Goal: Task Accomplishment & Management: Complete application form

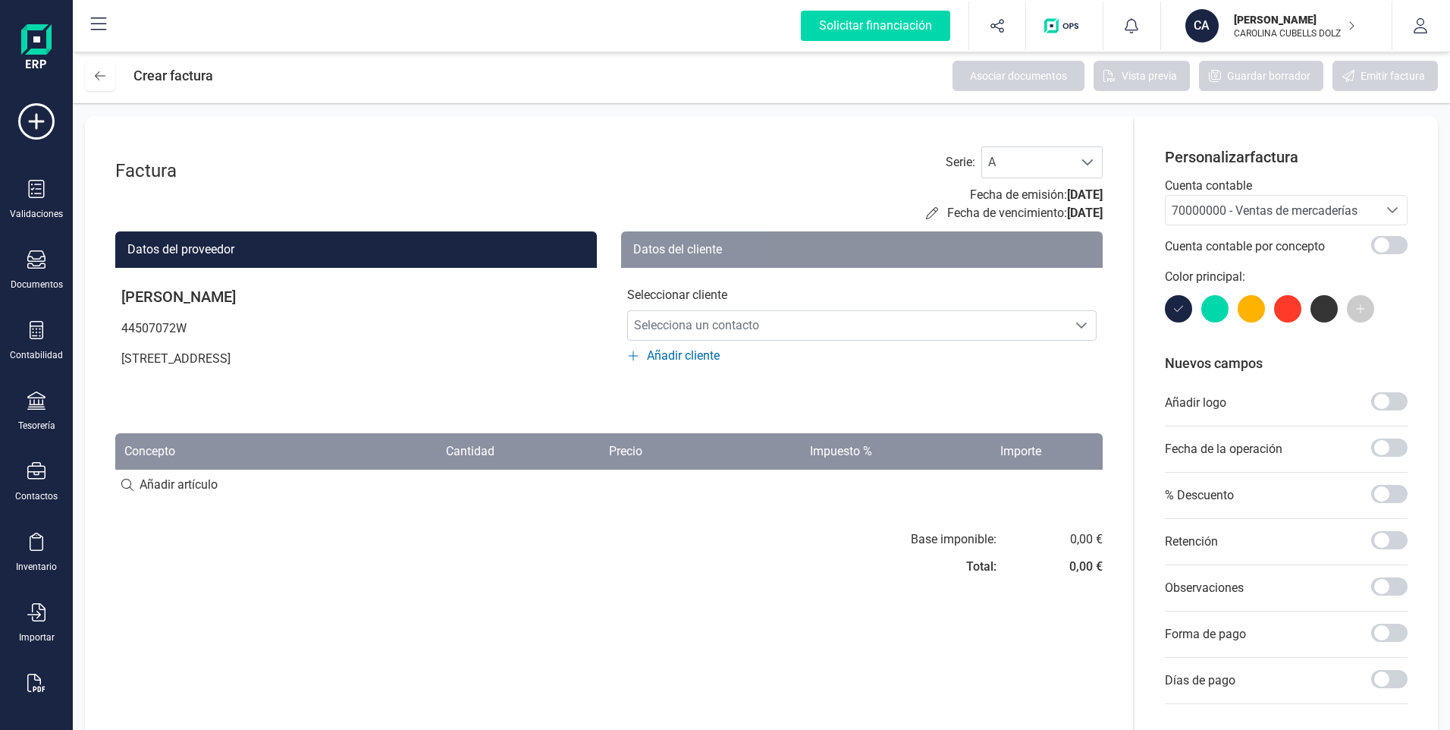
click at [92, 27] on icon at bounding box center [98, 24] width 18 height 18
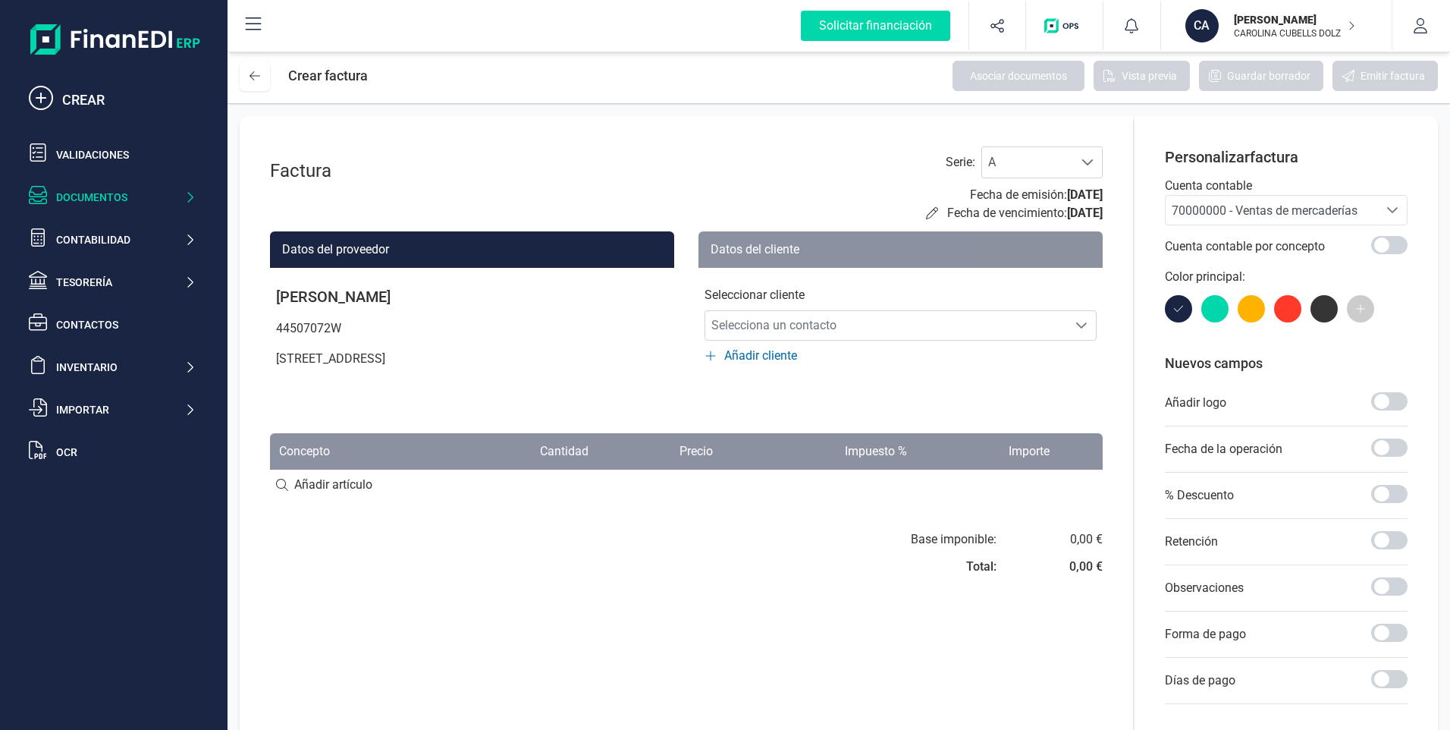
click at [99, 201] on div "Documentos" at bounding box center [120, 197] width 128 height 15
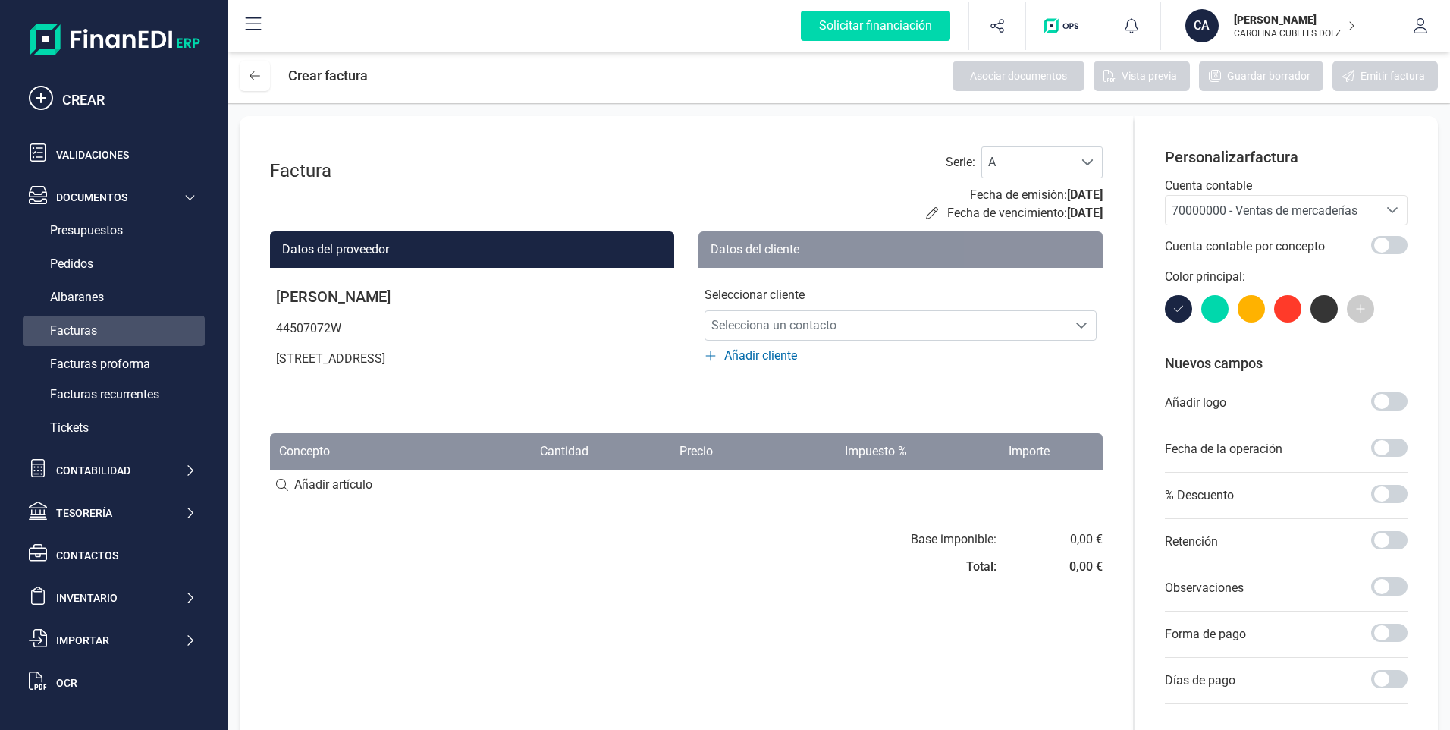
click at [86, 328] on span "Facturas" at bounding box center [73, 331] width 47 height 18
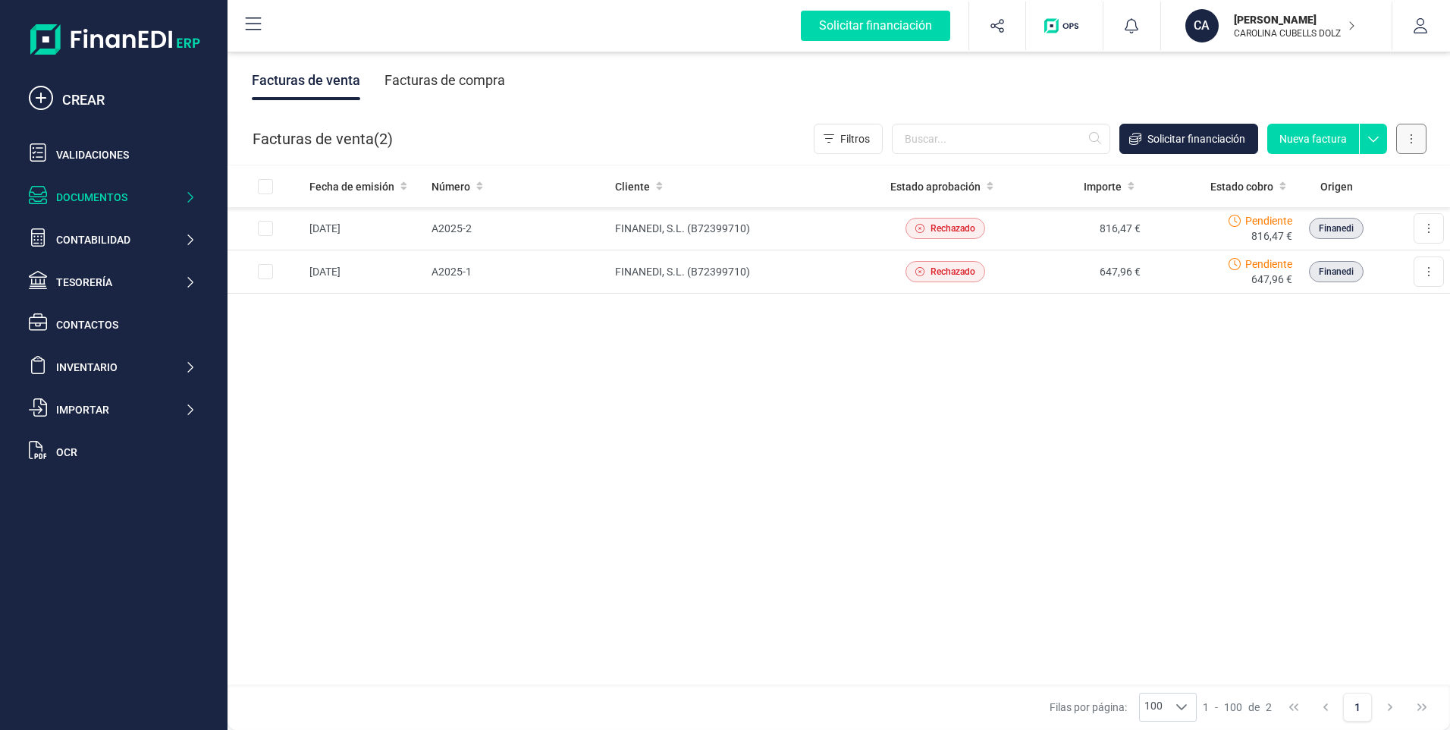
click at [1404, 140] on button at bounding box center [1411, 139] width 30 height 30
click at [1308, 138] on button "Nueva factura" at bounding box center [1313, 139] width 92 height 30
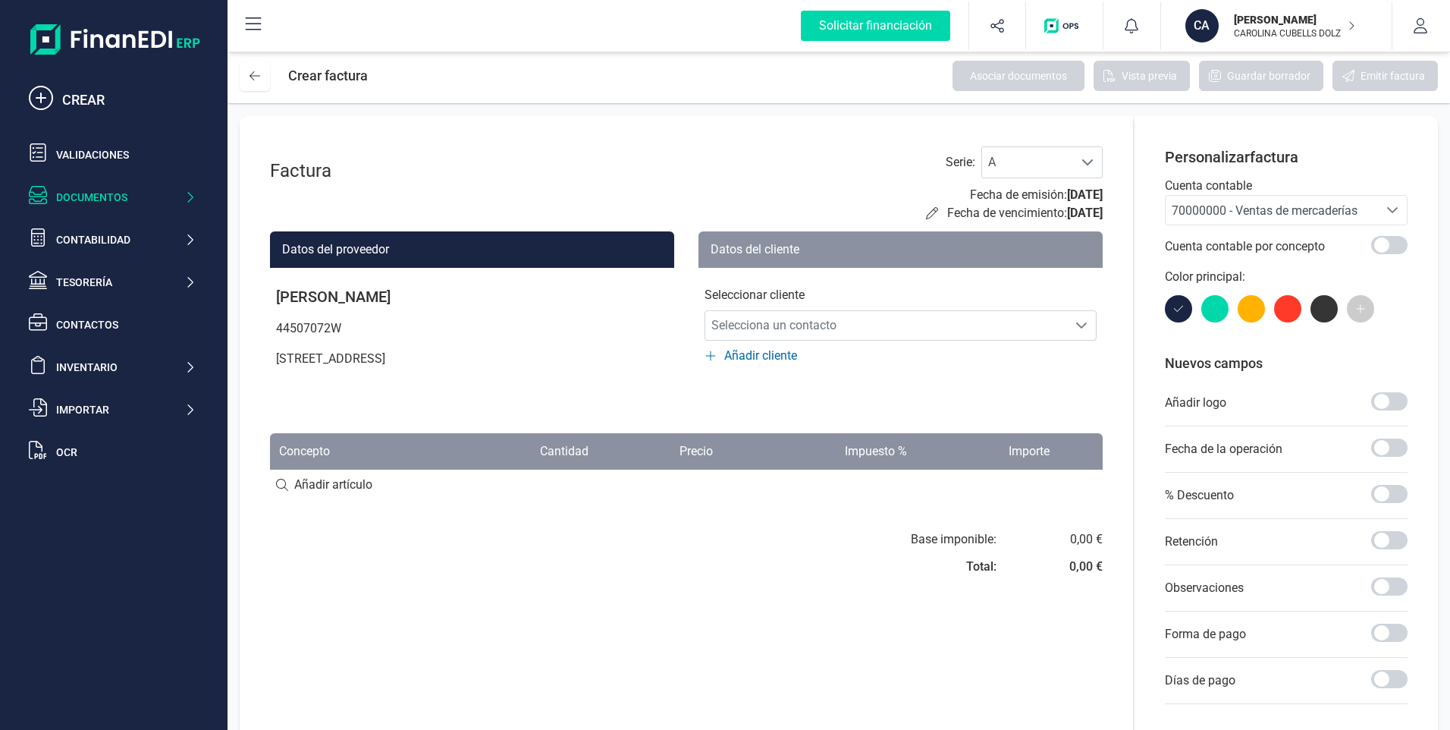
click at [86, 193] on div "Documentos" at bounding box center [120, 197] width 128 height 15
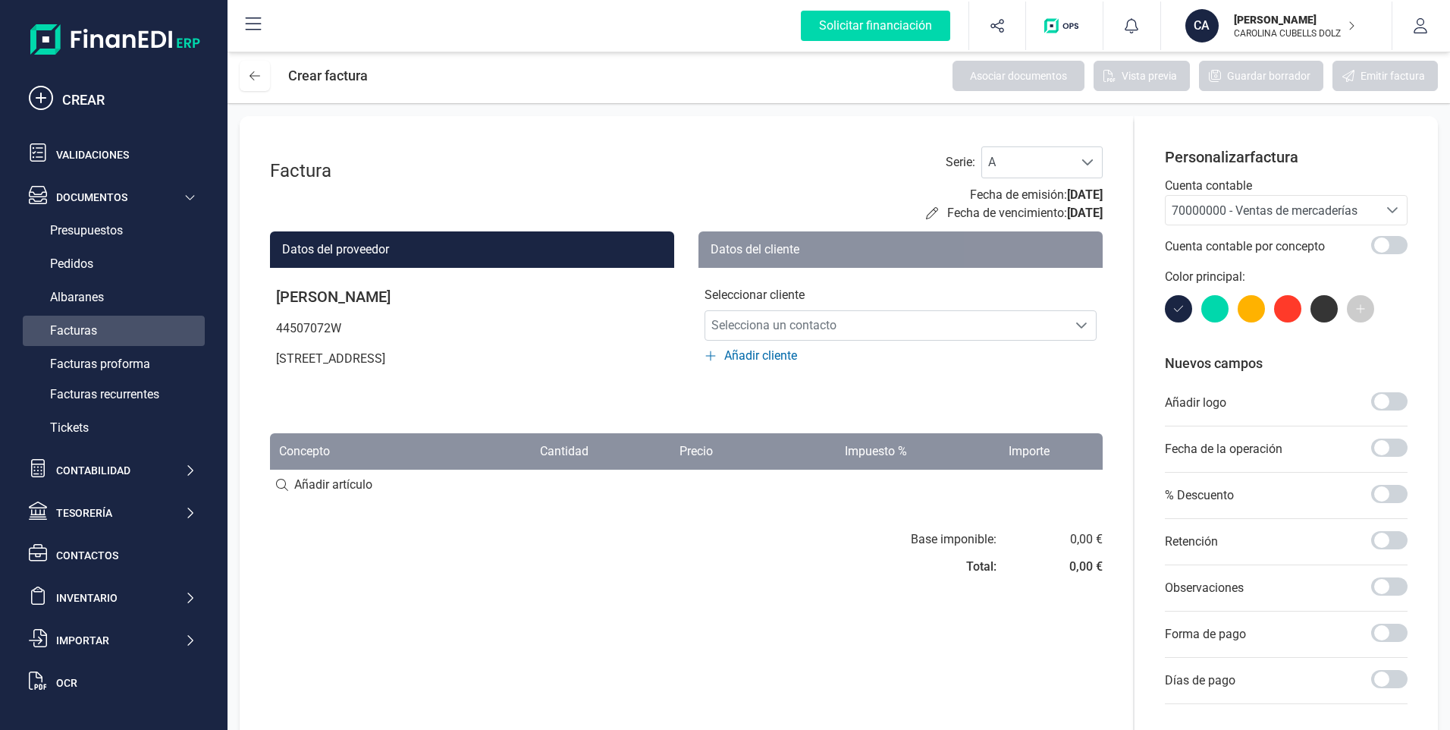
click at [71, 325] on span "Facturas" at bounding box center [73, 331] width 47 height 18
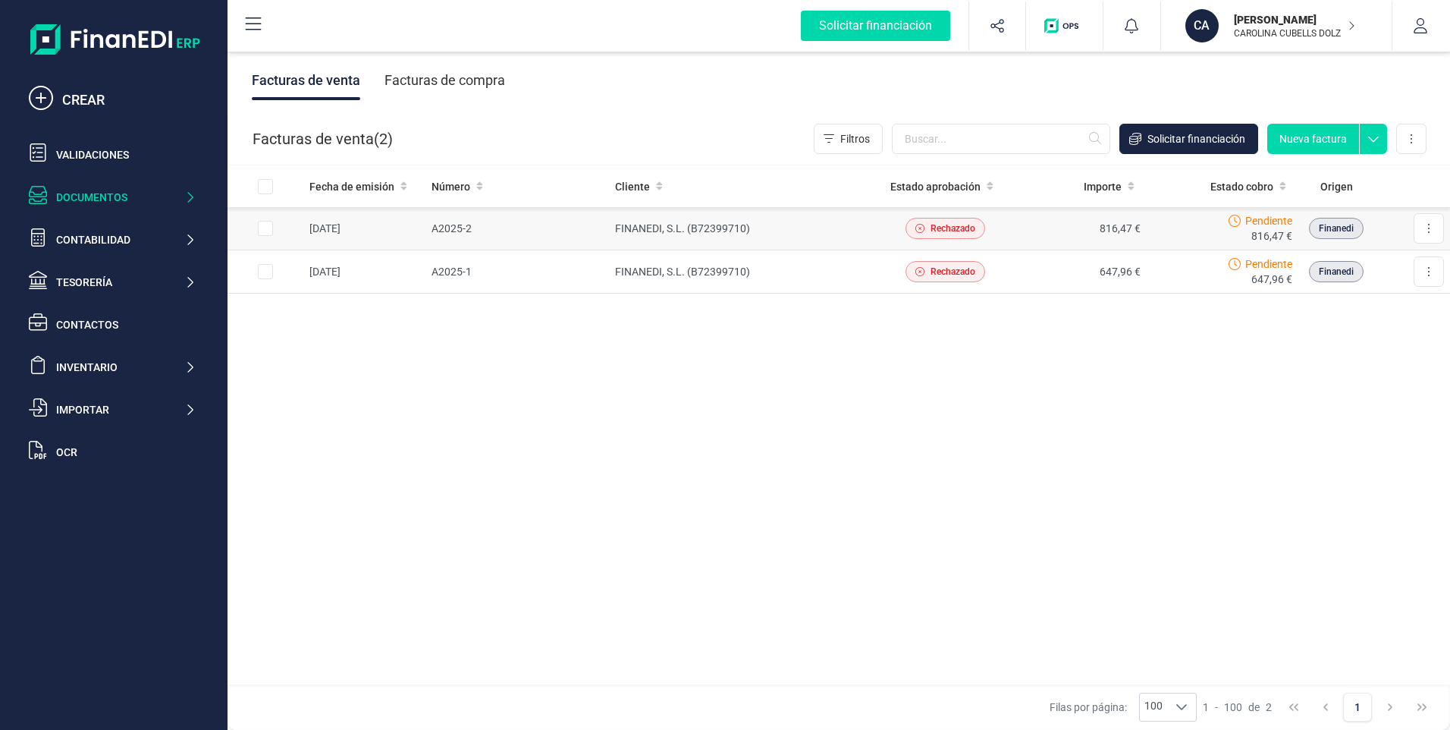
click at [670, 229] on td "FINANEDI, S.L. (B72399710)" at bounding box center [743, 228] width 268 height 43
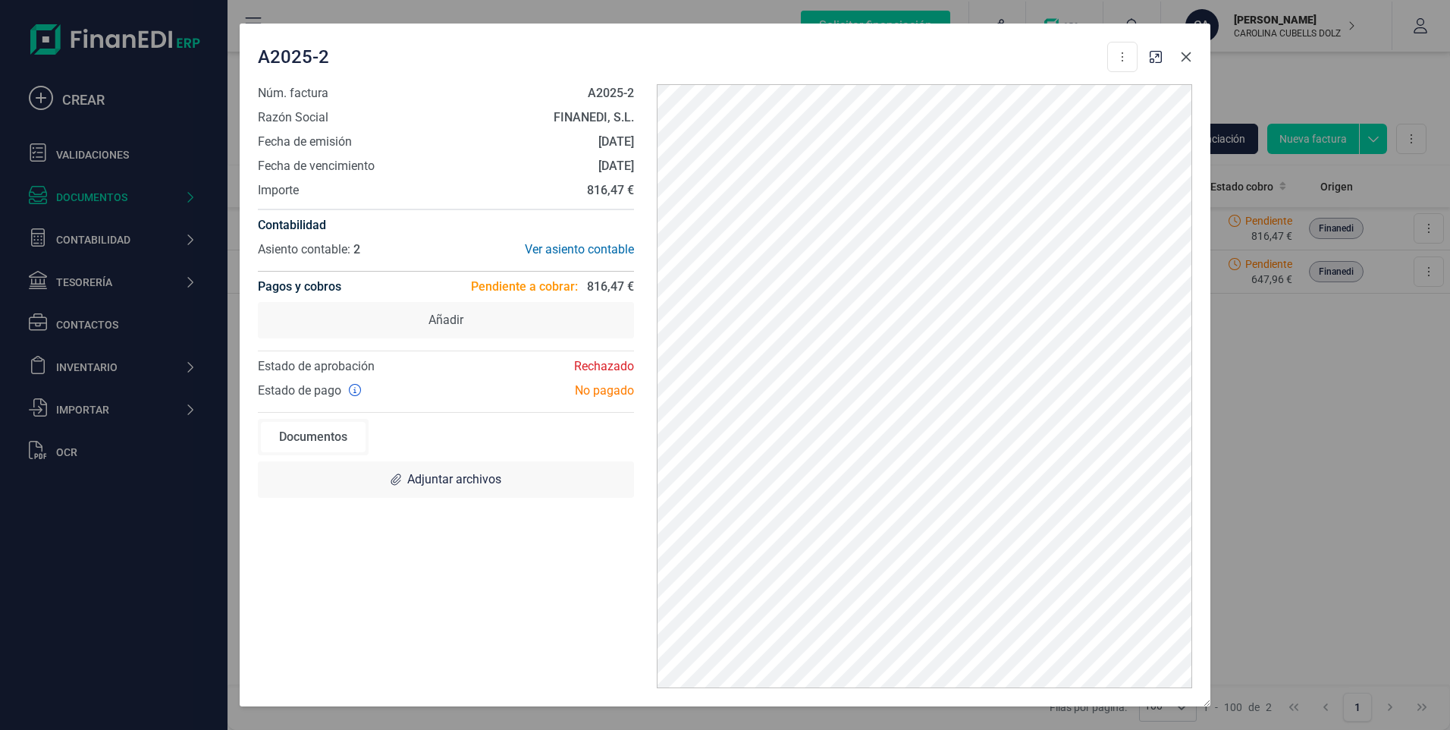
click at [1191, 51] on icon "button" at bounding box center [1186, 57] width 12 height 12
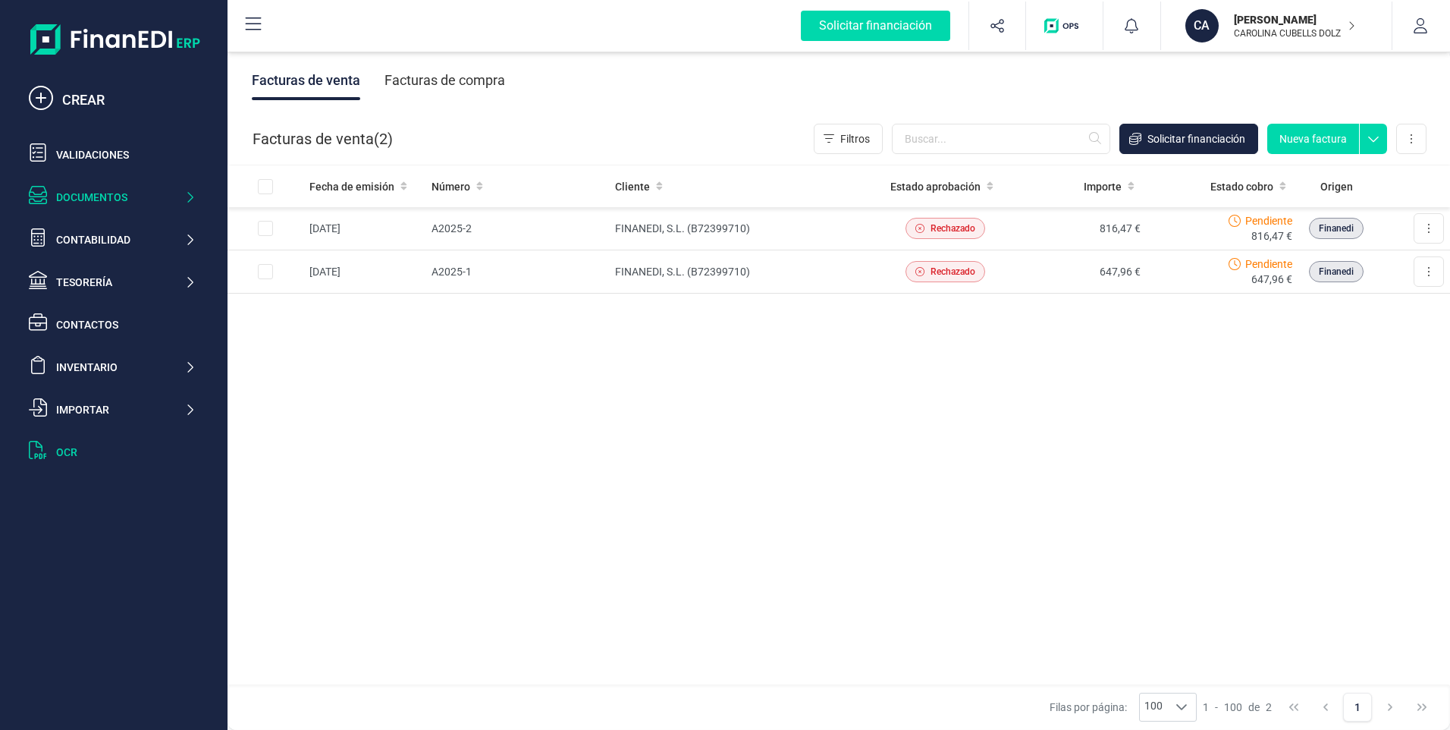
click at [63, 444] on div "OCR" at bounding box center [126, 451] width 140 height 15
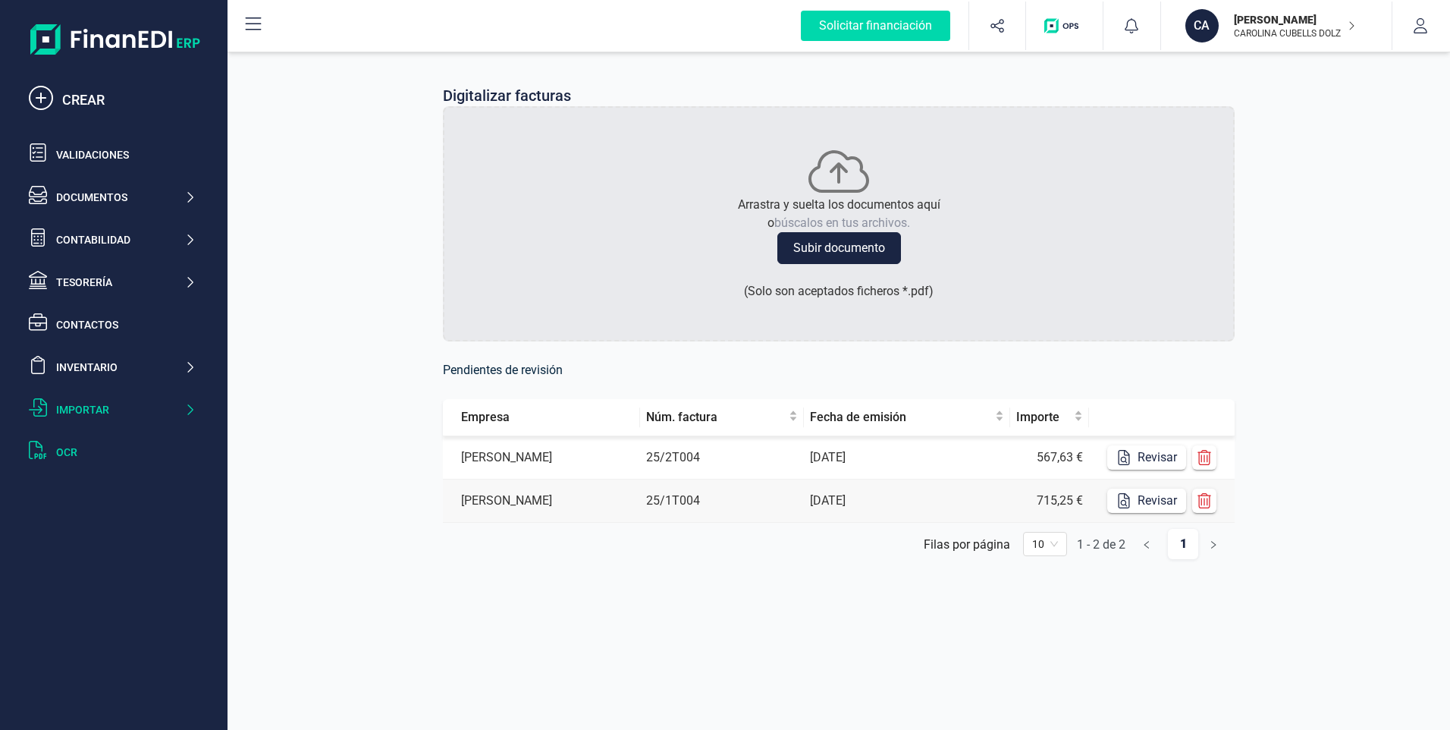
click at [72, 412] on div "Importar" at bounding box center [120, 409] width 128 height 15
click at [1137, 451] on button "Revisar" at bounding box center [1146, 457] width 79 height 24
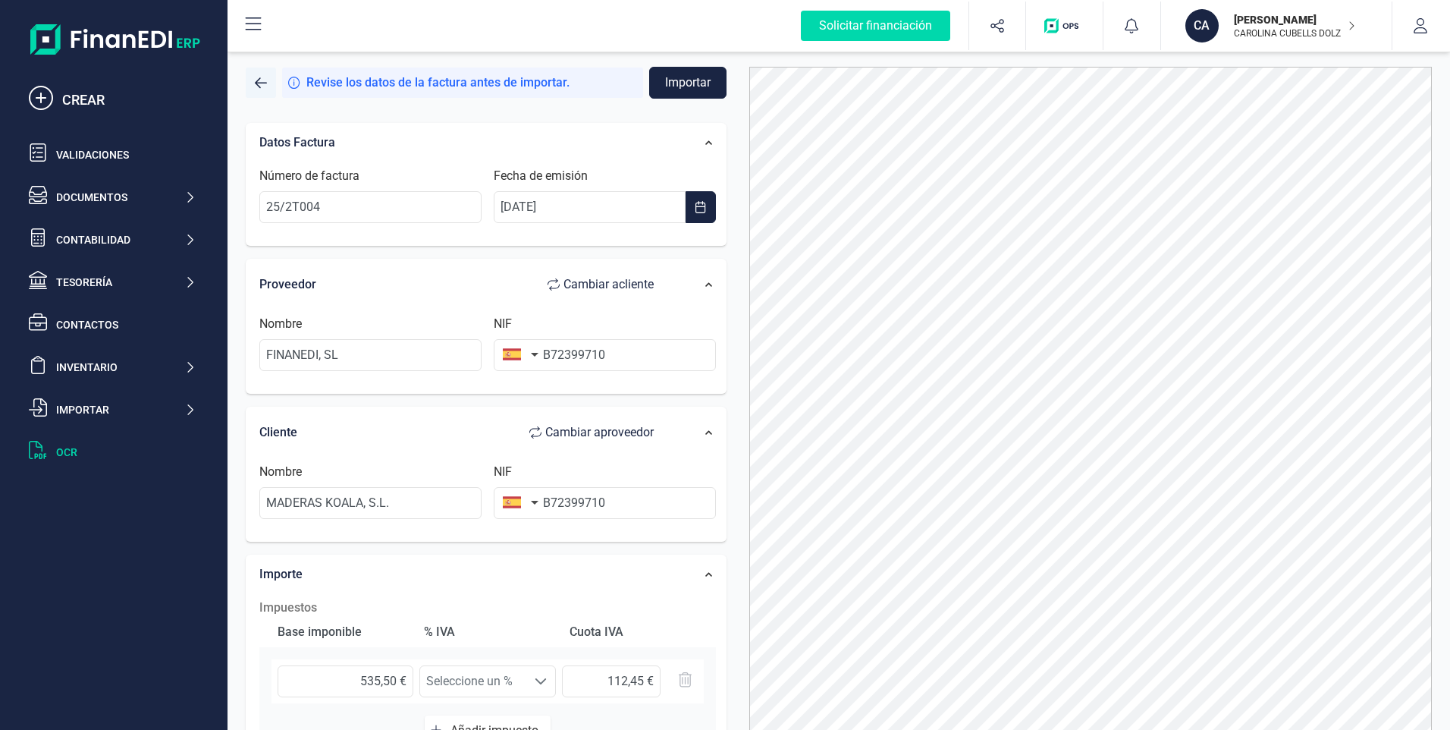
click at [256, 85] on span "button" at bounding box center [261, 83] width 12 height 12
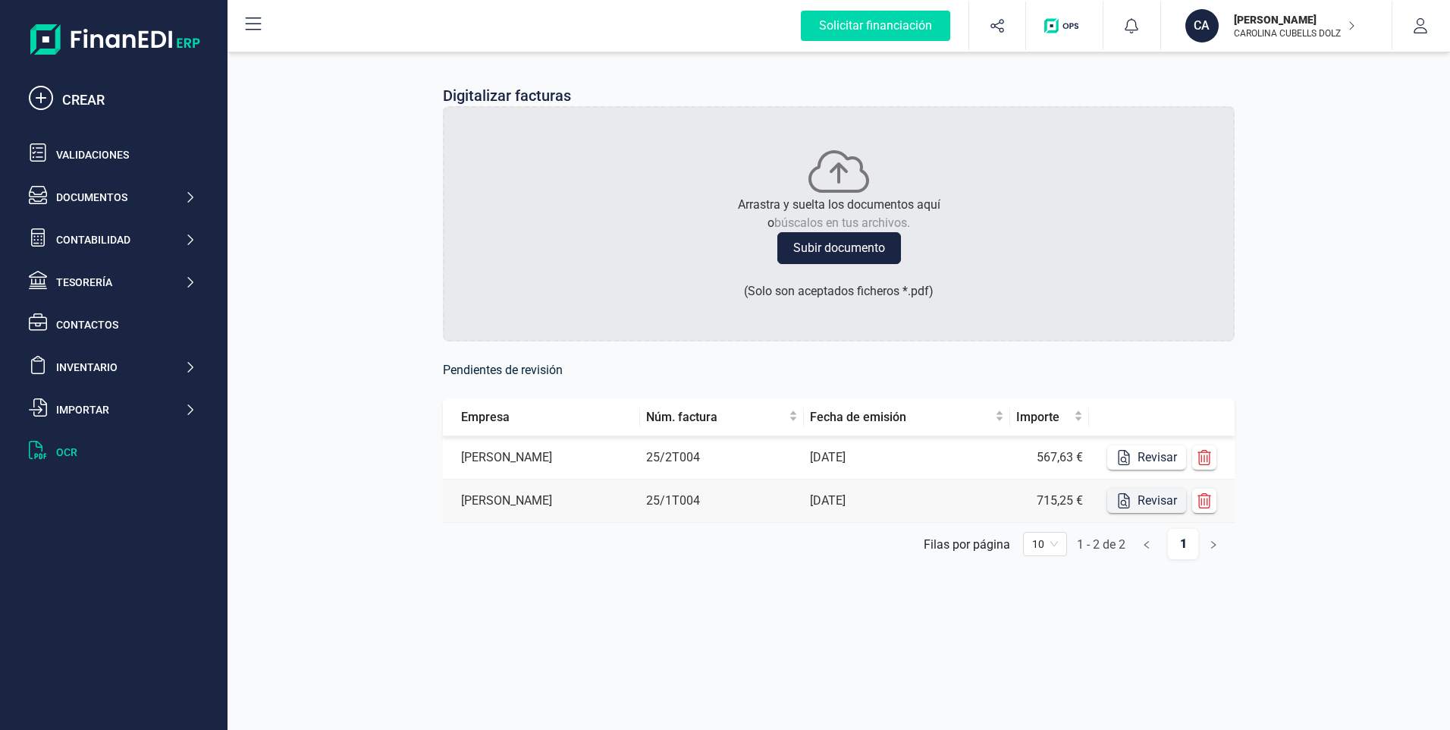
click at [1169, 506] on button "Revisar" at bounding box center [1146, 500] width 79 height 24
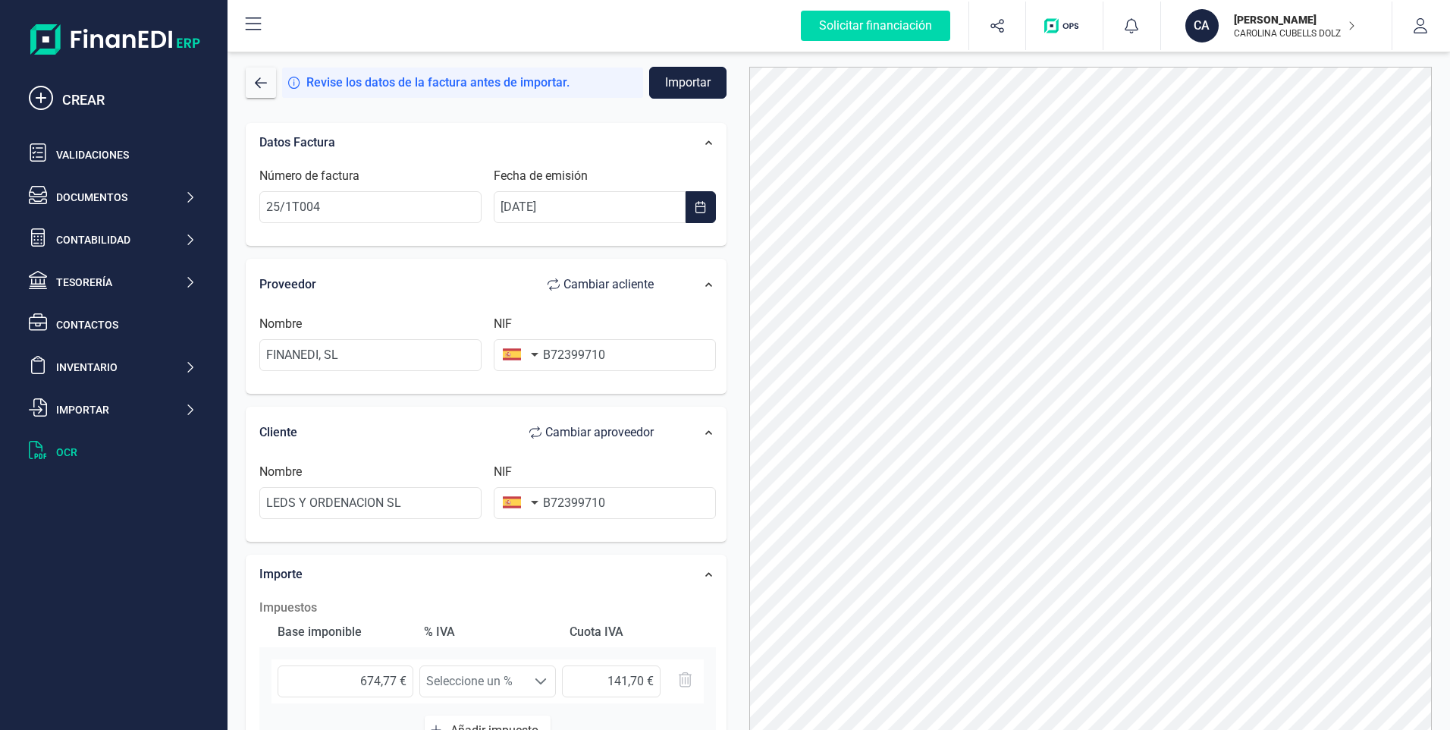
click at [665, 83] on button "Importar" at bounding box center [687, 83] width 77 height 32
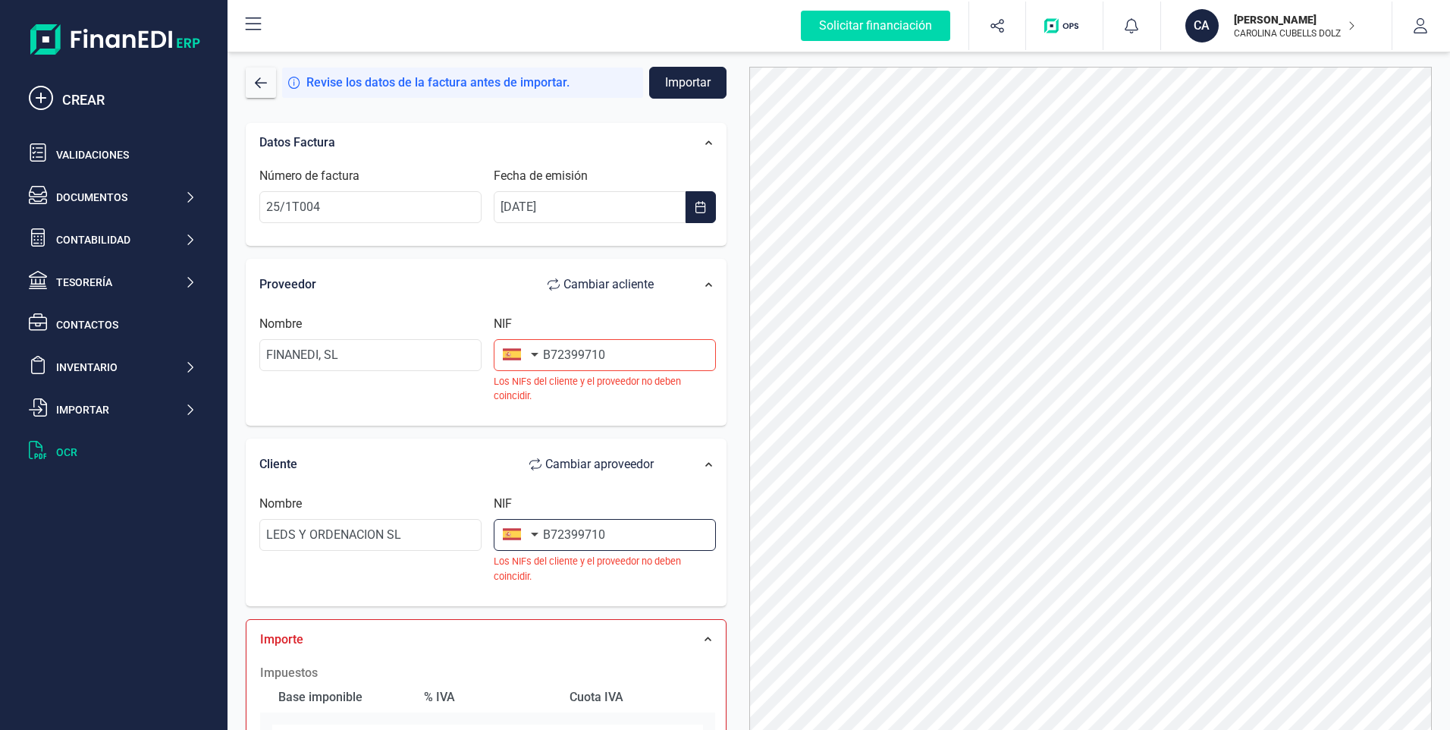
click at [620, 535] on input "B72399710" at bounding box center [605, 535] width 222 height 32
drag, startPoint x: 348, startPoint y: 358, endPoint x: 201, endPoint y: 350, distance: 147.4
click at [202, 350] on div "Solicitar financiación CREAR Validaciones Documentos Documentos Presupuestos Pe…" at bounding box center [725, 365] width 1450 height 730
drag, startPoint x: 418, startPoint y: 532, endPoint x: 217, endPoint y: 513, distance: 201.9
click at [217, 514] on div "Solicitar financiación CREAR Validaciones Documentos Documentos Presupuestos Pe…" at bounding box center [725, 365] width 1450 height 730
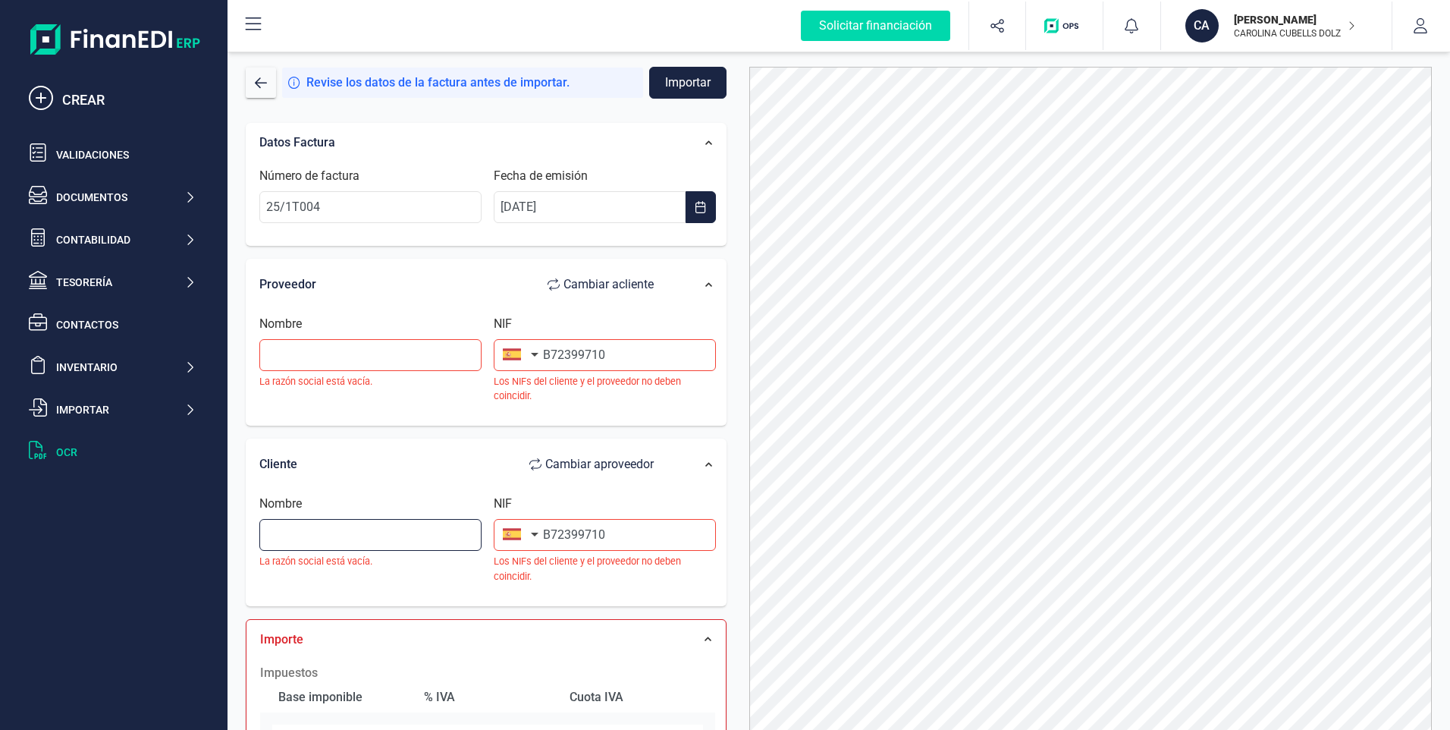
paste input "FINANEDI, SL"
type input "FINANEDI, SL"
drag, startPoint x: 622, startPoint y: 356, endPoint x: 507, endPoint y: 347, distance: 114.8
click at [507, 347] on div "NIF B72399710 Los NIFs del cliente y el proveedor no deben coincidir." at bounding box center [605, 359] width 234 height 88
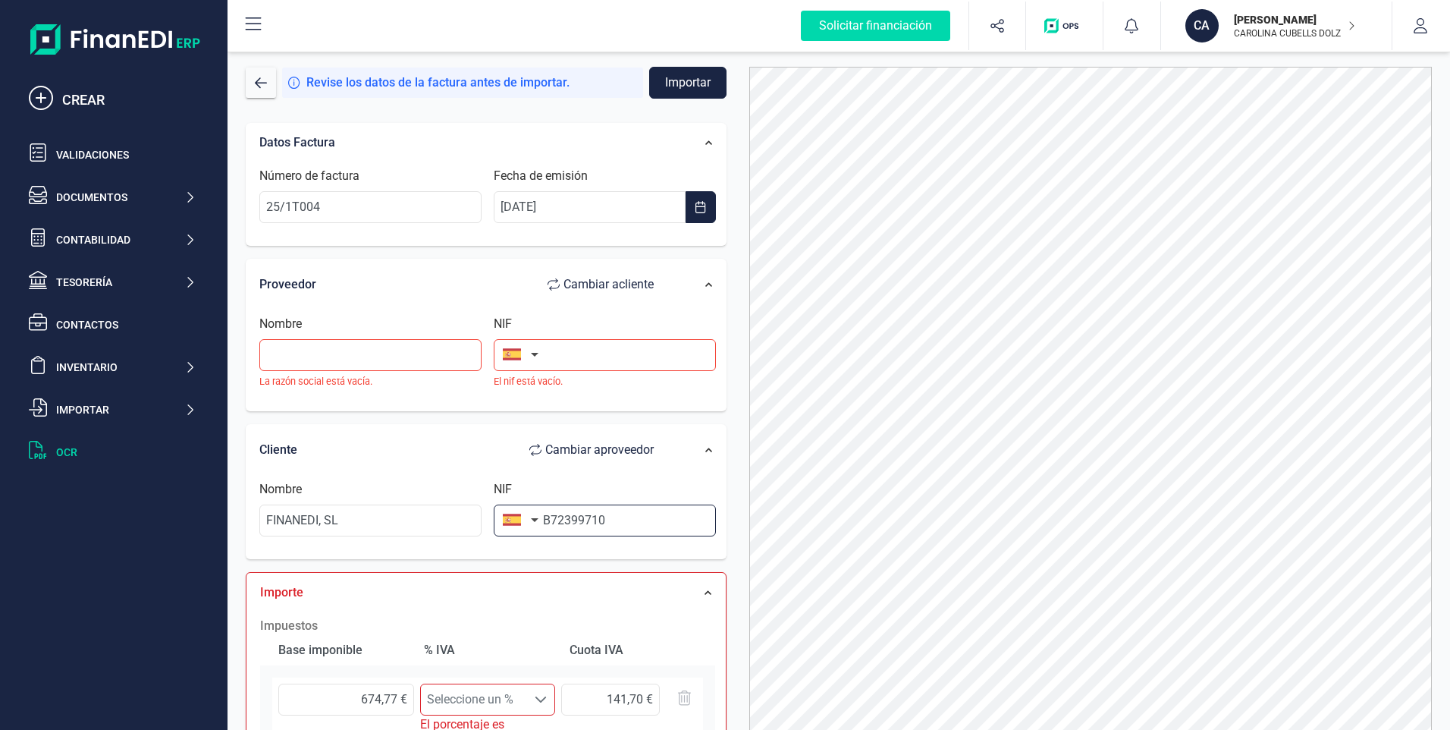
drag, startPoint x: 618, startPoint y: 517, endPoint x: 505, endPoint y: 514, distance: 113.0
click at [505, 514] on div "NIF B72399710" at bounding box center [605, 508] width 234 height 56
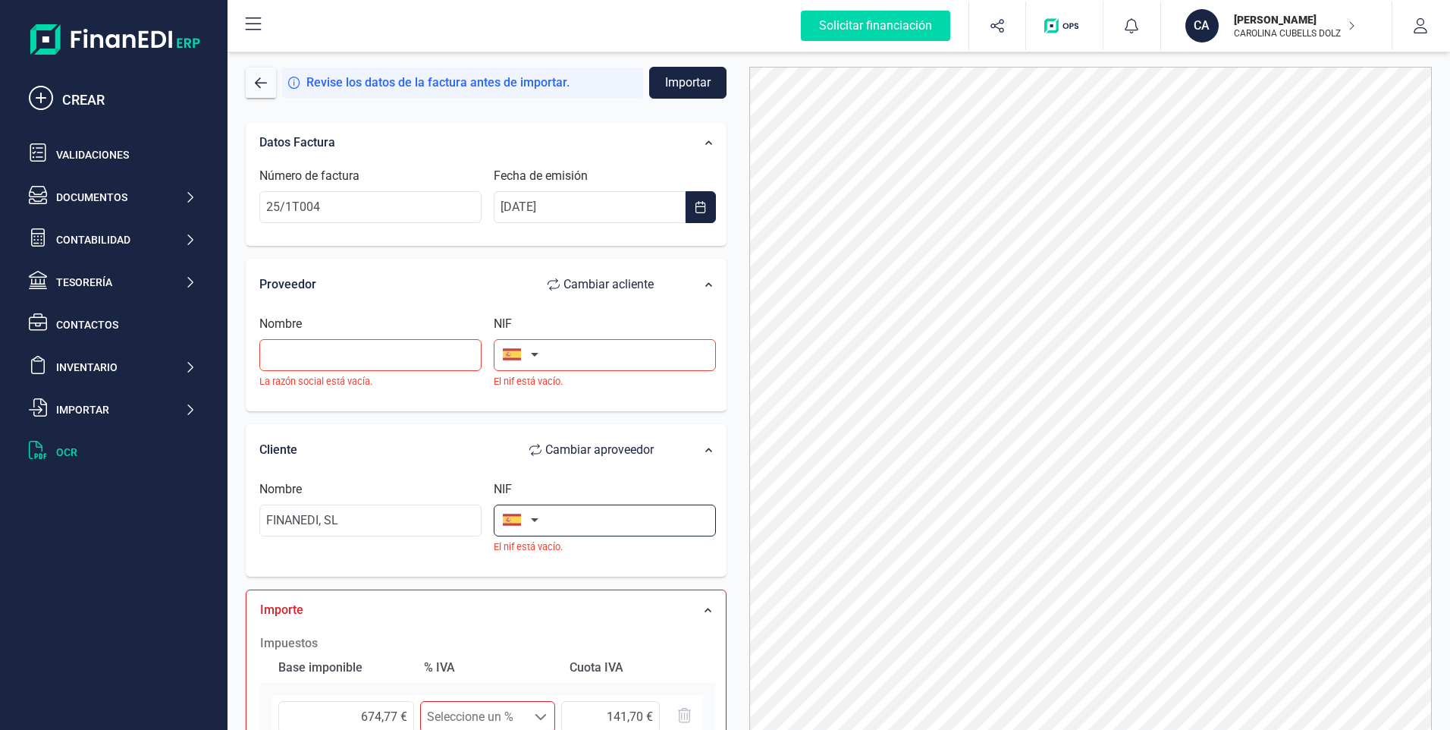
paste input "B72399710"
type input "B72399710"
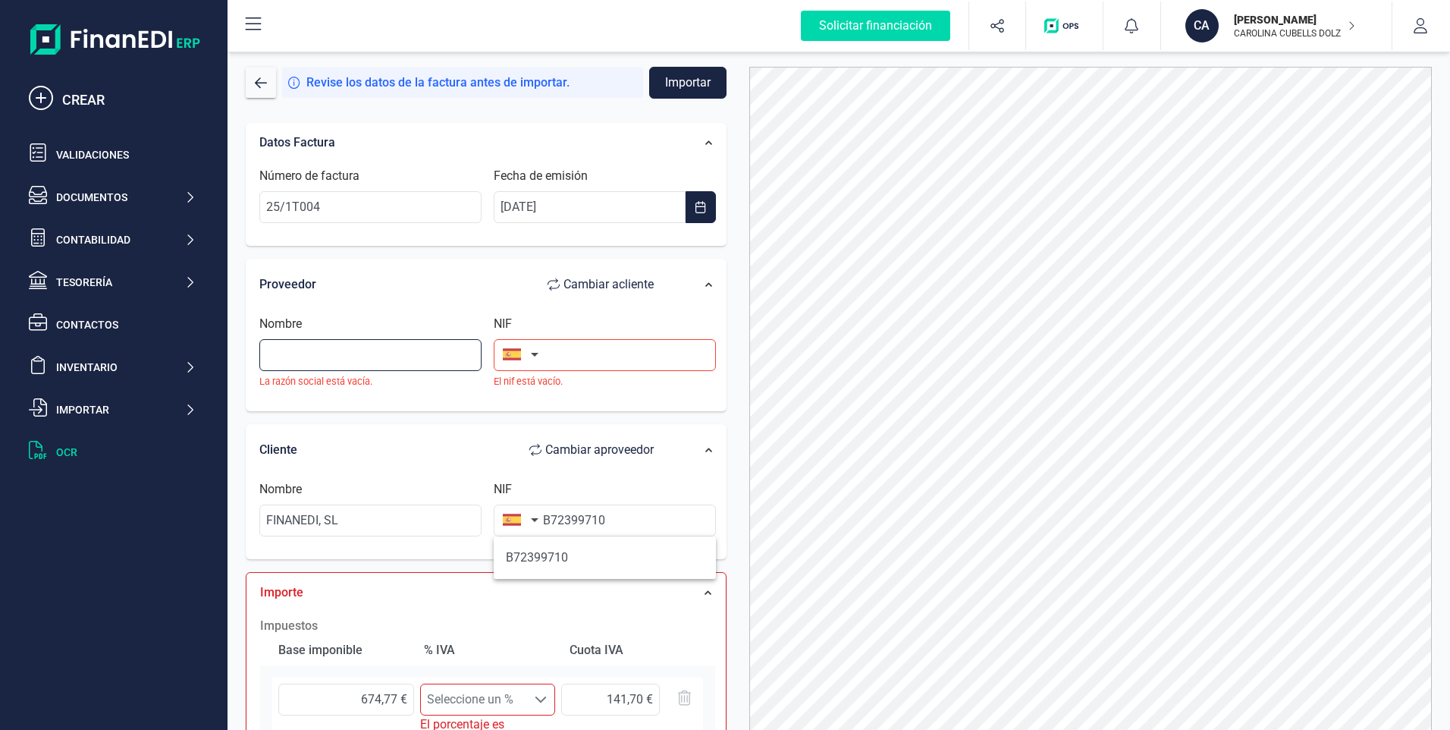
click at [306, 362] on input "text" at bounding box center [370, 355] width 222 height 32
type input "CAROLINA CUBELLS DOLZ"
click at [555, 345] on input "text" at bounding box center [605, 355] width 222 height 32
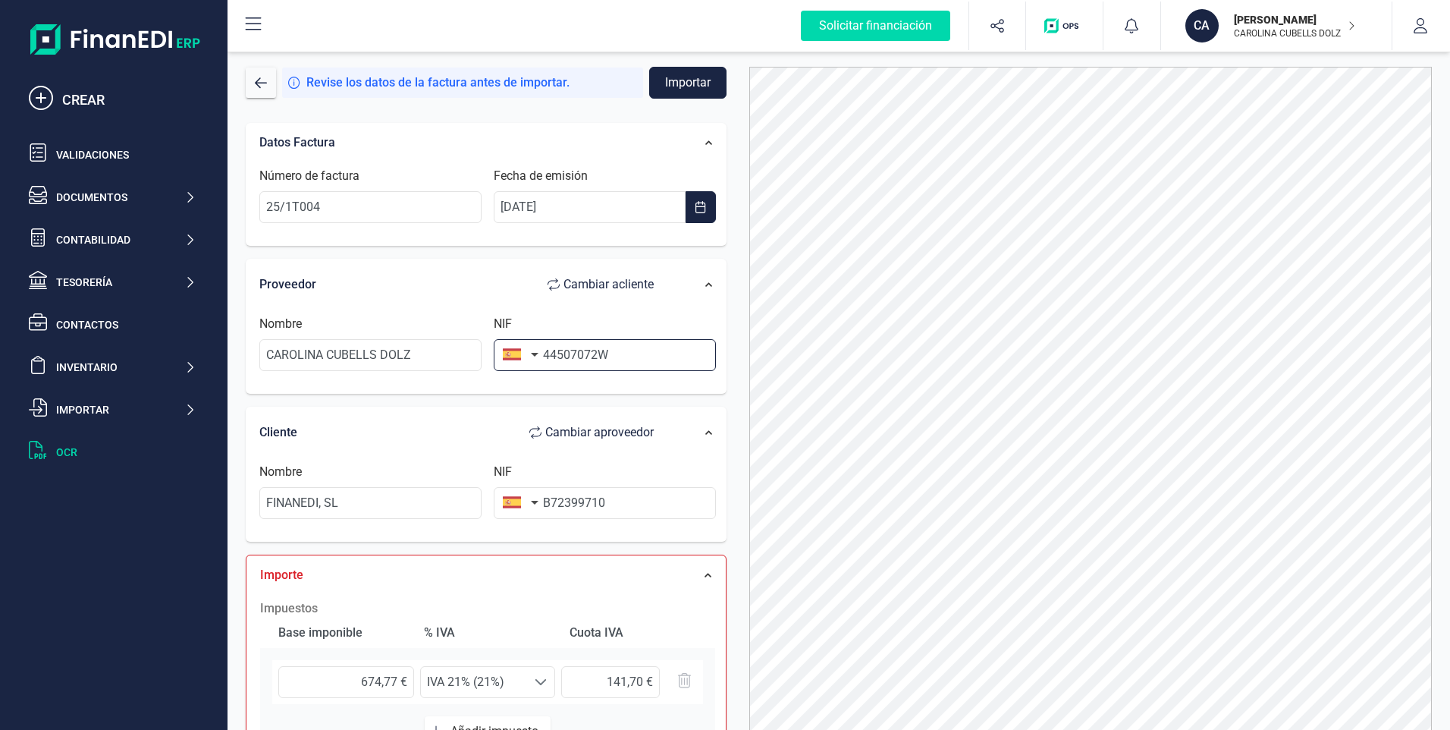
type input "44507072W"
click at [728, 606] on div "Datos Factura Número de factura 25/1T004 Fecha de emisión [DATE] Proveedor Camb…" at bounding box center [486, 567] width 504 height 912
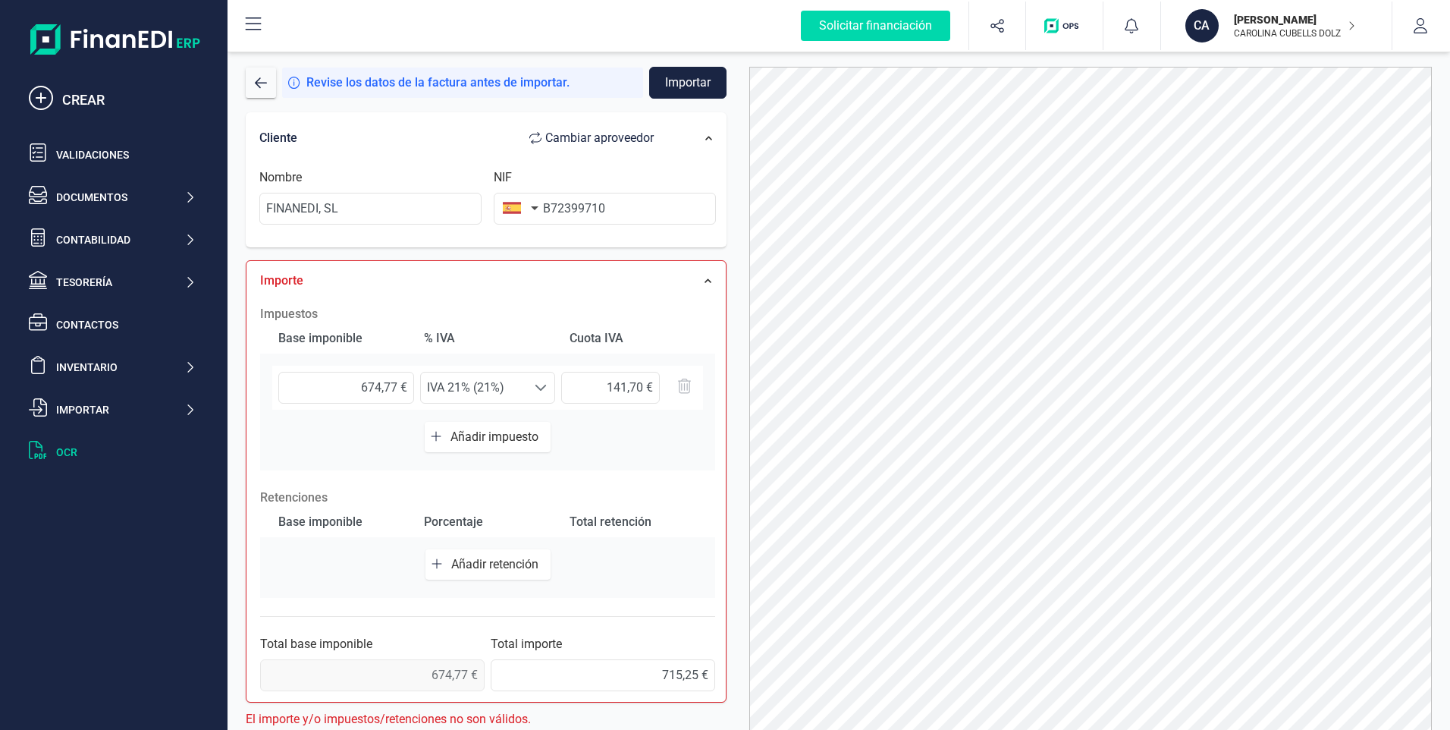
scroll to position [74, 0]
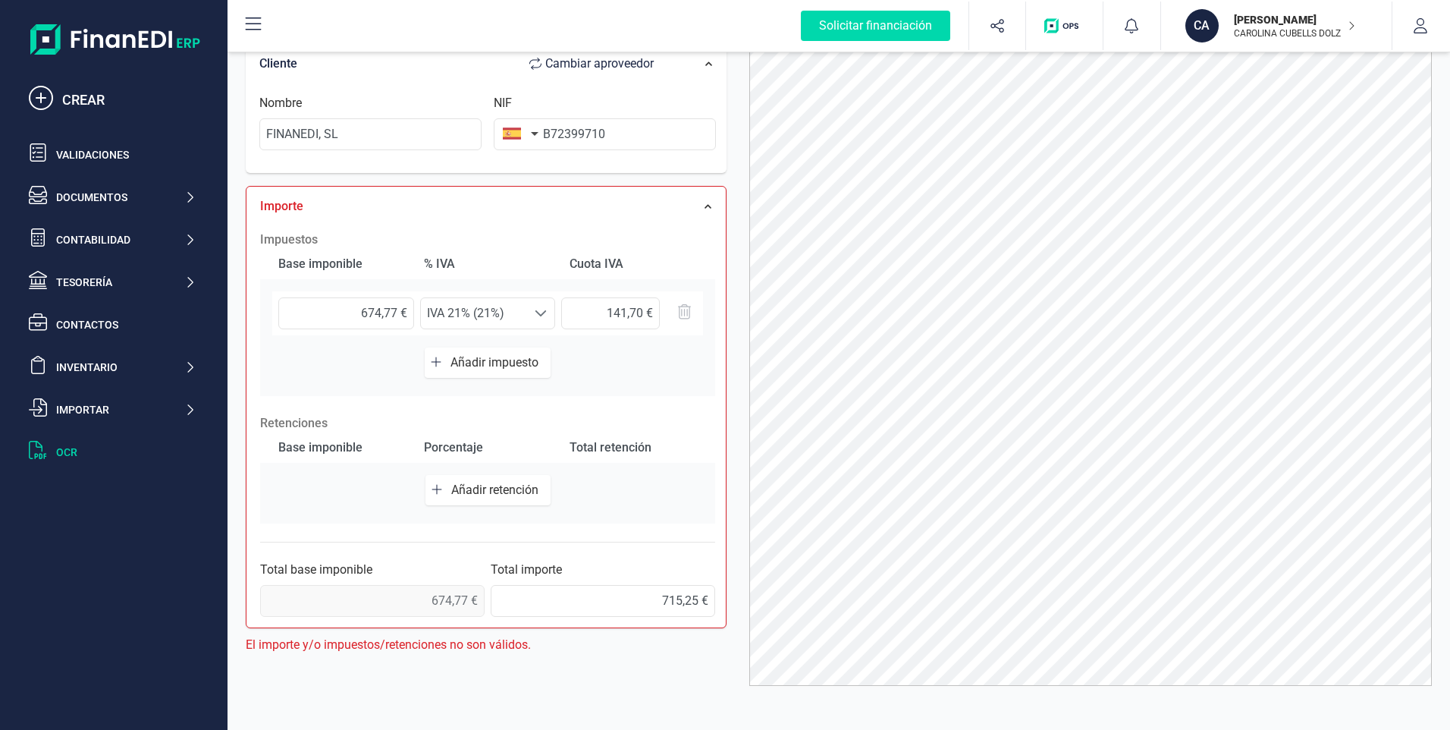
click at [432, 489] on icon "button" at bounding box center [437, 489] width 11 height 12
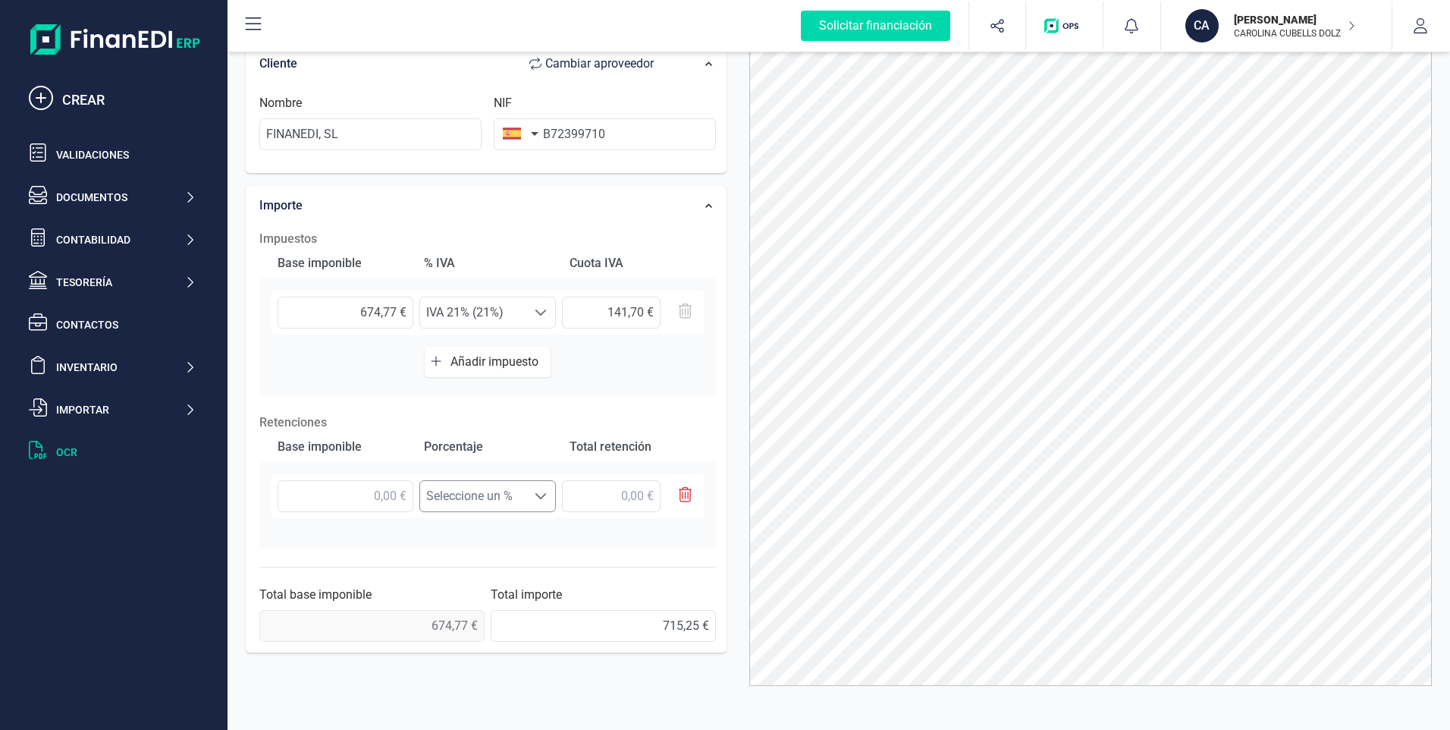
click at [544, 493] on span at bounding box center [541, 496] width 12 height 12
click at [502, 566] on li "Retención 15% (15%)" at bounding box center [487, 563] width 137 height 30
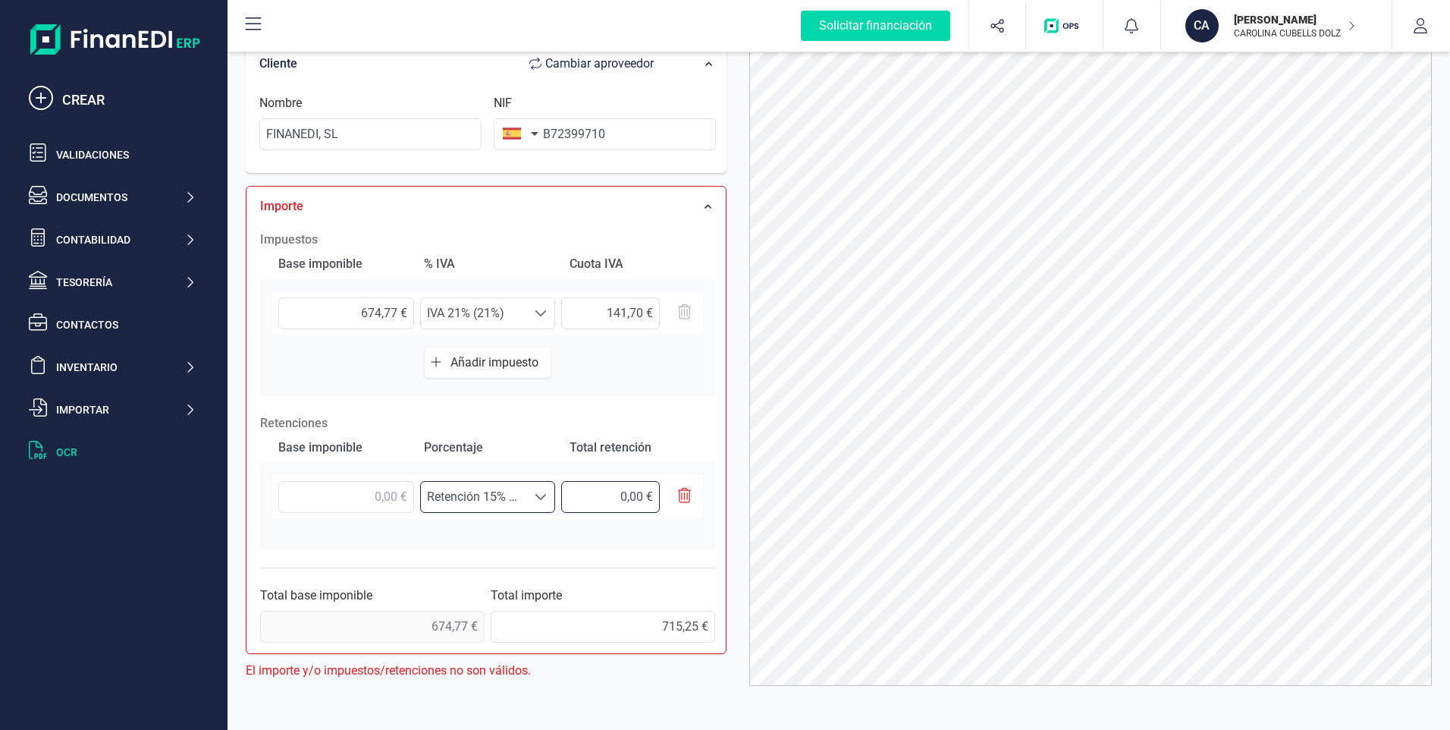
click at [634, 508] on input "text" at bounding box center [610, 497] width 98 height 32
click at [625, 497] on input "text" at bounding box center [610, 497] width 98 height 32
type input "0,00 €"
type input "101,22 €"
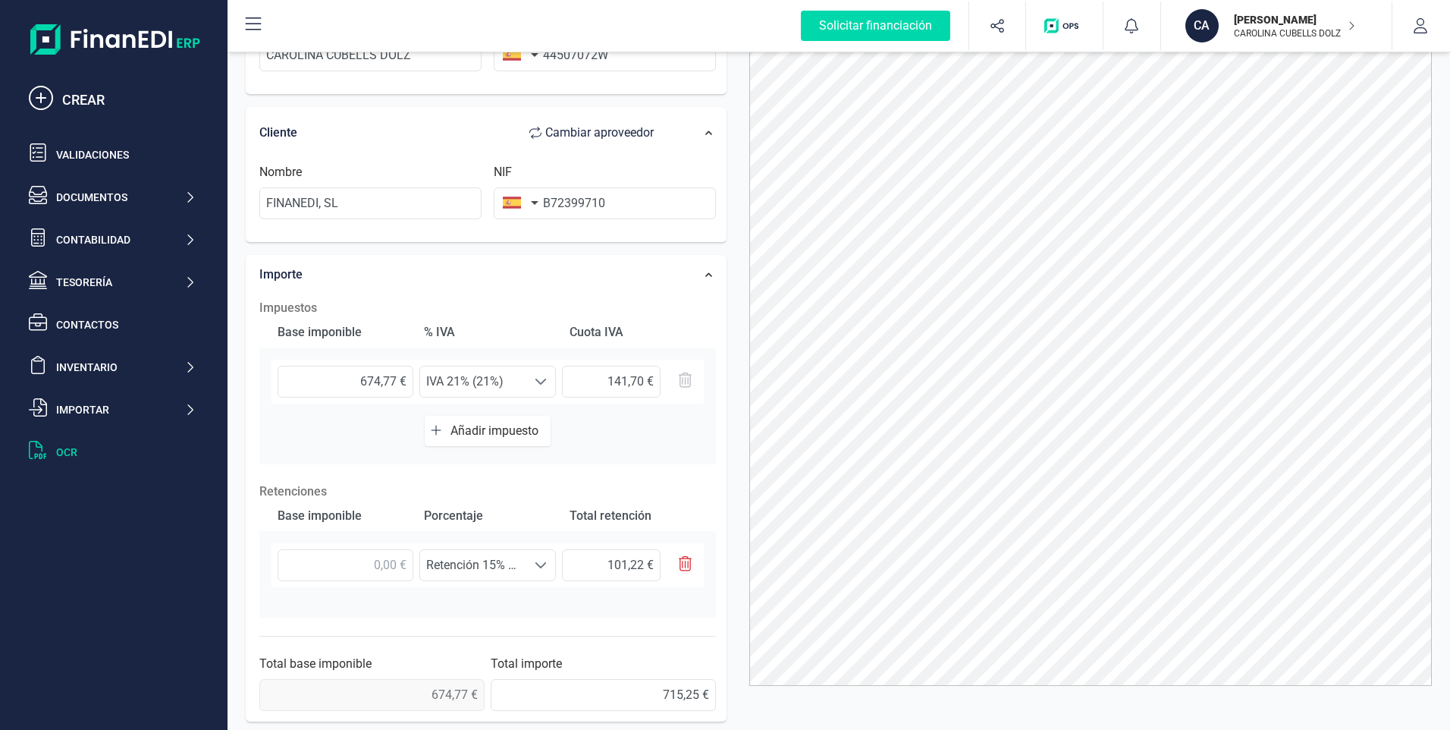
scroll to position [0, 0]
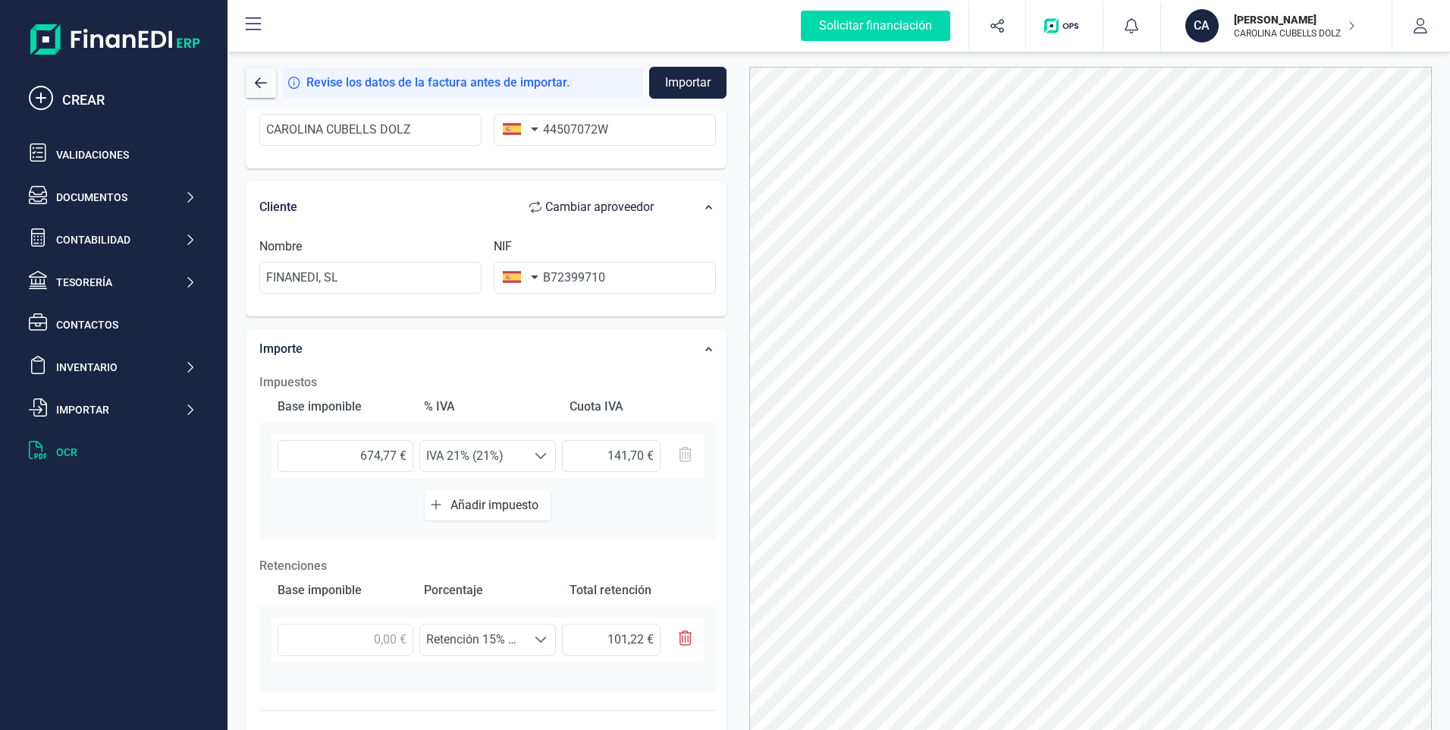
click at [191, 116] on div "CREAR Validaciones Documentos Documentos Presupuestos Pedidos Albaranes Factura…" at bounding box center [114, 282] width 182 height 394
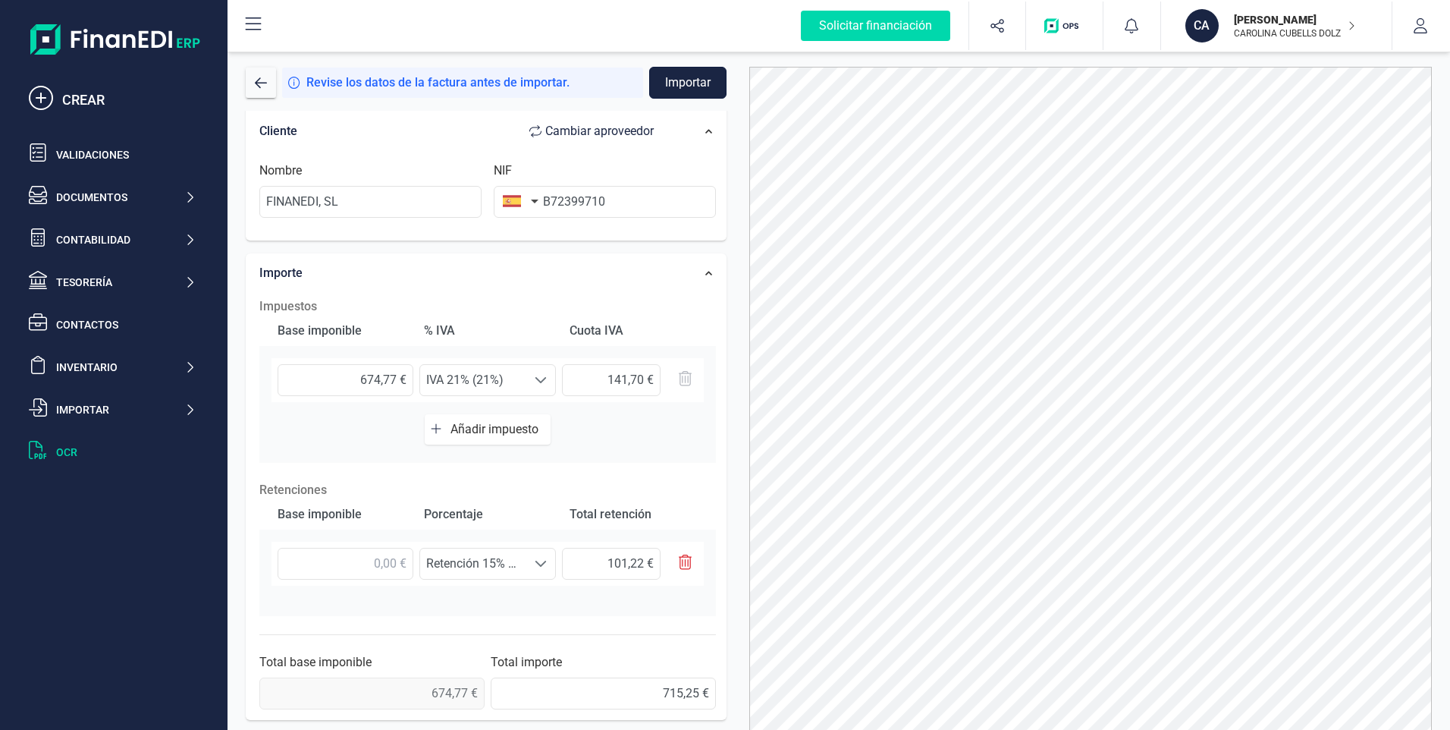
click at [702, 79] on button "Importar" at bounding box center [687, 83] width 77 height 32
click at [382, 562] on input "text" at bounding box center [346, 564] width 136 height 32
type input "6,00 €"
type input "0,90 €"
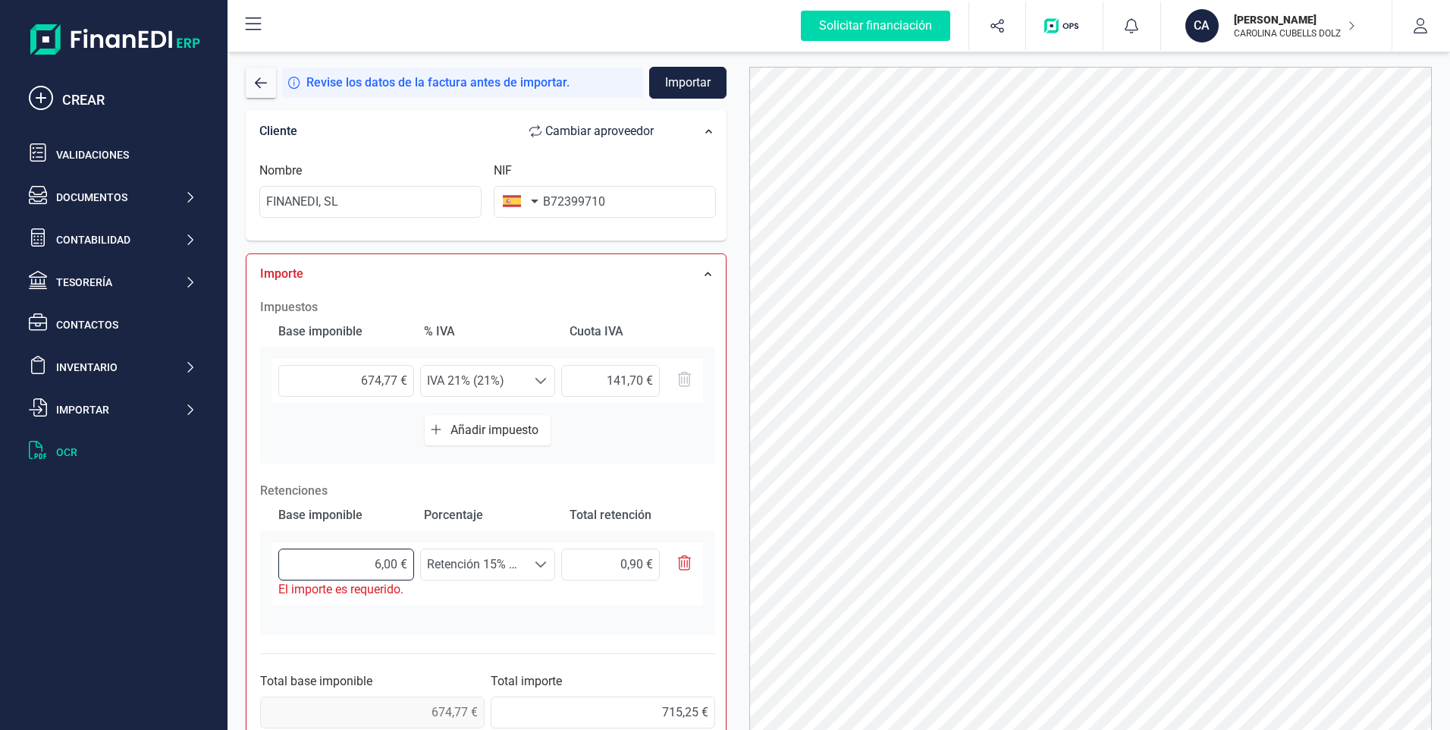
type input "67,00 €"
type input "10,05 €"
type input "674,00 €"
type input "101,10 €"
type input "6.747,00 €"
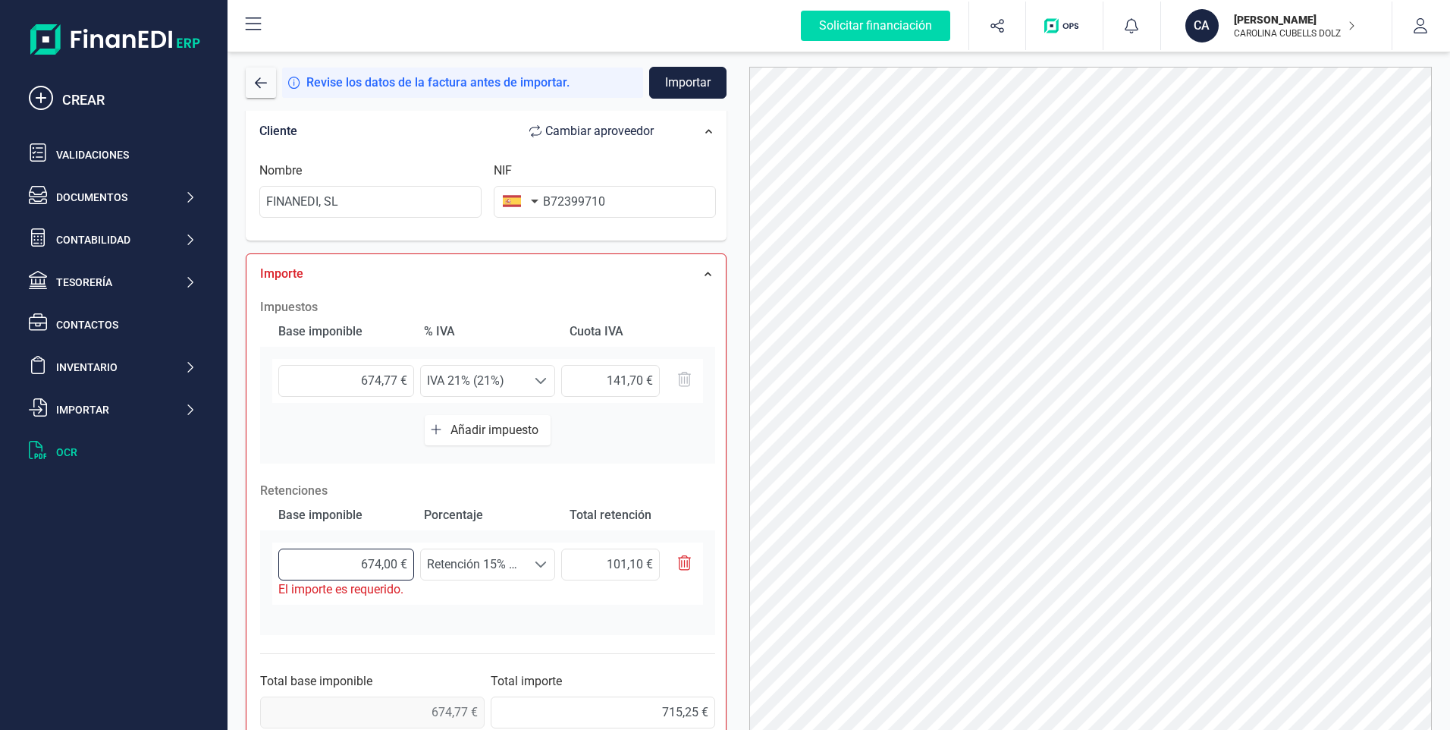
type input "1.012,05 €"
type input "67.477,00 €"
type input "10.121,55 €"
type input "6.747,00 €"
type input "1.012,05 €"
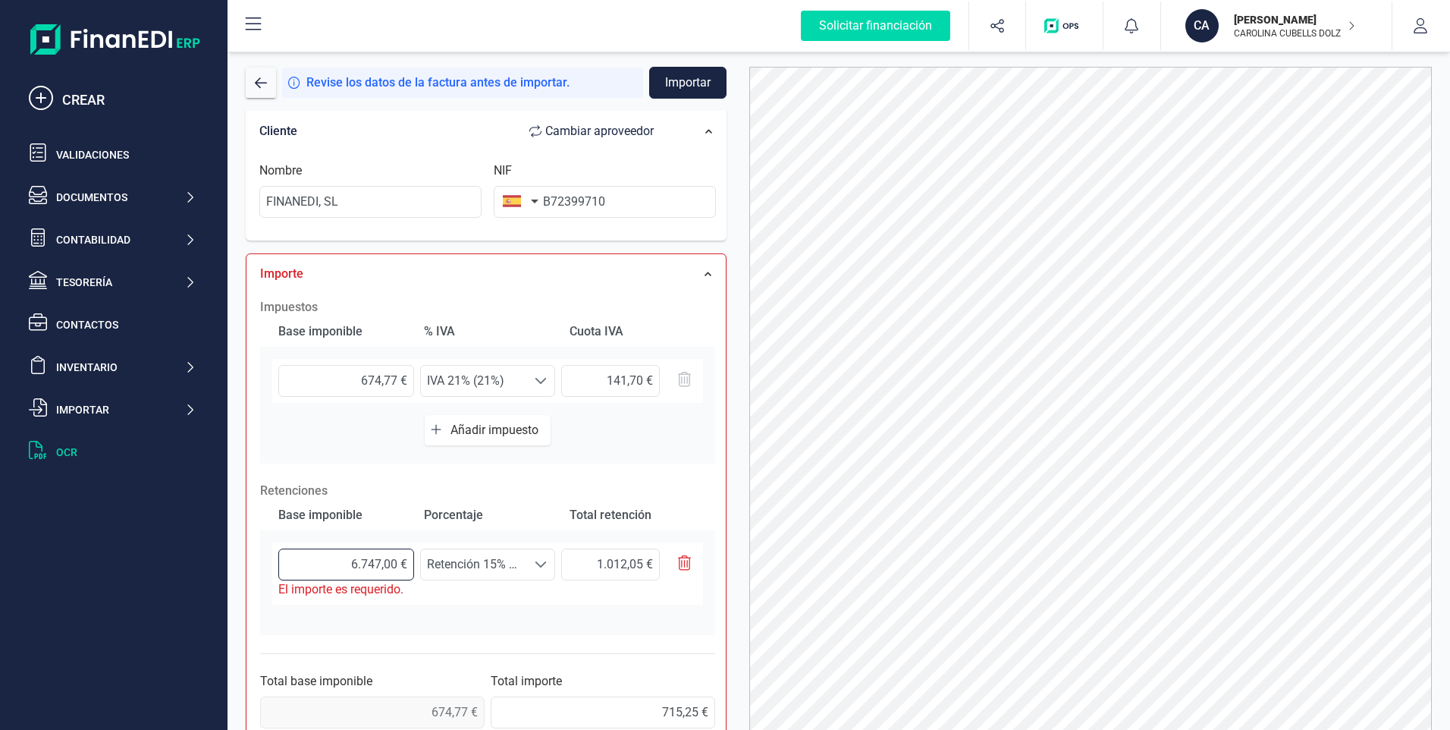
type input "674,00 €"
type input "101,10 €"
type input "67,00 €"
type input "10,05 €"
type input "6,00 €"
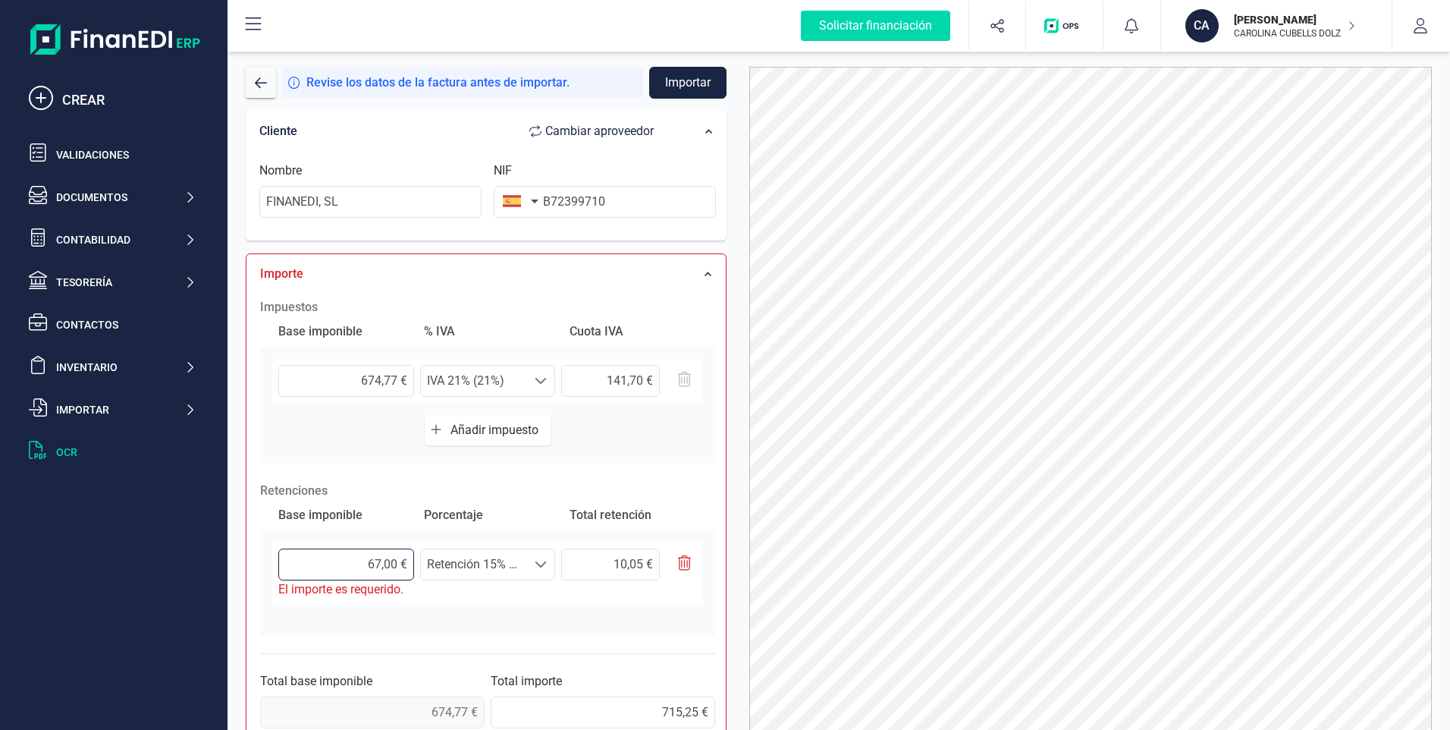
type input "0,90 €"
type input "67,00 €"
type input "10,05 €"
type input "674,00 €"
type input "101,10 €"
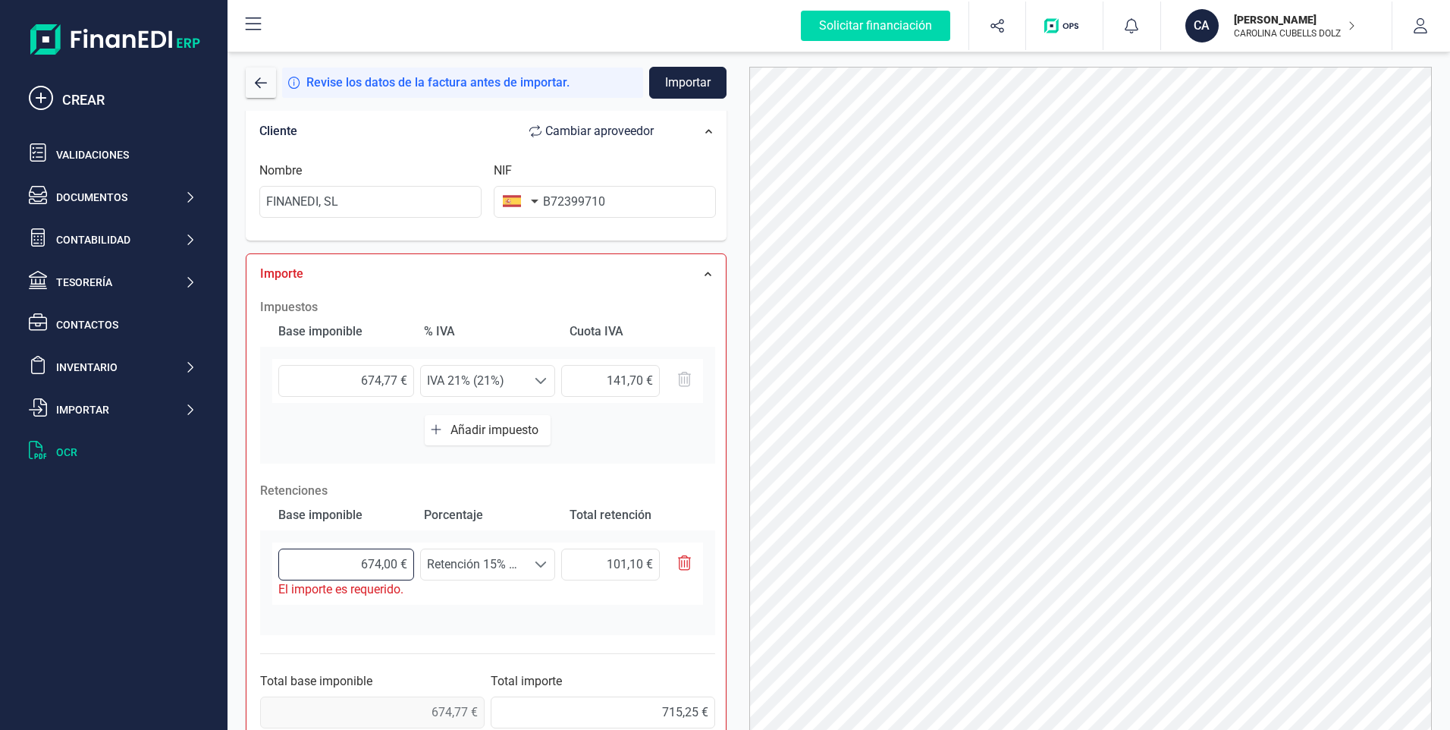
type input "674,70 €"
type input "101,20 €"
type input "674,77 €"
type input "101,22 €"
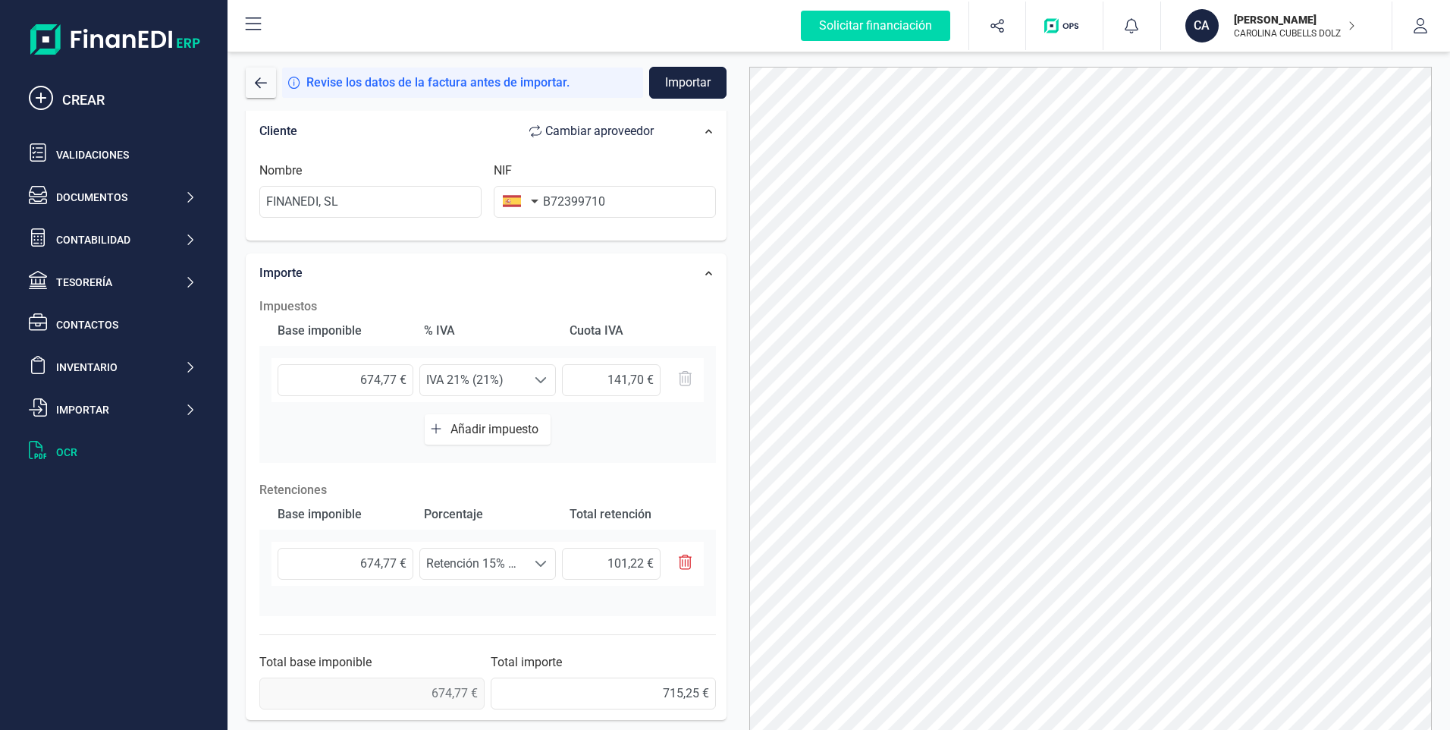
click at [696, 87] on button "Importar" at bounding box center [687, 83] width 77 height 32
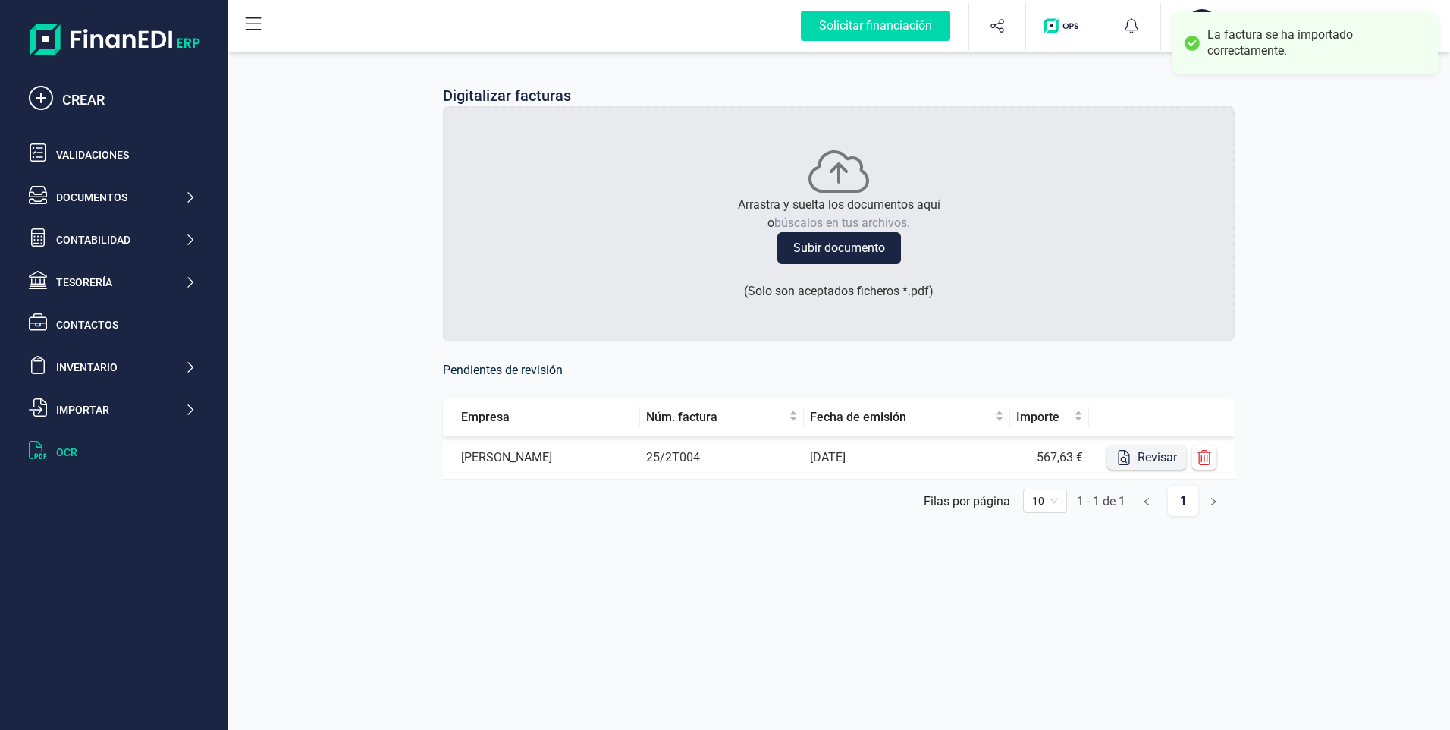
click at [1154, 463] on button "Revisar" at bounding box center [1146, 457] width 79 height 24
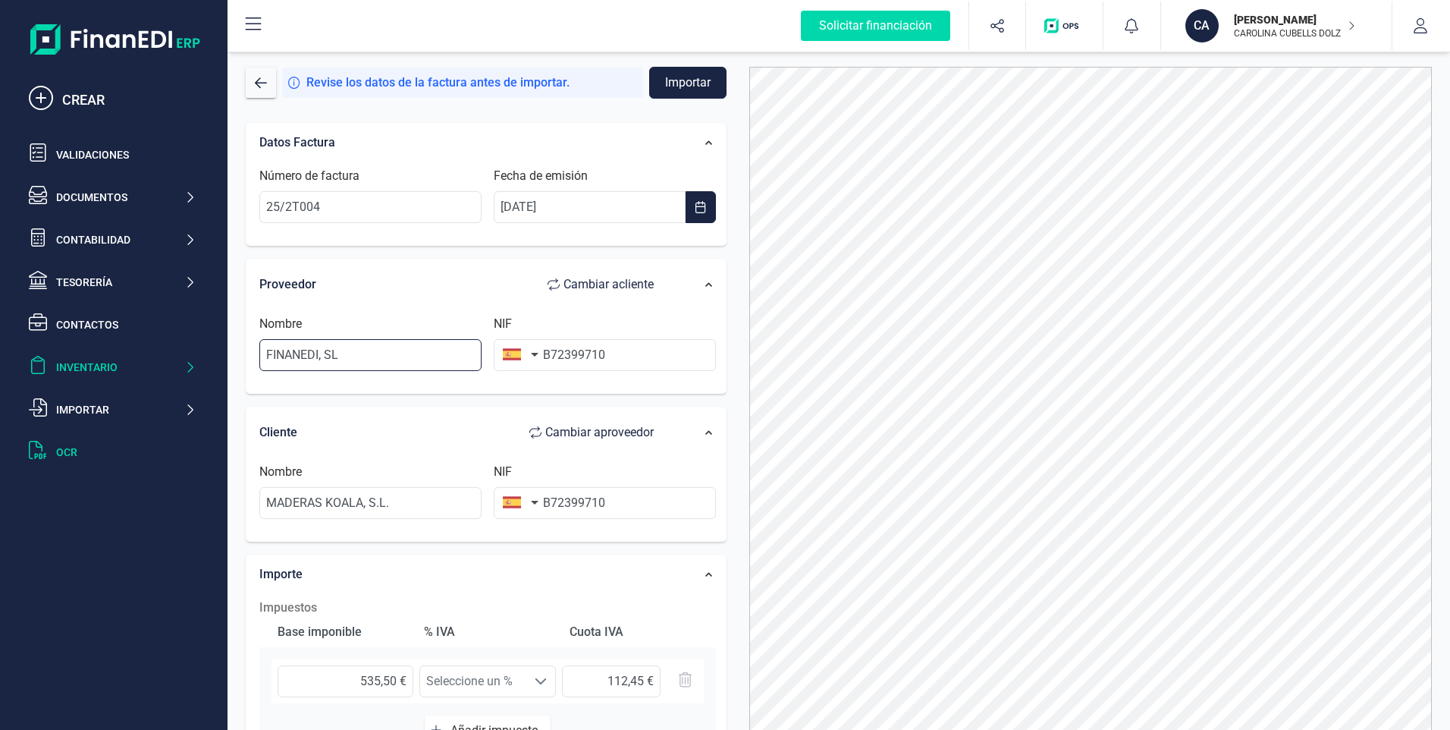
drag, startPoint x: 369, startPoint y: 356, endPoint x: 201, endPoint y: 351, distance: 168.5
click at [206, 347] on div "Solicitar financiación CREAR Validaciones Documentos Documentos Presupuestos Pe…" at bounding box center [725, 365] width 1450 height 730
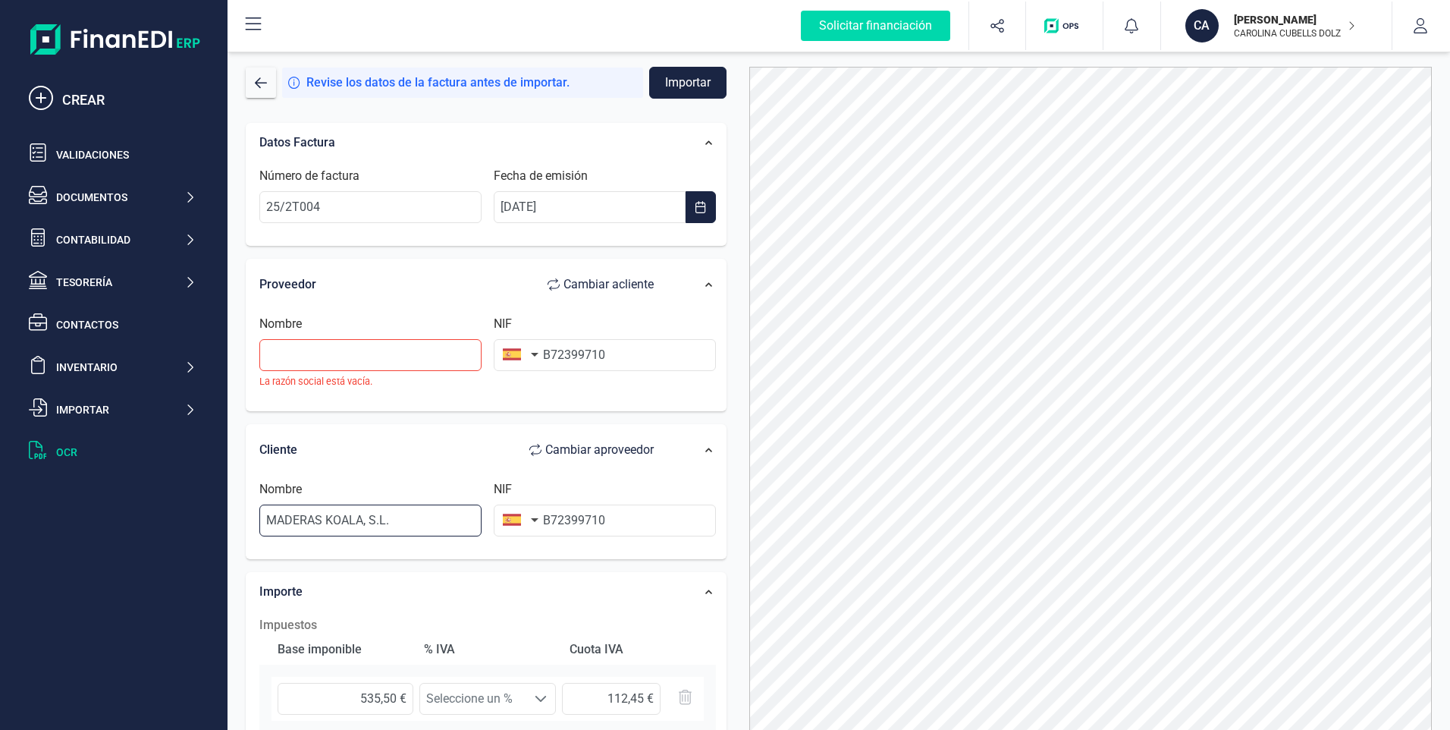
drag, startPoint x: 395, startPoint y: 504, endPoint x: 226, endPoint y: 481, distance: 170.7
click at [227, 481] on div "Solicitar financiación CREAR Validaciones Documentos Documentos Presupuestos Pe…" at bounding box center [725, 365] width 1450 height 730
paste input "FINANEDI, SL"
type input "FINANEDI, SL"
drag, startPoint x: 621, startPoint y: 352, endPoint x: 496, endPoint y: 352, distance: 125.1
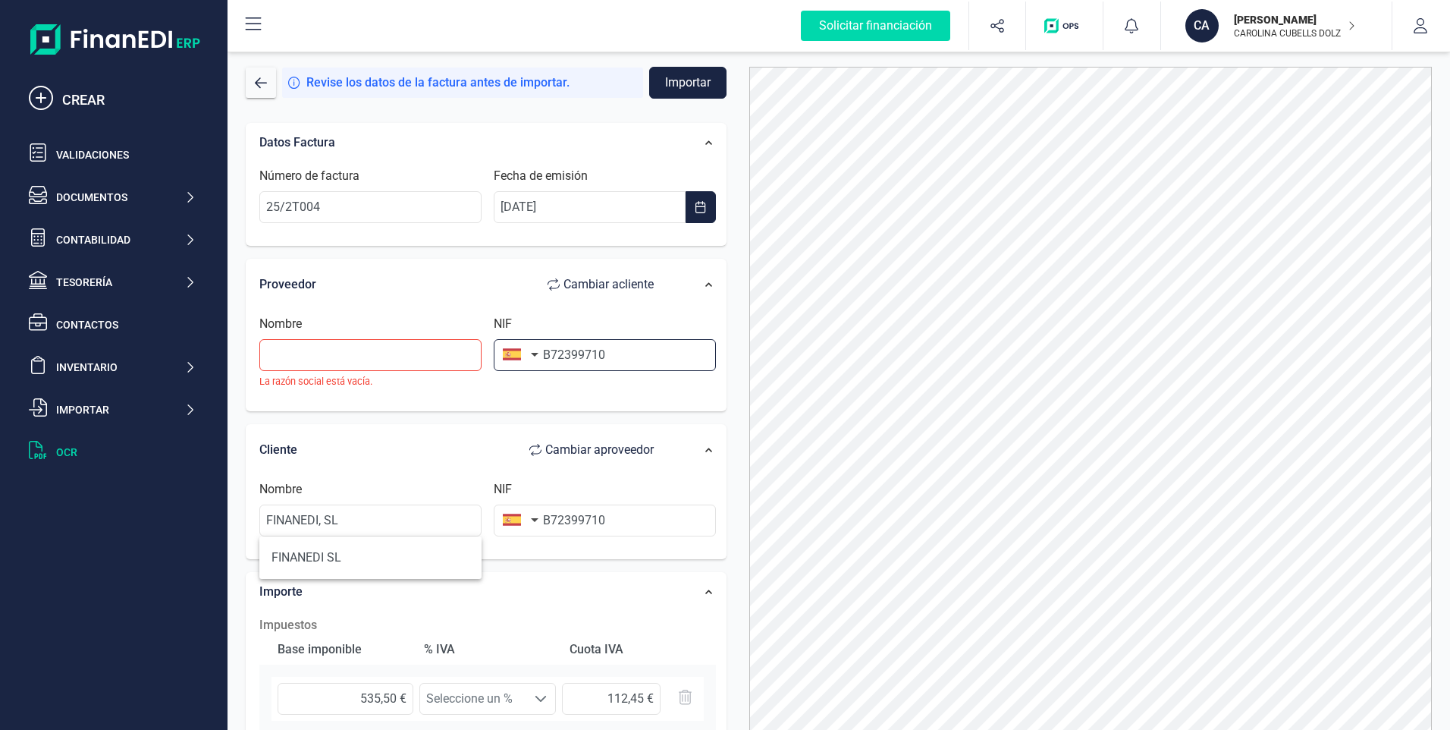
click at [496, 352] on div "NIF B72399710" at bounding box center [605, 352] width 234 height 74
click at [338, 362] on input "text" at bounding box center [370, 355] width 222 height 32
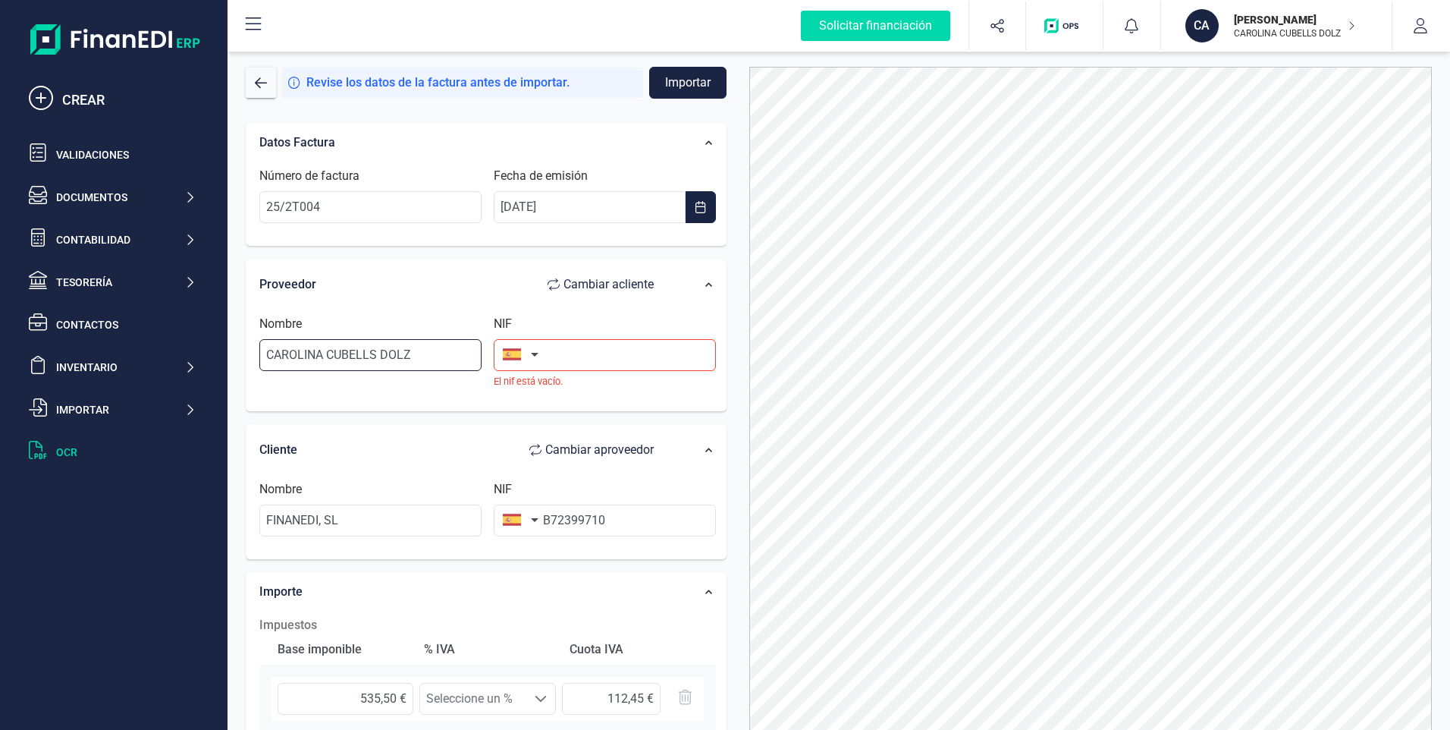
type input "CAROLINA CUBELLS DOLZ"
click at [584, 354] on input "text" at bounding box center [605, 355] width 222 height 32
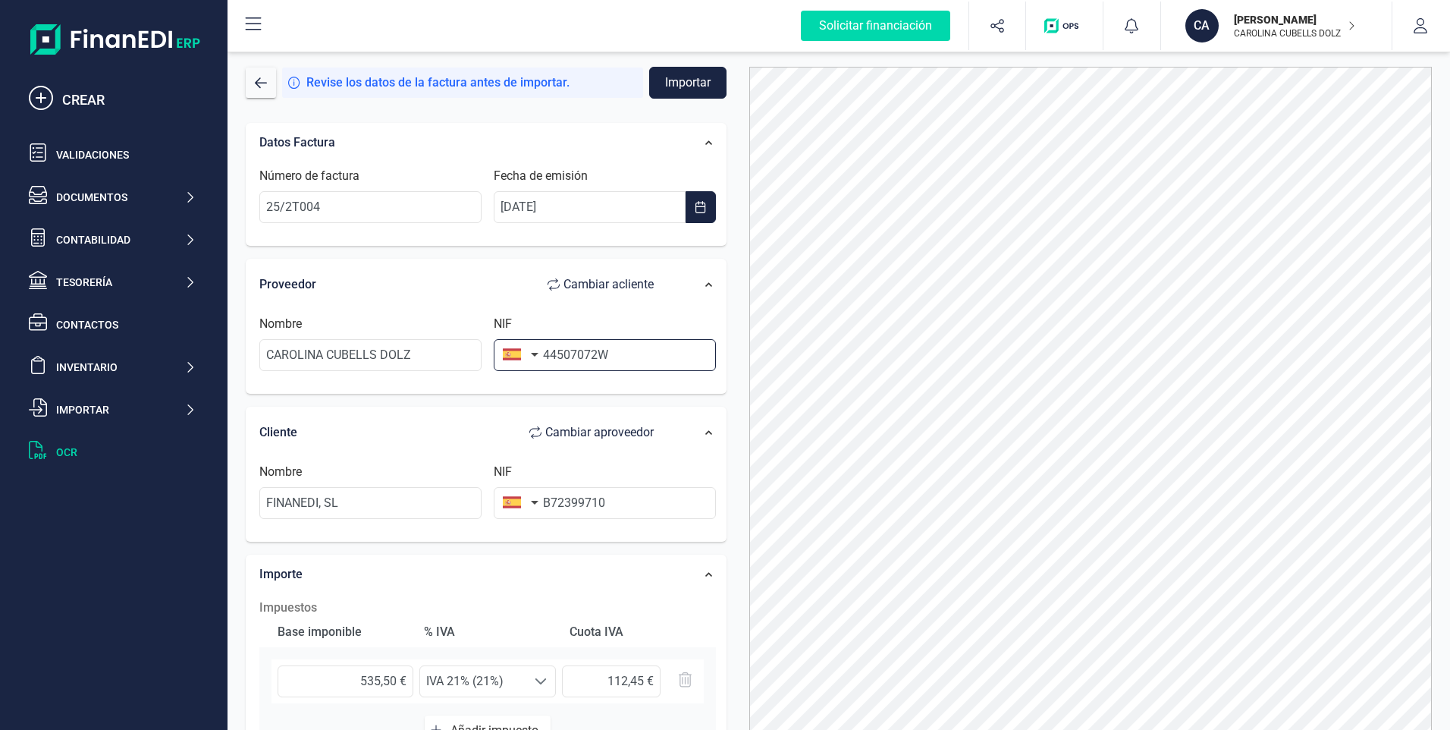
type input "44507072W"
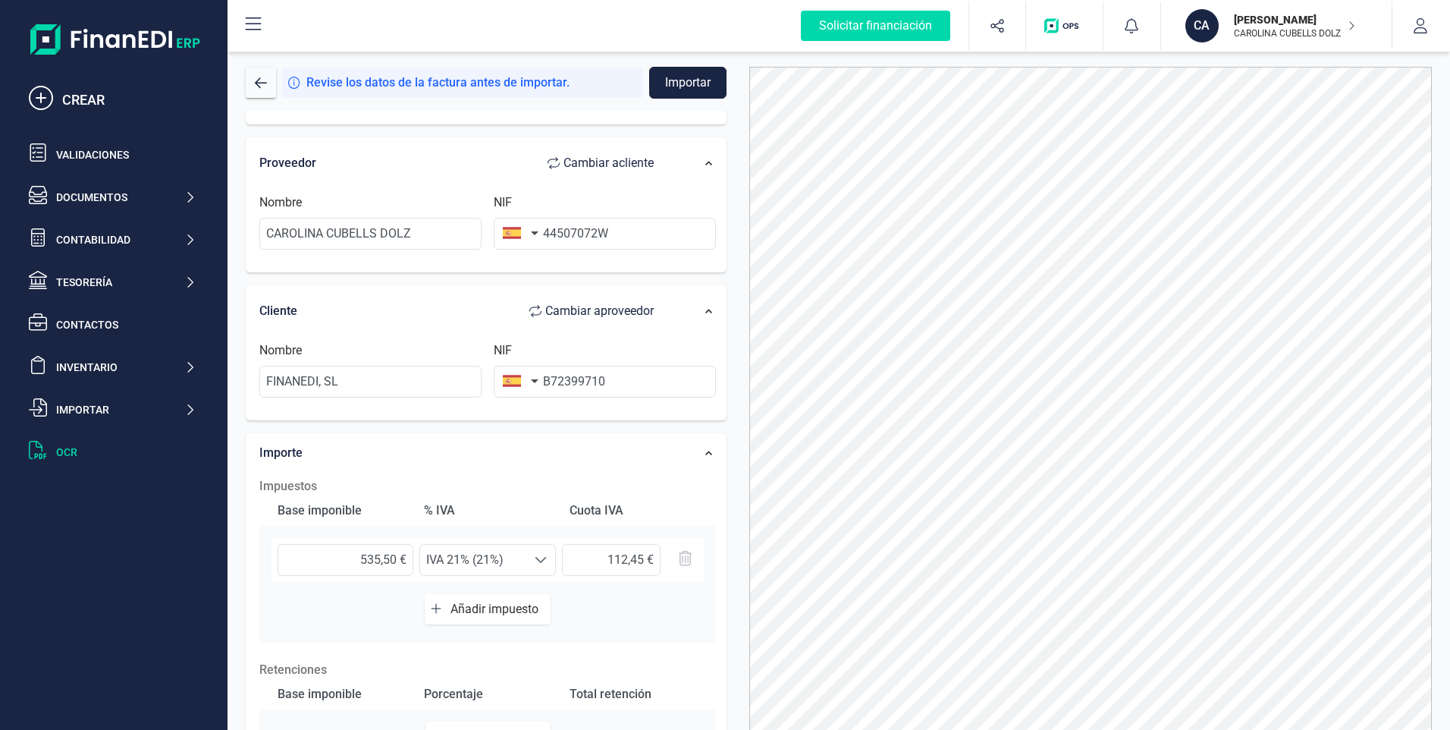
click at [730, 592] on div "Datos Factura Número de factura 25/2T004 Fecha de emisión [DATE] Proveedor Camb…" at bounding box center [486, 435] width 504 height 893
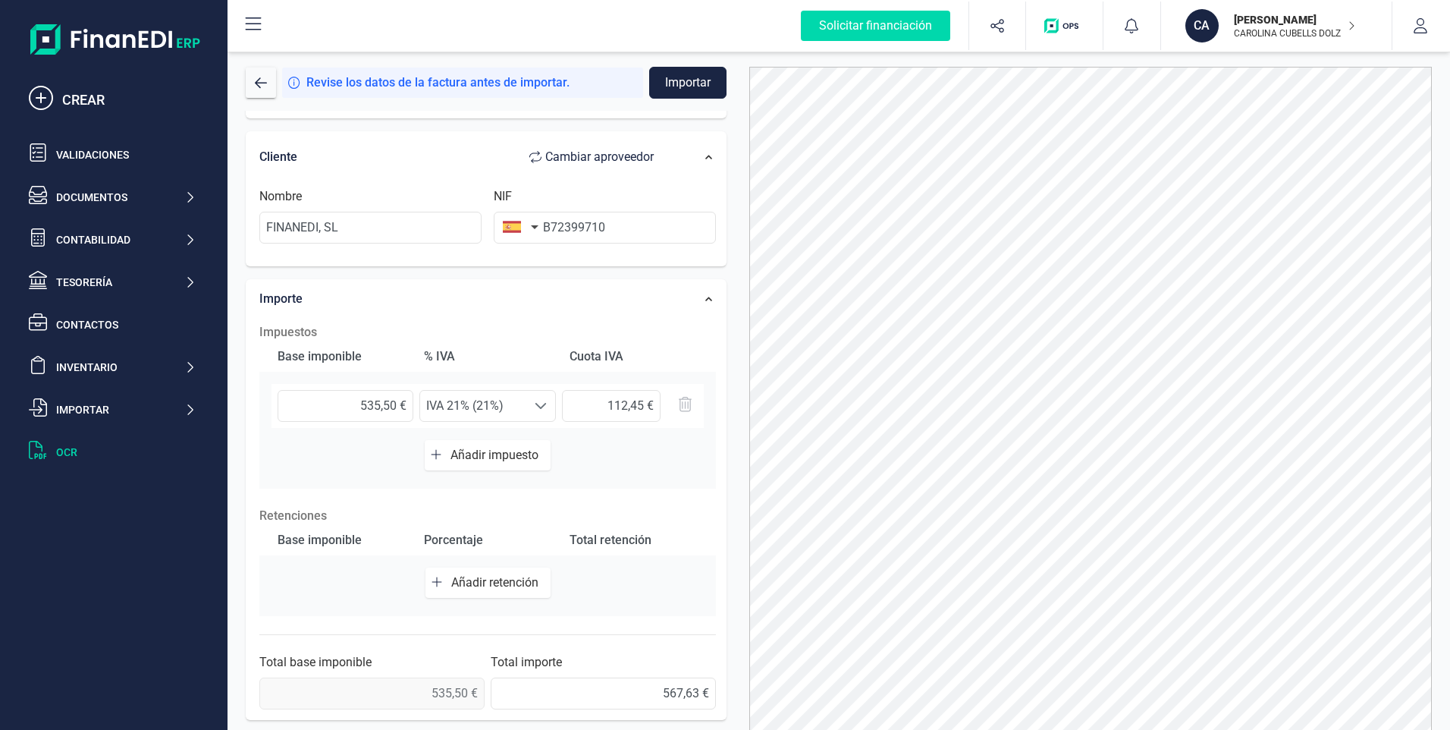
scroll to position [74, 0]
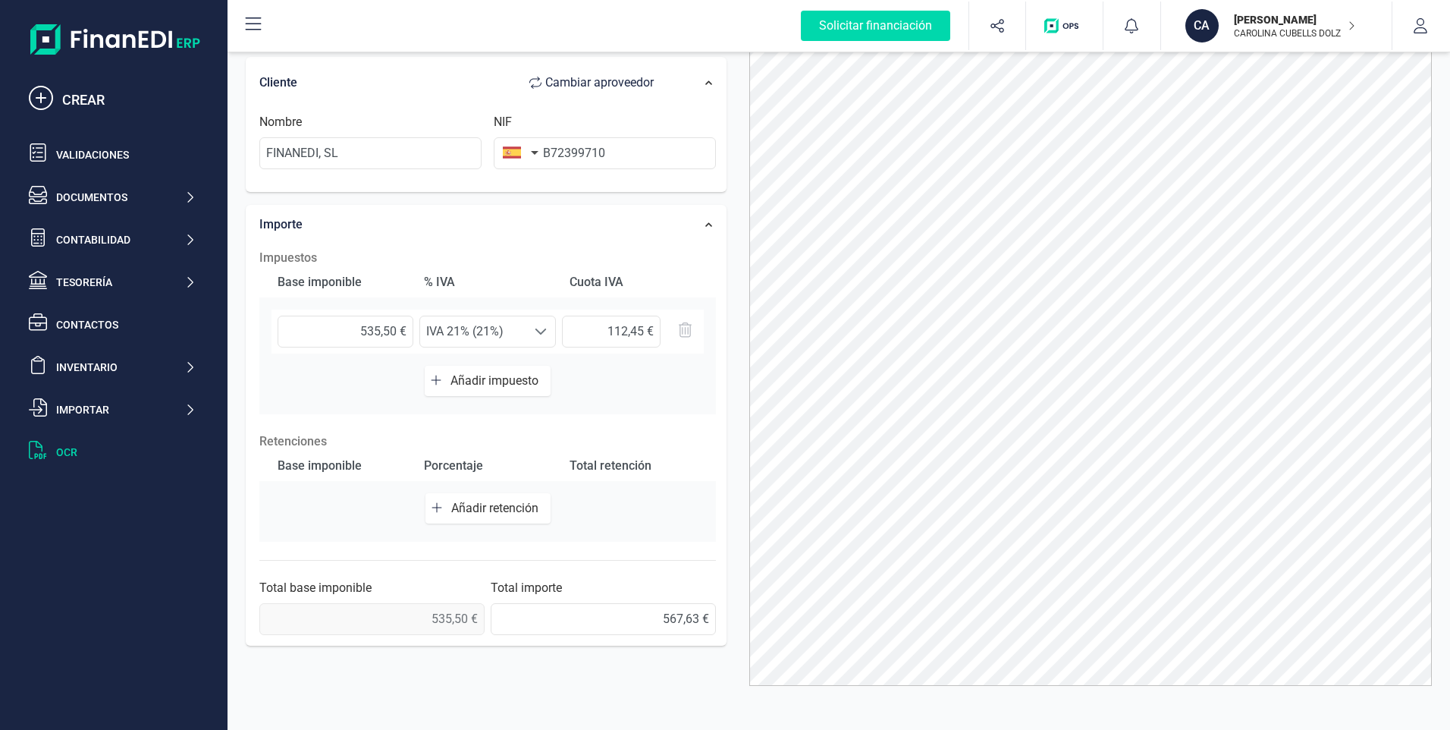
click at [436, 378] on icon "button" at bounding box center [437, 380] width 10 height 10
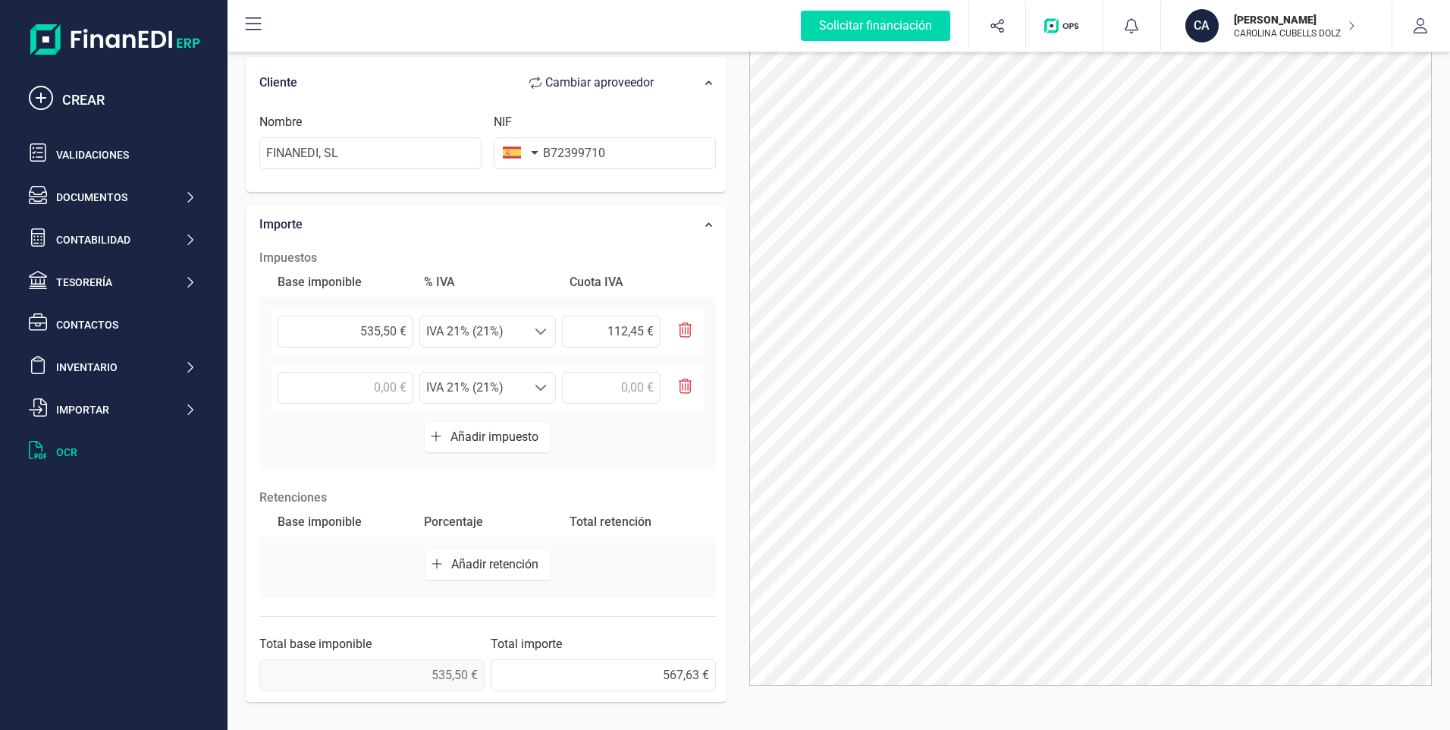
click at [436, 378] on span "IVA 21% (21%)" at bounding box center [473, 387] width 106 height 30
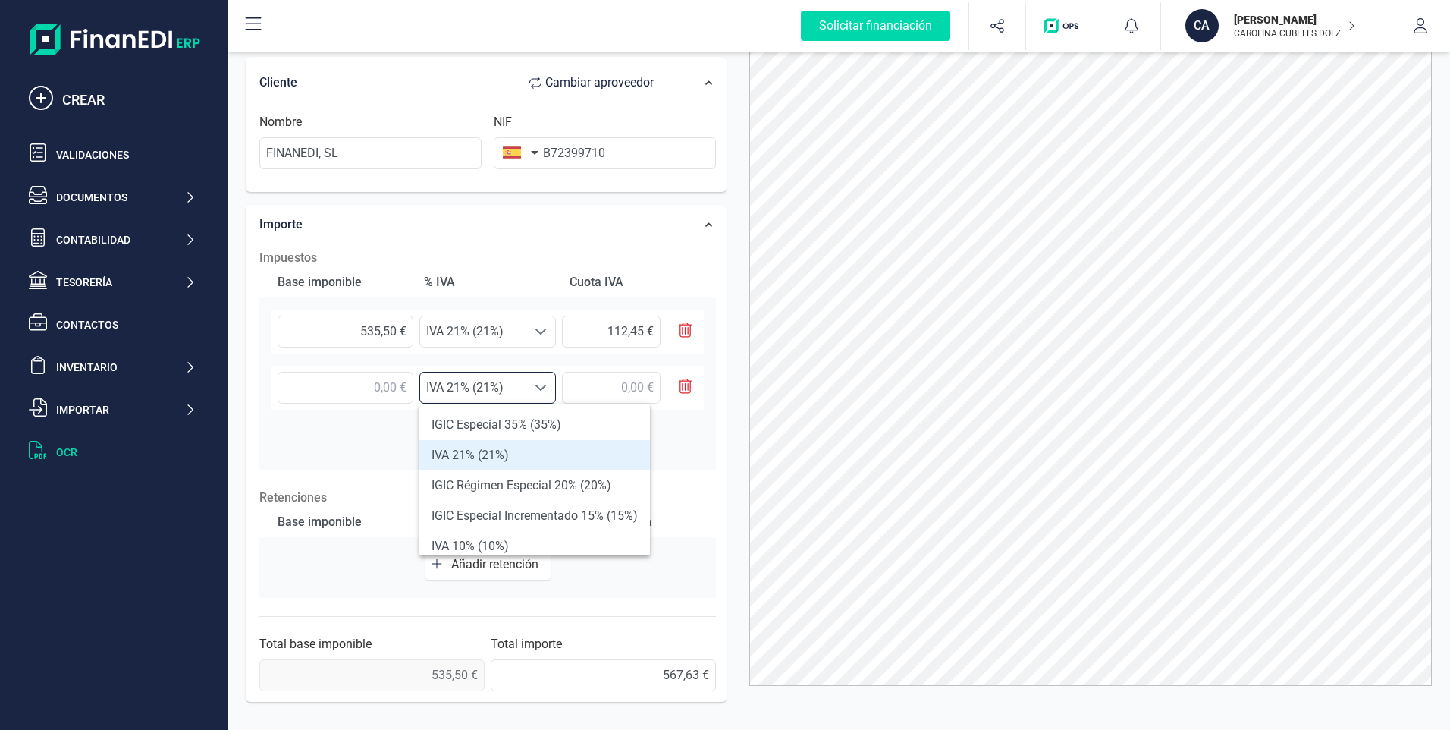
scroll to position [9, 67]
click at [382, 449] on div "Base imponible % IVA Cuota IVA 535,50 € Seleccione un % IVA 21% (21%) IVA 21% (…" at bounding box center [487, 368] width 457 height 203
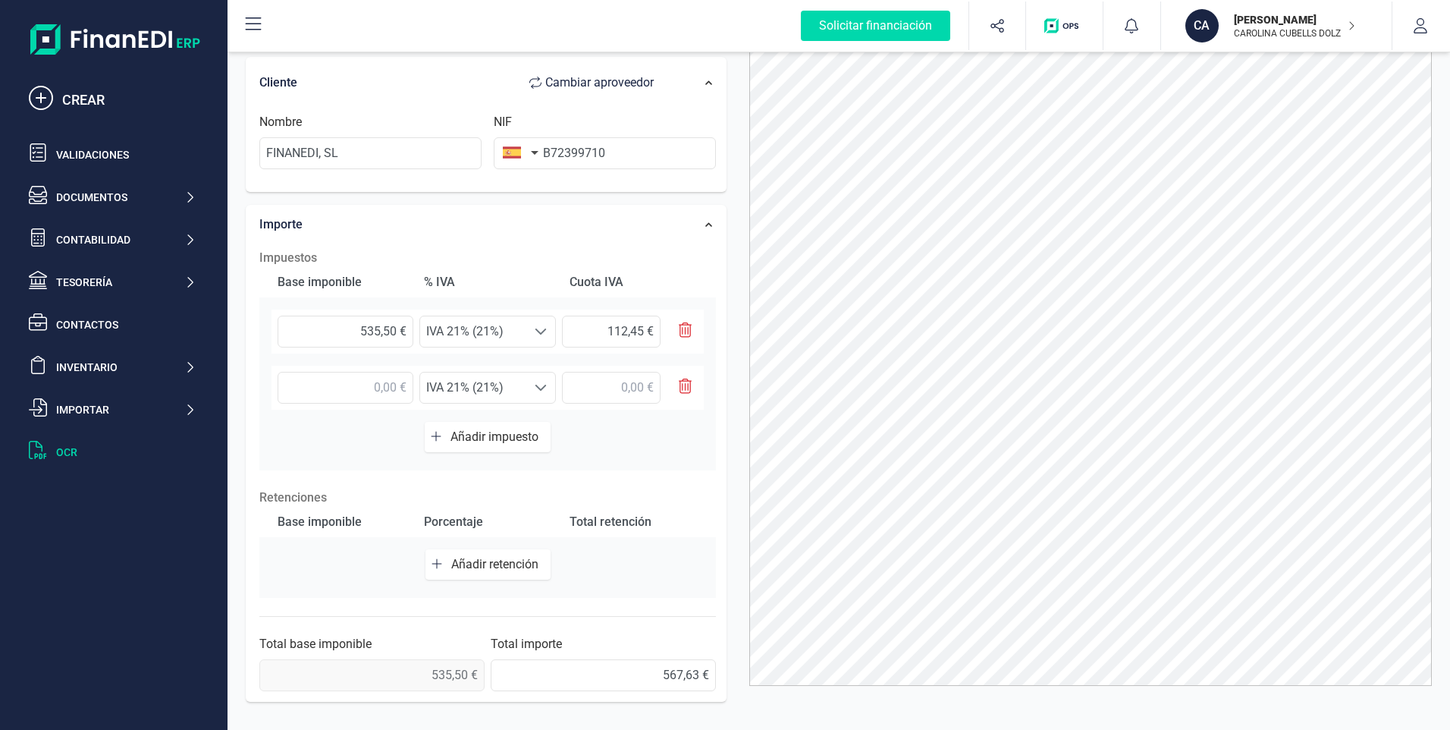
click at [434, 564] on icon "button" at bounding box center [437, 564] width 10 height 10
click at [539, 569] on span at bounding box center [541, 571] width 12 height 12
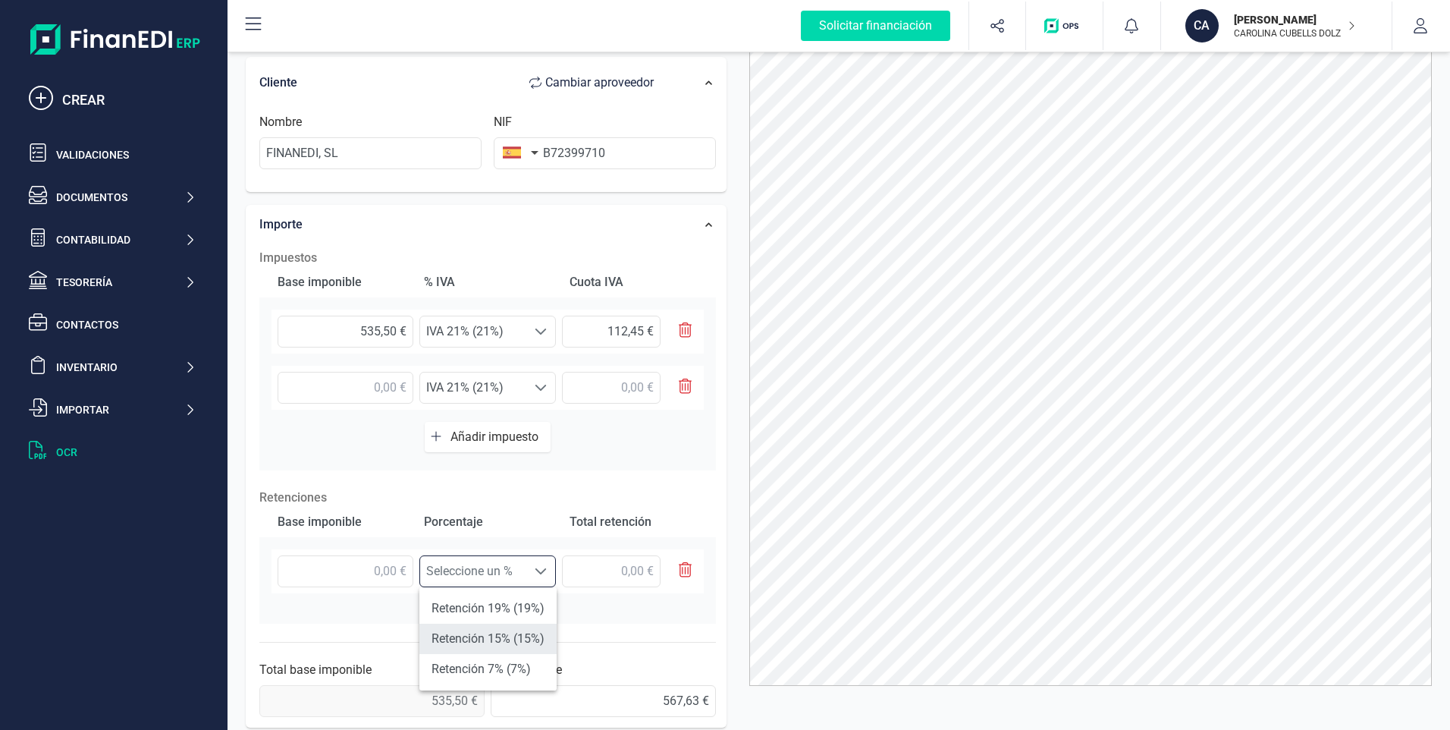
click at [491, 631] on li "Retención 15% (15%)" at bounding box center [487, 638] width 137 height 30
click at [397, 567] on input "text" at bounding box center [346, 571] width 136 height 32
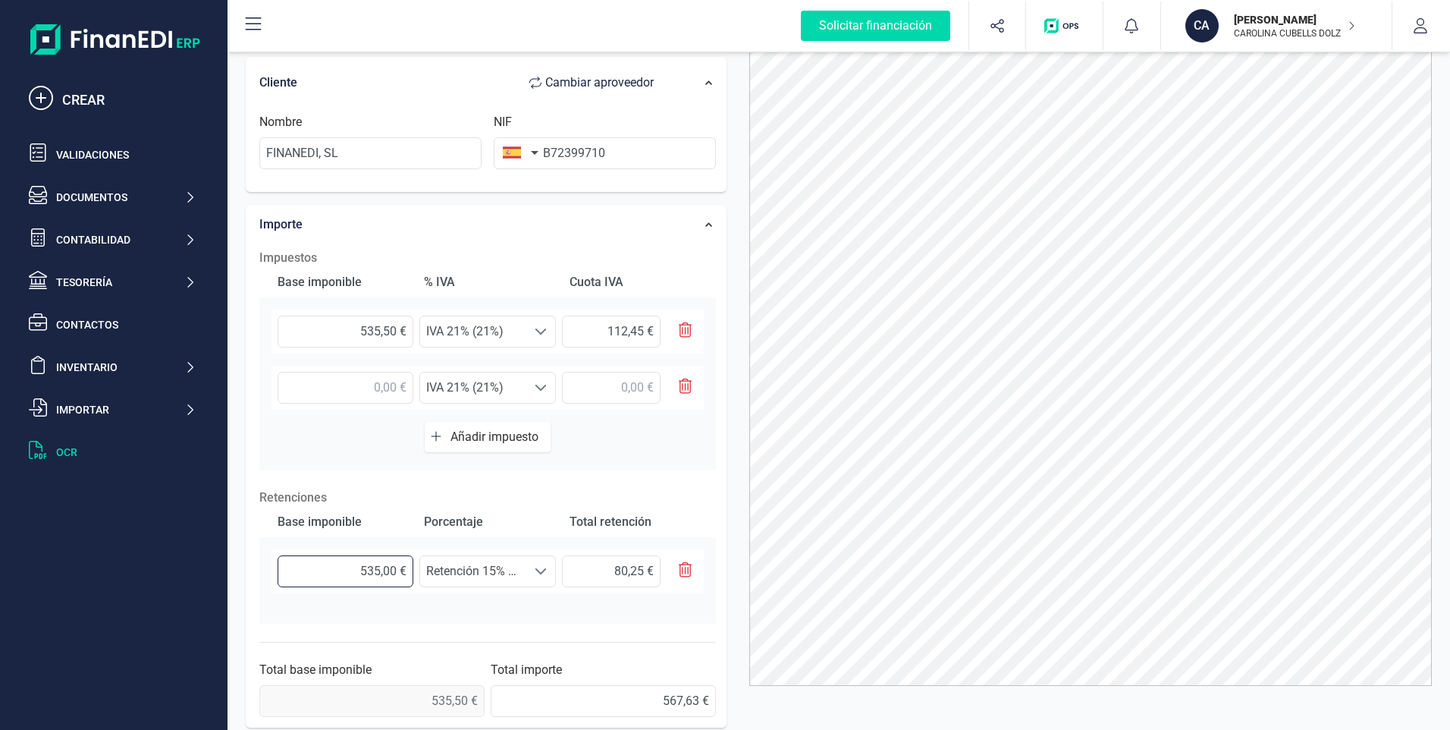
type input "535,50 €"
click at [715, 105] on div "Cliente Cambiar a proveedor" at bounding box center [488, 83] width 472 height 46
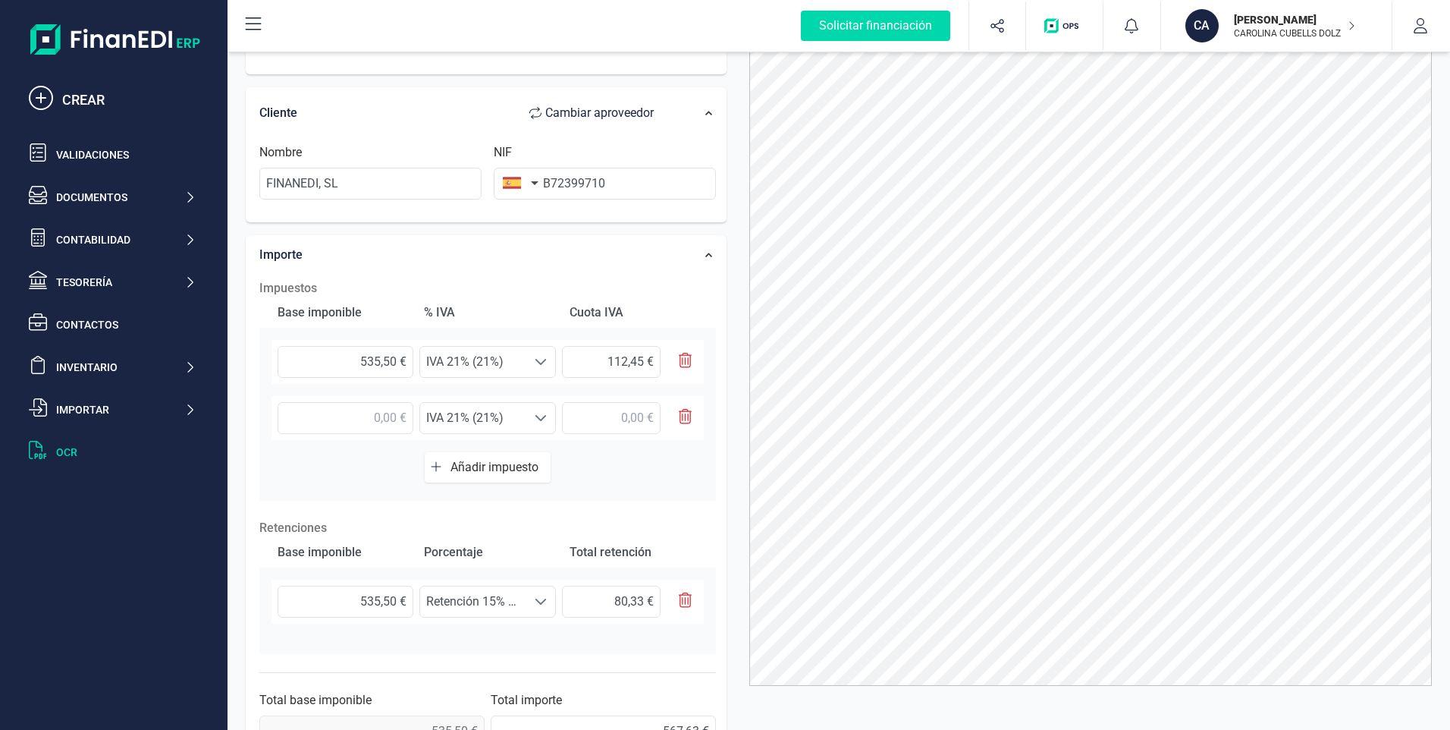
click at [743, 73] on div at bounding box center [1090, 338] width 705 height 693
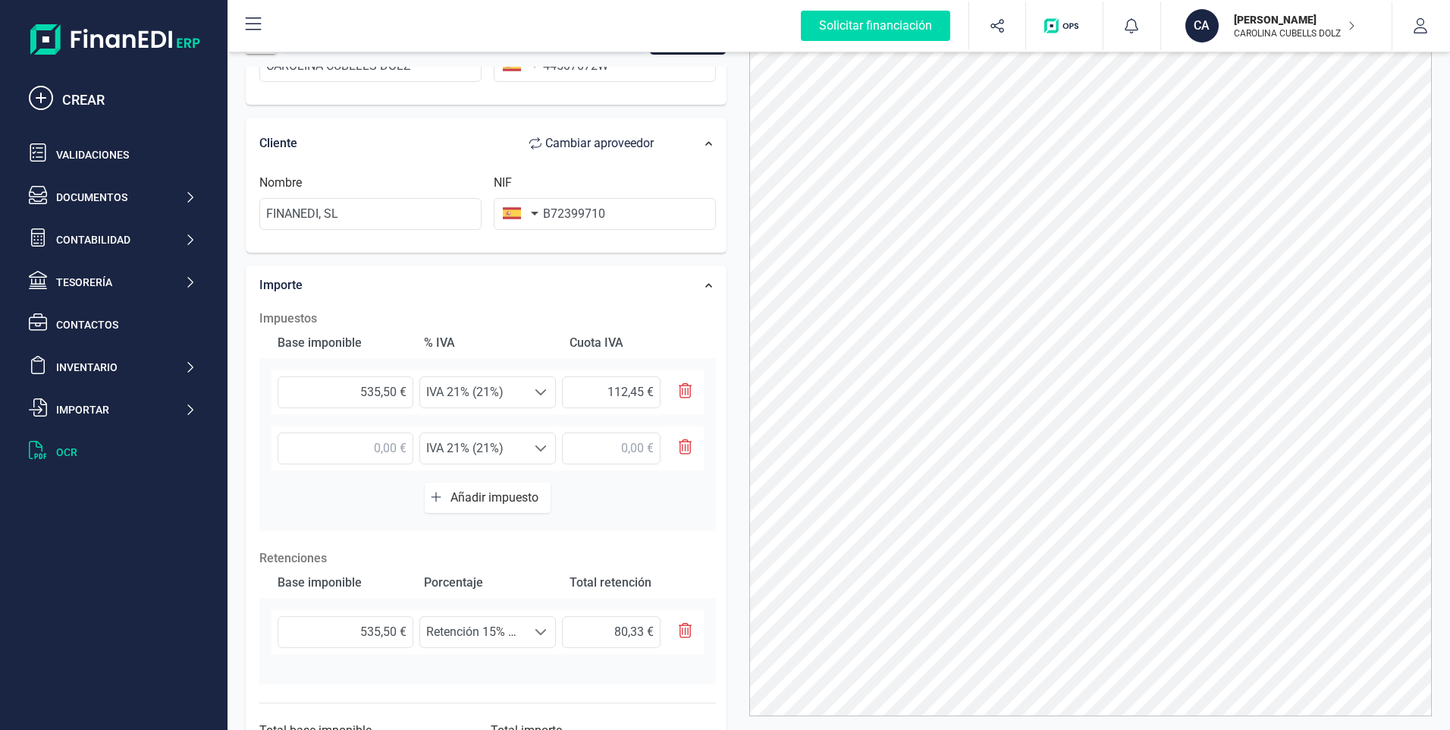
scroll to position [0, 0]
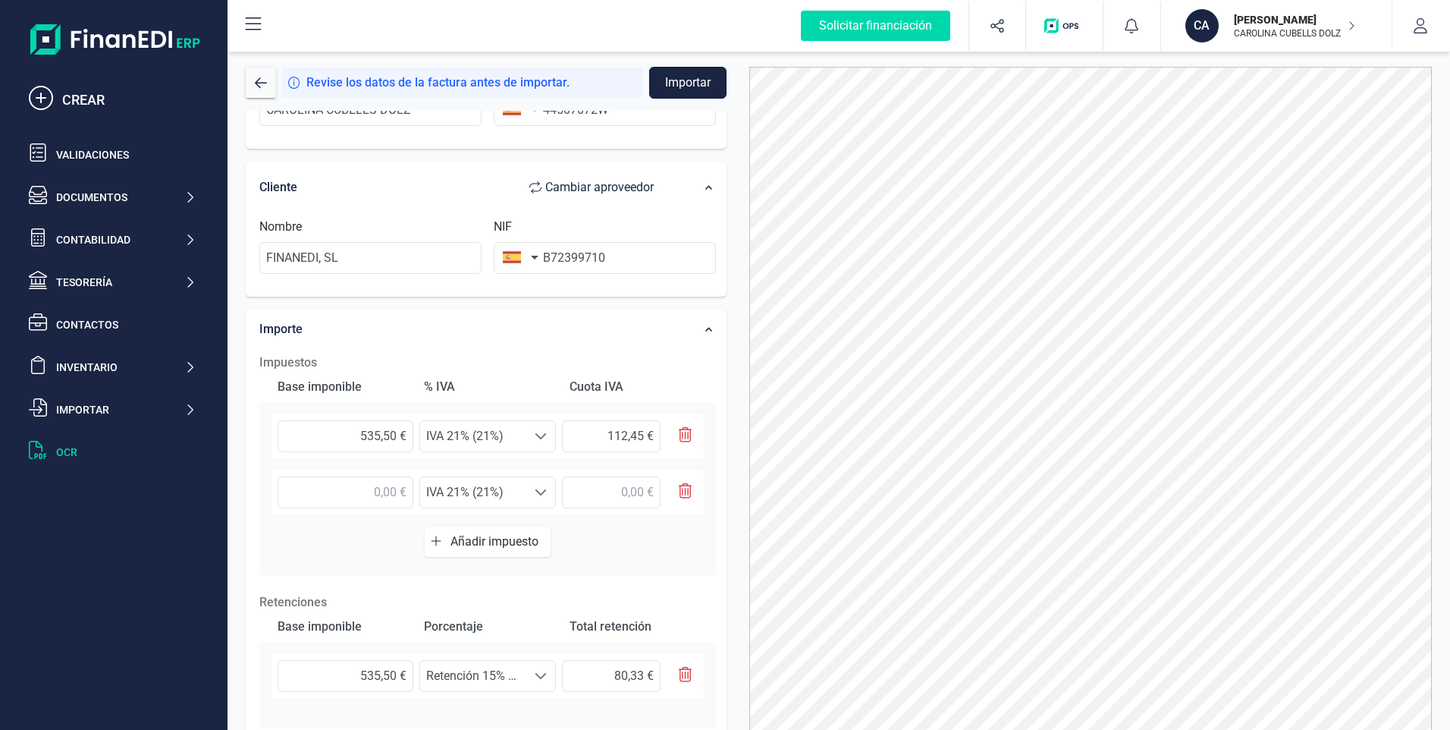
click at [689, 86] on button "Importar" at bounding box center [687, 83] width 77 height 32
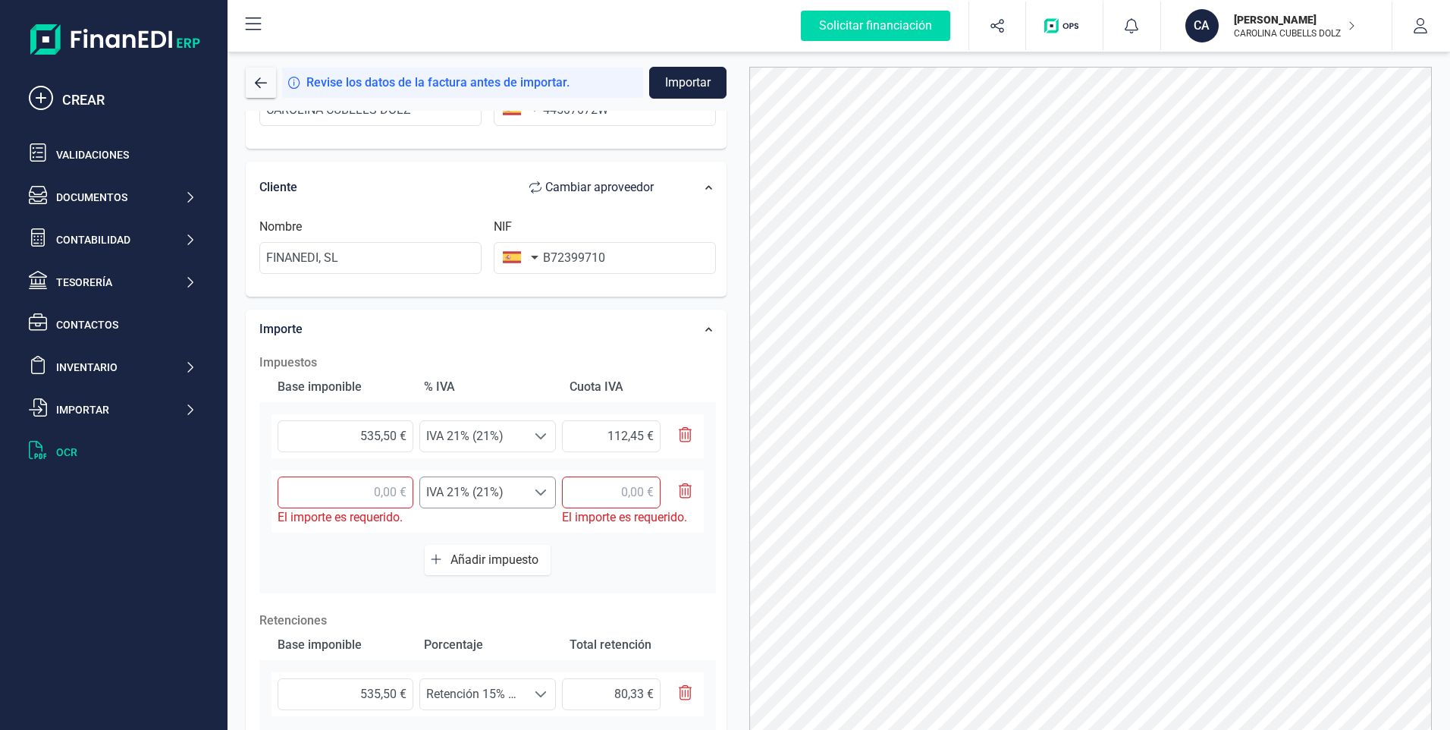
click at [544, 495] on span at bounding box center [541, 492] width 12 height 12
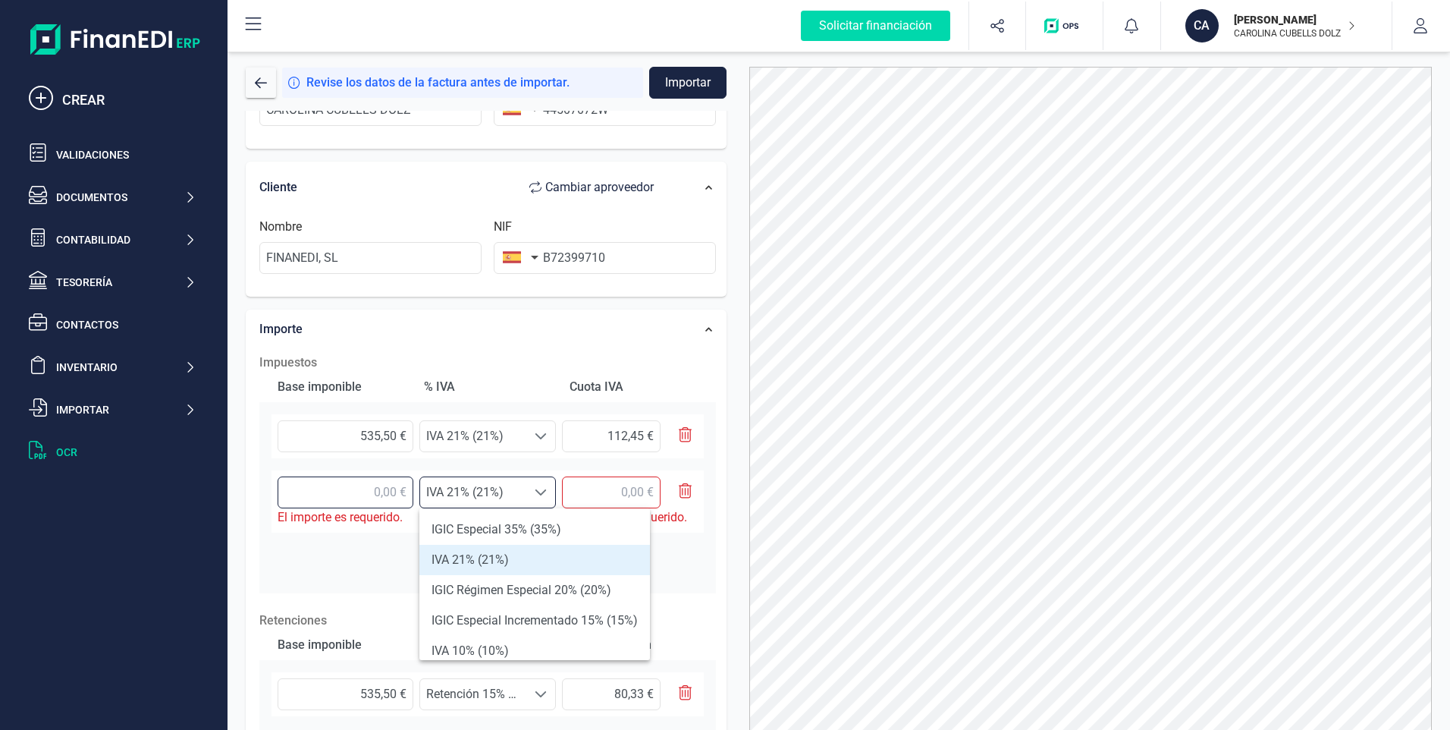
click at [388, 488] on input "text" at bounding box center [346, 492] width 136 height 32
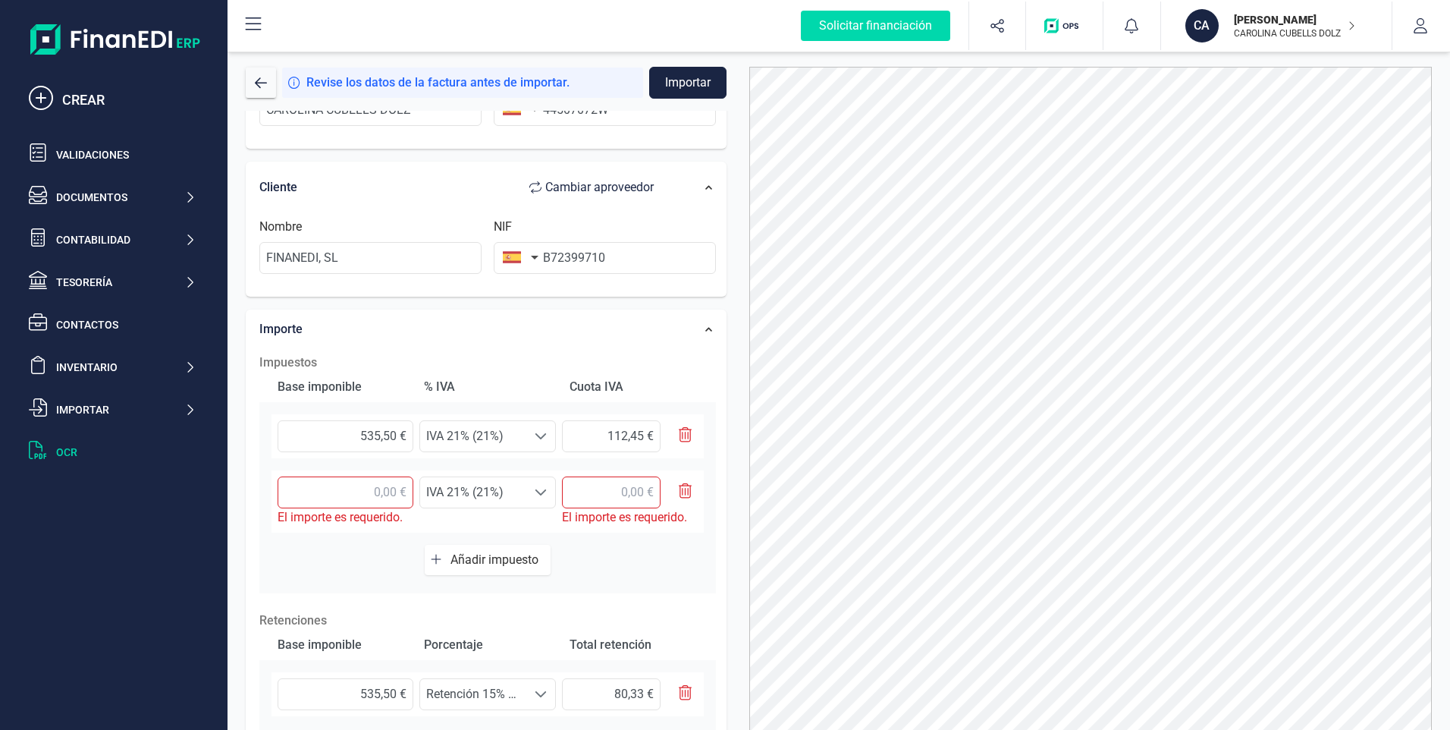
click at [416, 560] on div "Base imponible % IVA Cuota IVA 535,50 € Seleccione un % IVA 21% (21%) IVA 21% (…" at bounding box center [487, 482] width 457 height 221
click at [683, 495] on icon "button" at bounding box center [686, 490] width 14 height 15
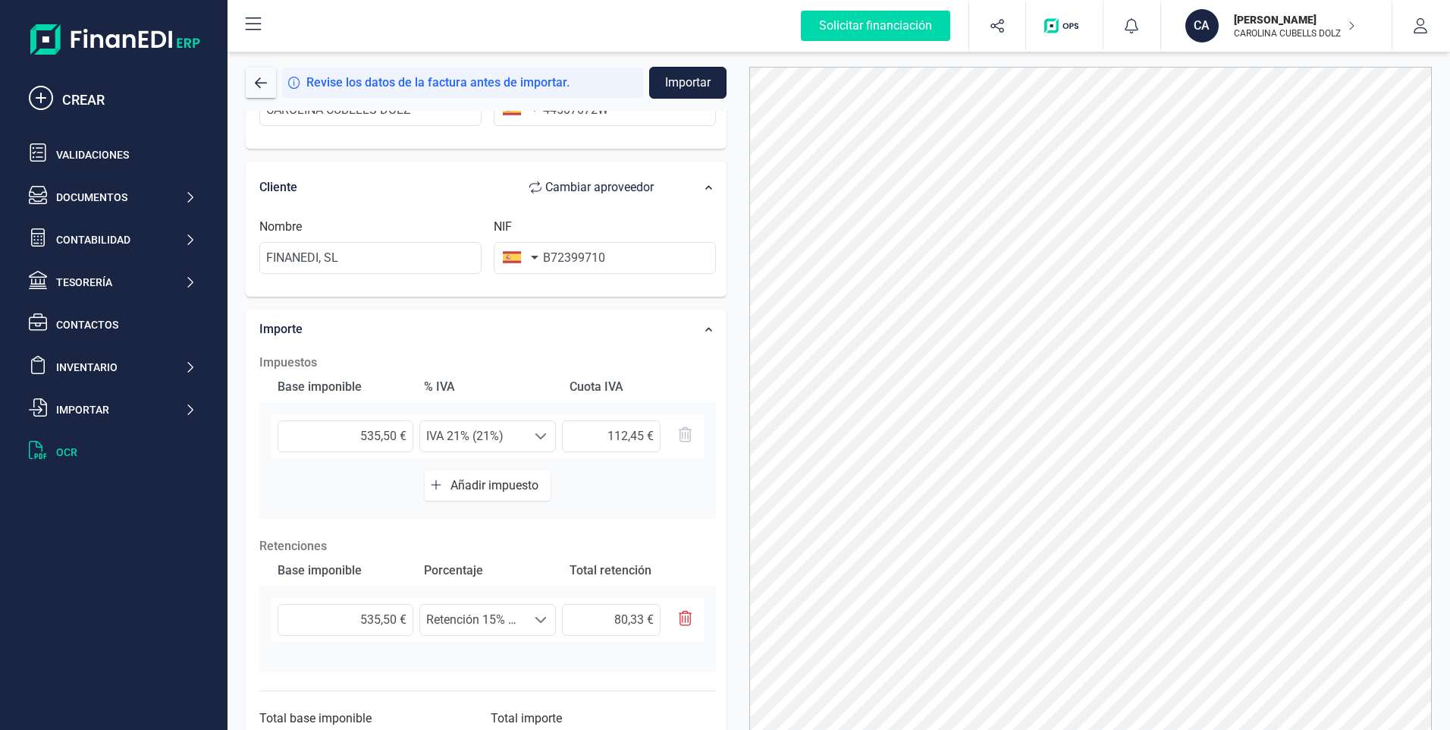
click at [705, 76] on button "Importar" at bounding box center [687, 83] width 77 height 32
click at [686, 78] on button "Importar" at bounding box center [687, 83] width 77 height 32
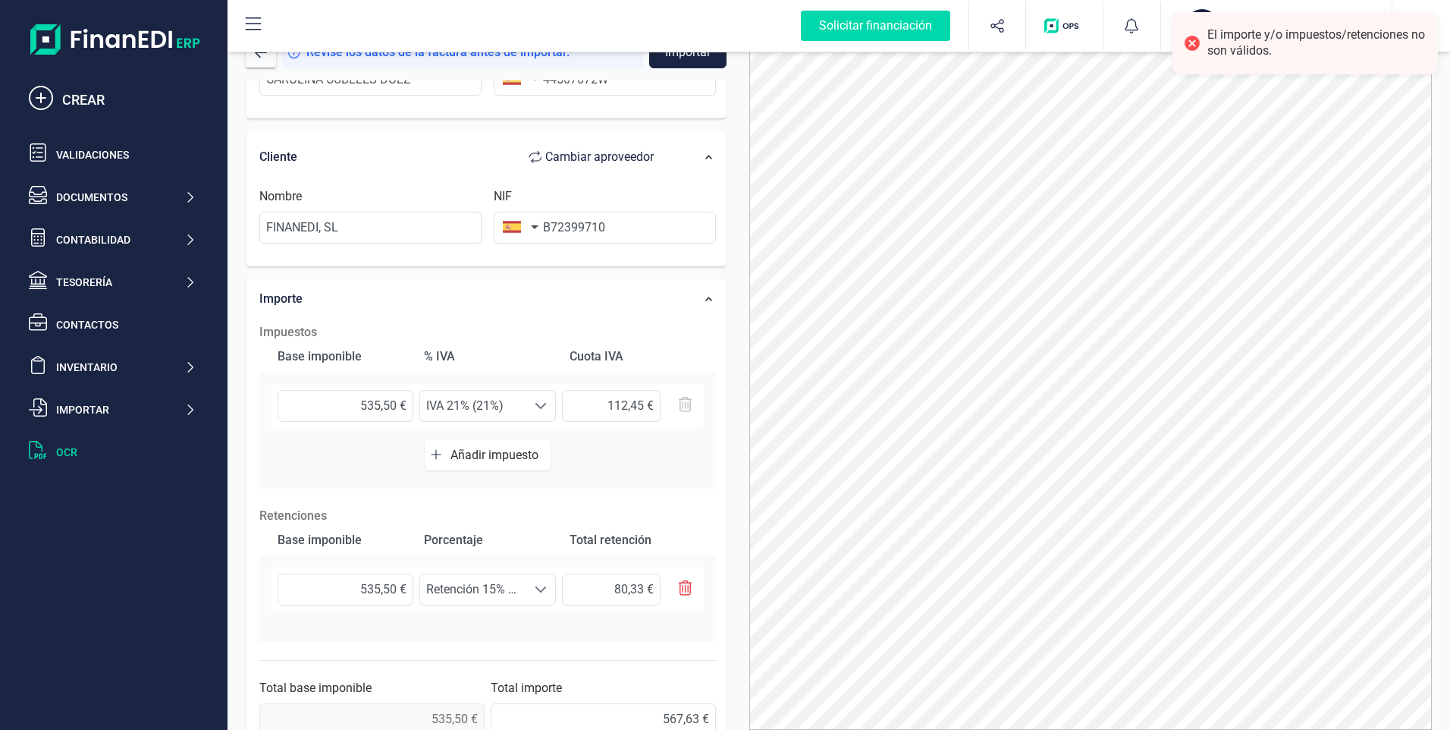
scroll to position [74, 0]
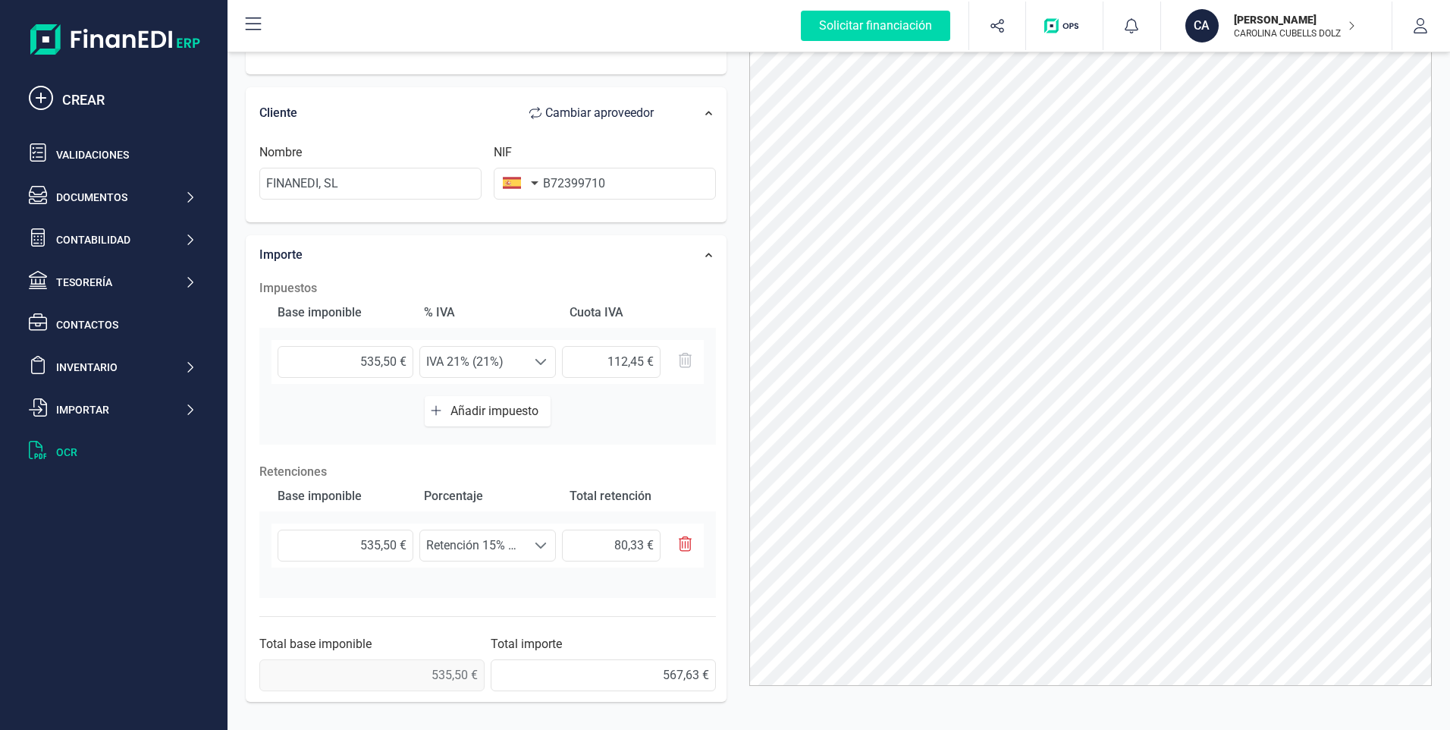
click at [739, 521] on div at bounding box center [1090, 338] width 705 height 693
click at [742, 520] on div at bounding box center [1090, 338] width 705 height 693
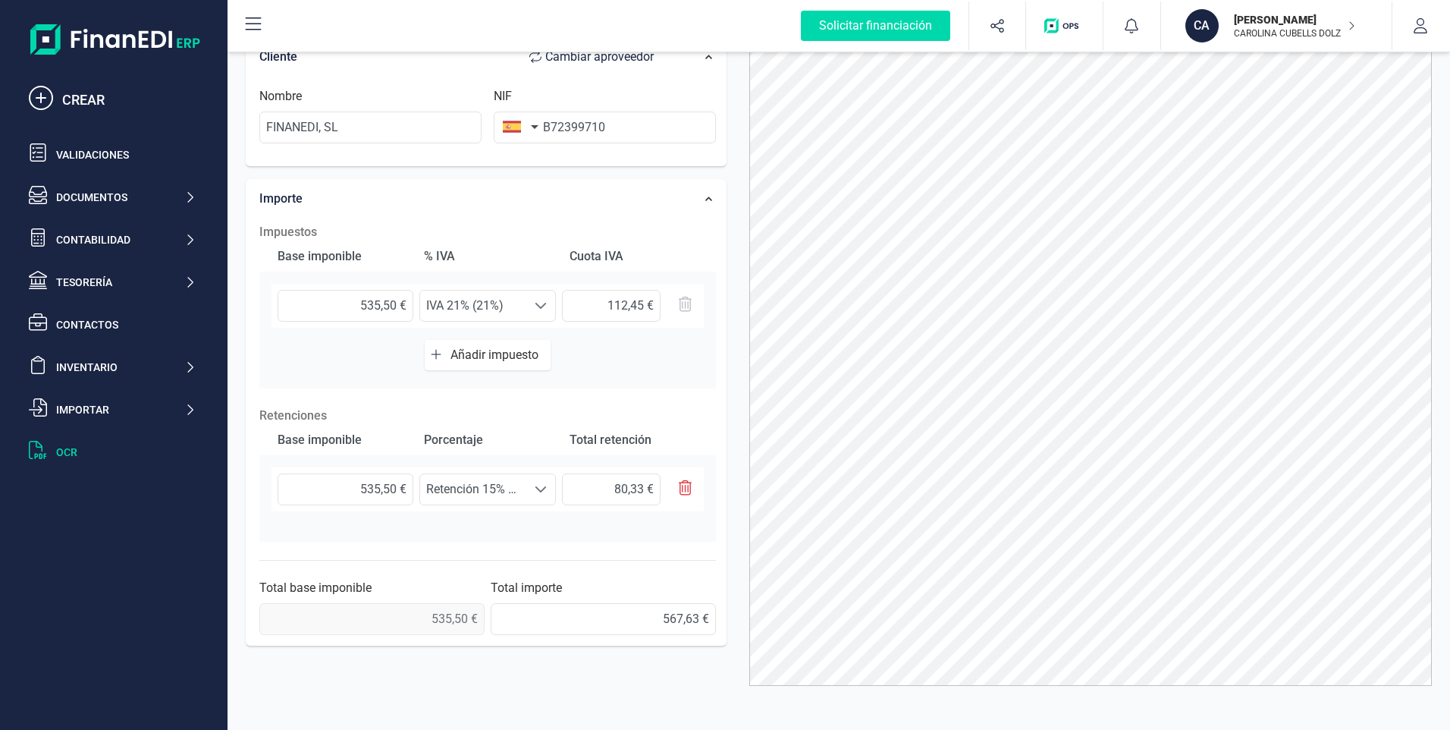
click at [725, 495] on div "Importe Impuestos Base imponible % IVA Cuota IVA 535,50 € Seleccione un % IVA 2…" at bounding box center [486, 412] width 481 height 467
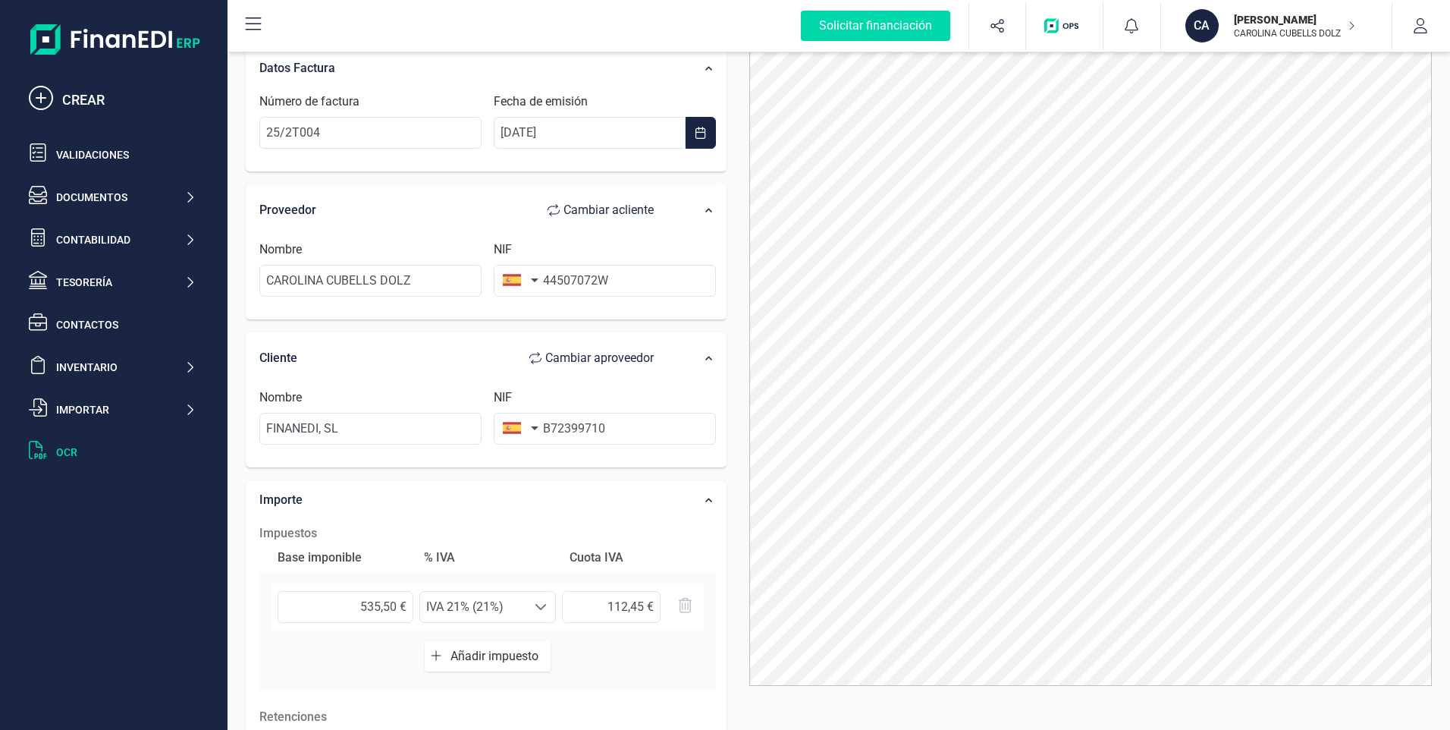
scroll to position [0, 0]
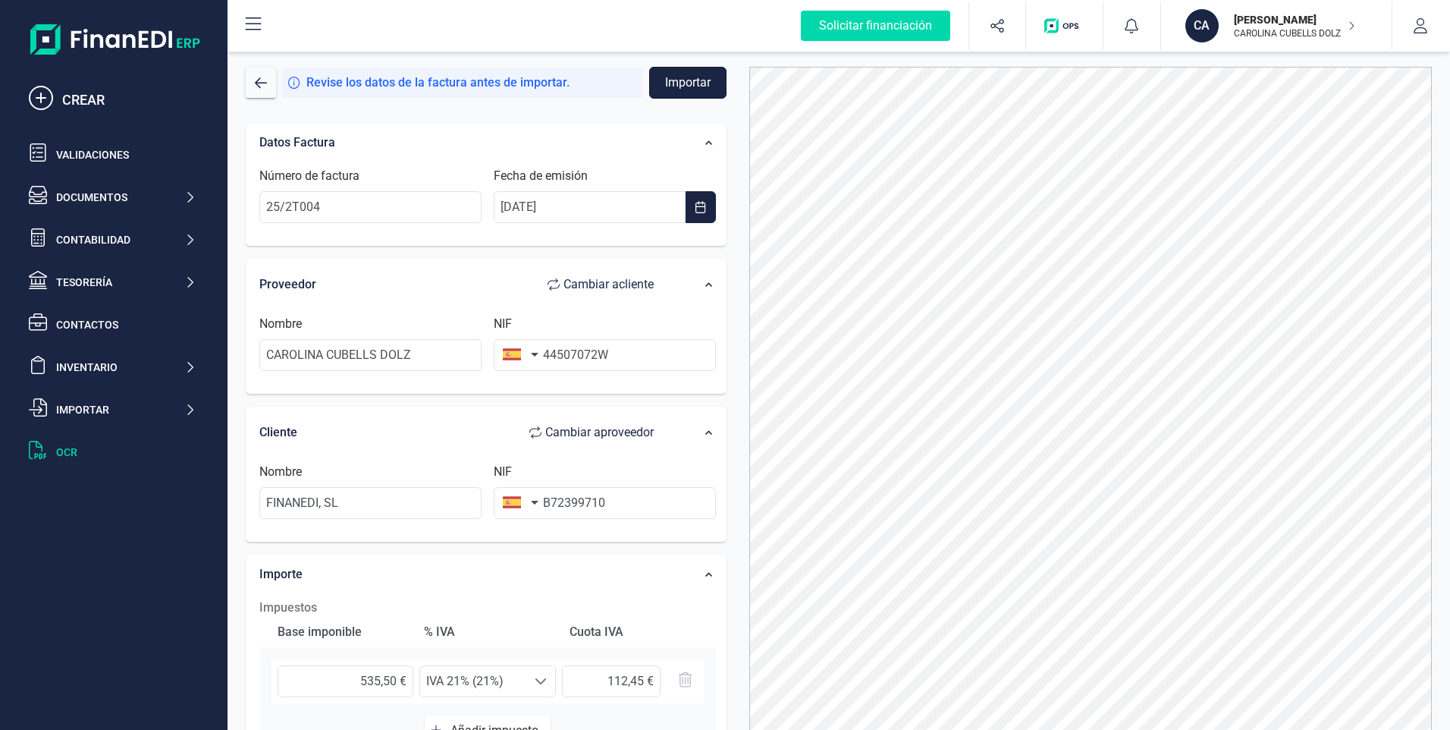
click at [668, 86] on button "Importar" at bounding box center [687, 83] width 77 height 32
click at [265, 86] on span "button" at bounding box center [261, 83] width 12 height 12
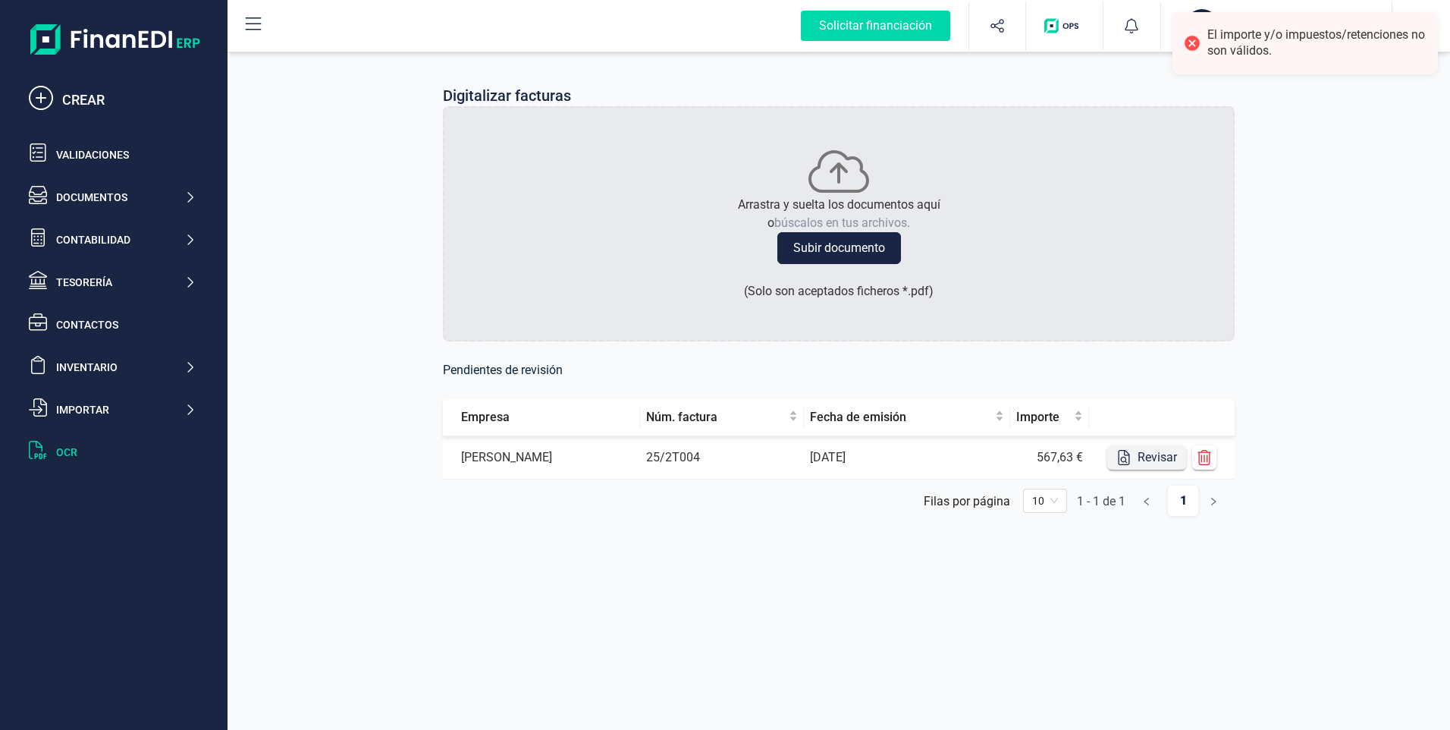
click at [1151, 460] on button "Revisar" at bounding box center [1146, 457] width 79 height 24
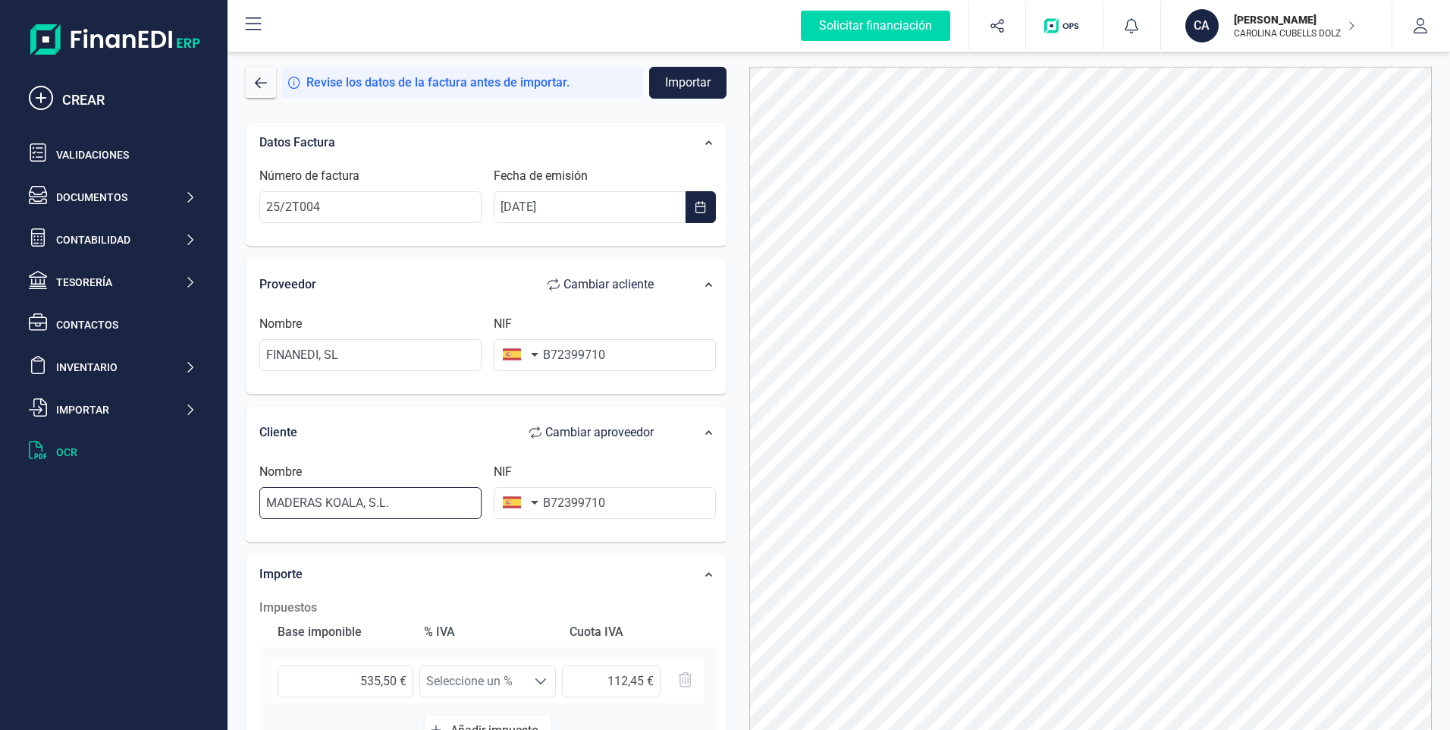
drag, startPoint x: 393, startPoint y: 501, endPoint x: 192, endPoint y: 479, distance: 202.2
click at [192, 479] on div "Solicitar financiación CREAR Validaciones Documentos Documentos Presupuestos Pe…" at bounding box center [725, 365] width 1450 height 730
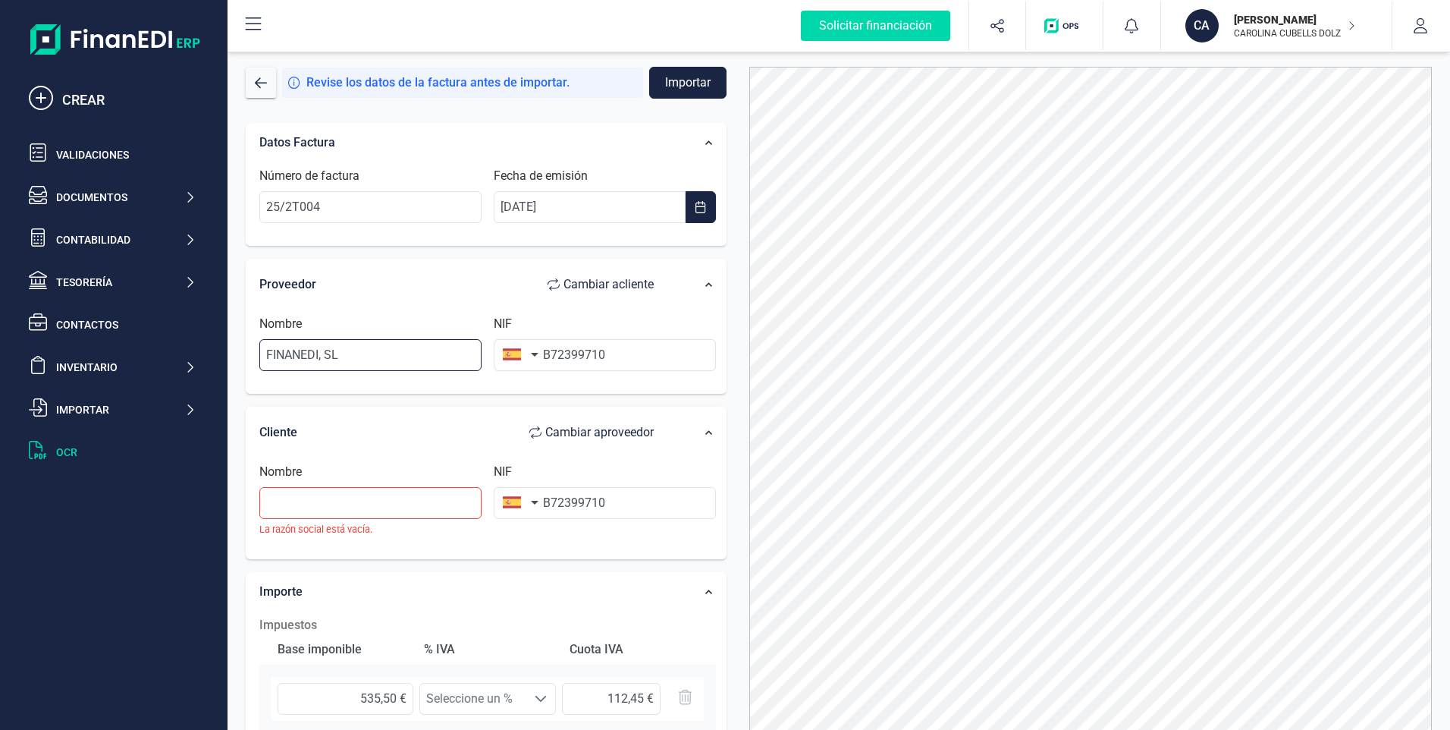
drag, startPoint x: 363, startPoint y: 354, endPoint x: 177, endPoint y: 350, distance: 185.9
click at [180, 348] on div "Solicitar financiación CREAR Validaciones Documentos Documentos Presupuestos Pe…" at bounding box center [725, 365] width 1450 height 730
click at [278, 486] on div "Nombre La razón social está vacía." at bounding box center [370, 500] width 234 height 74
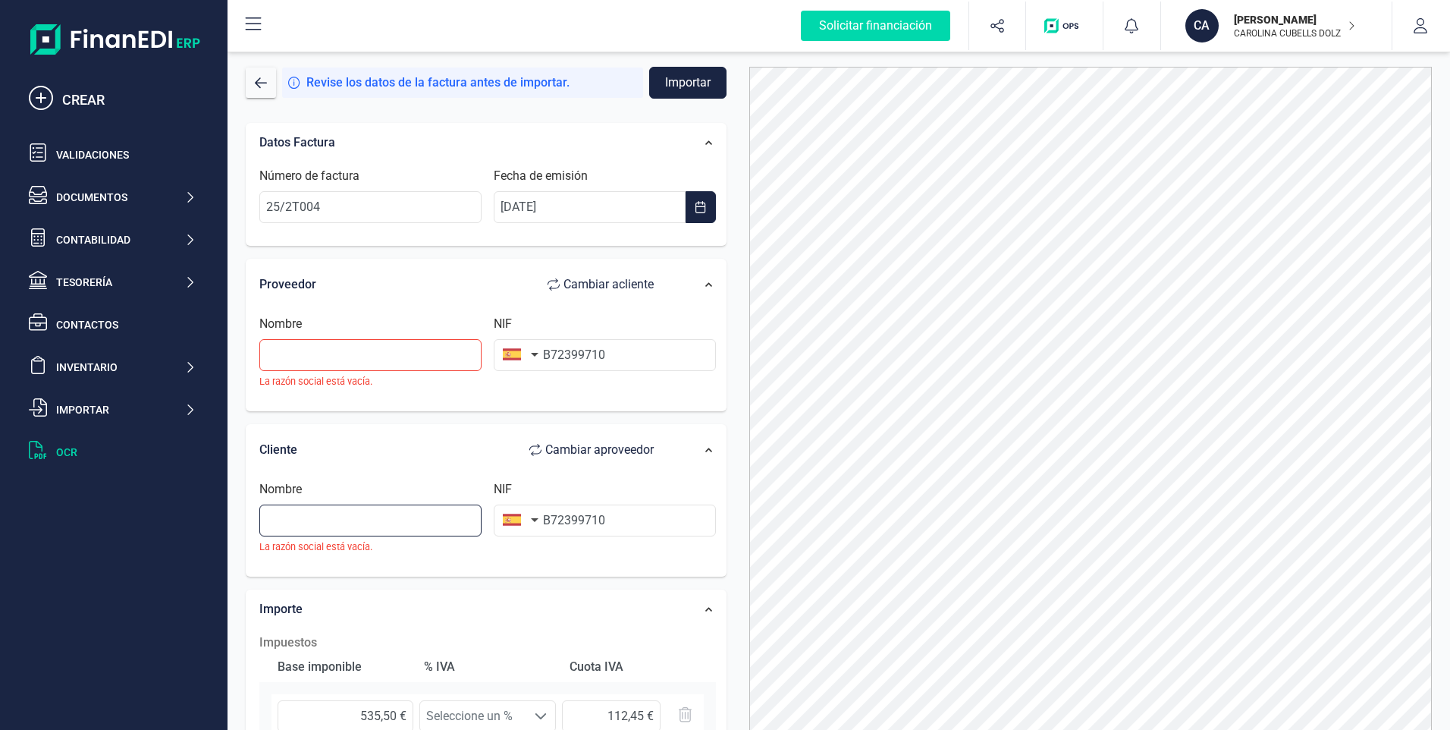
click at [278, 510] on input "text" at bounding box center [370, 520] width 222 height 32
paste input "FINANEDI, SL"
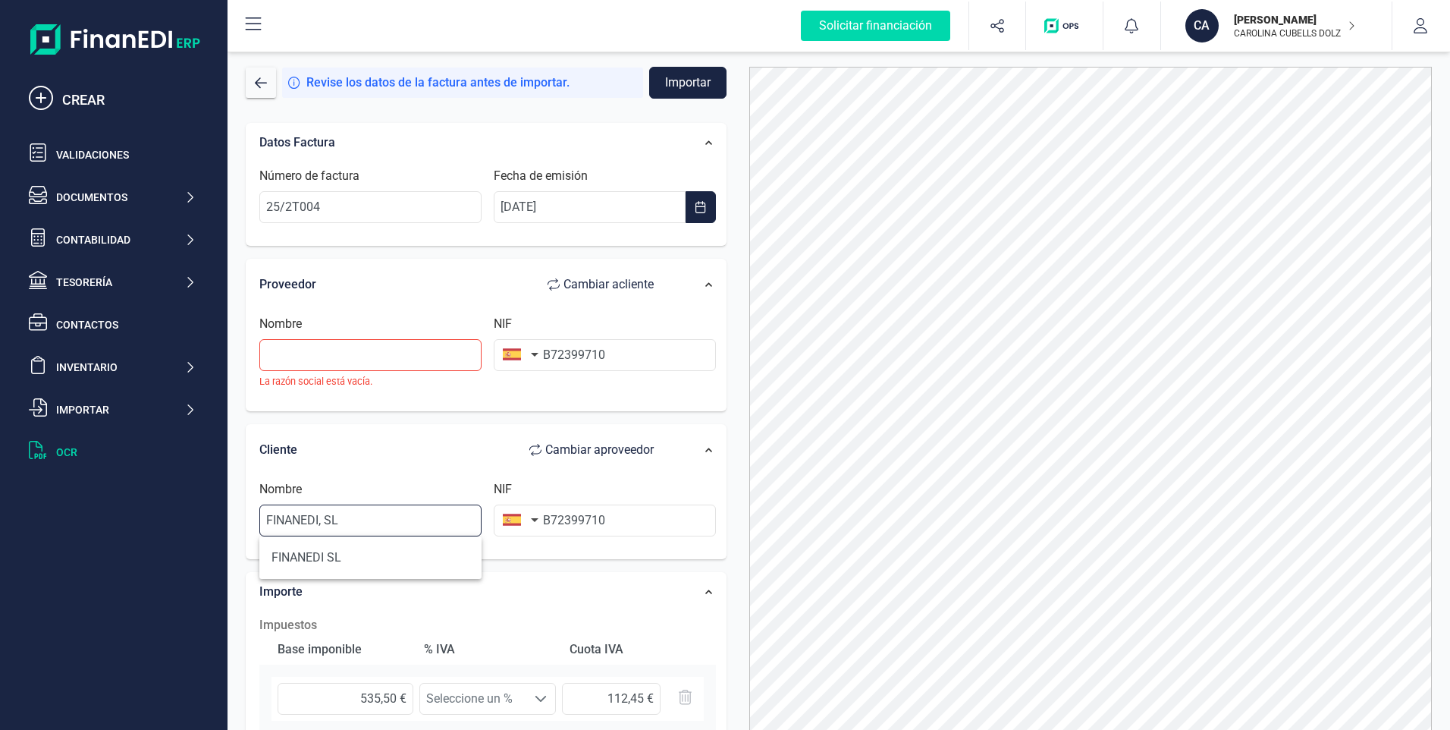
type input "FINANEDI, SL"
click at [320, 358] on input "text" at bounding box center [370, 355] width 222 height 32
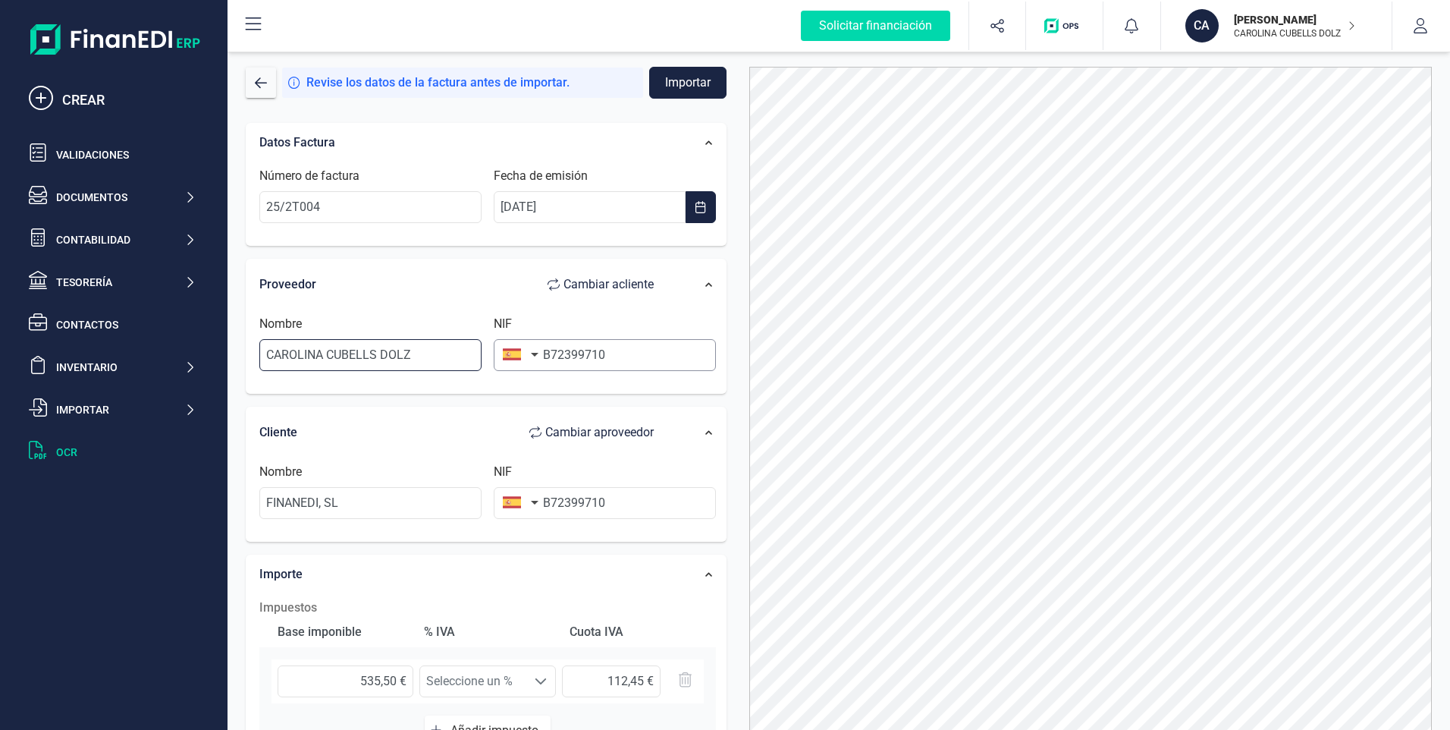
type input "CAROLINA CUBELLS DOLZ"
click at [633, 350] on input "B72399710" at bounding box center [605, 355] width 222 height 32
type input "B"
type input "44507072W"
click at [735, 467] on div "Datos Factura Número de factura 25/2T004 Fecha de emisión [DATE] Proveedor Camb…" at bounding box center [486, 557] width 504 height 893
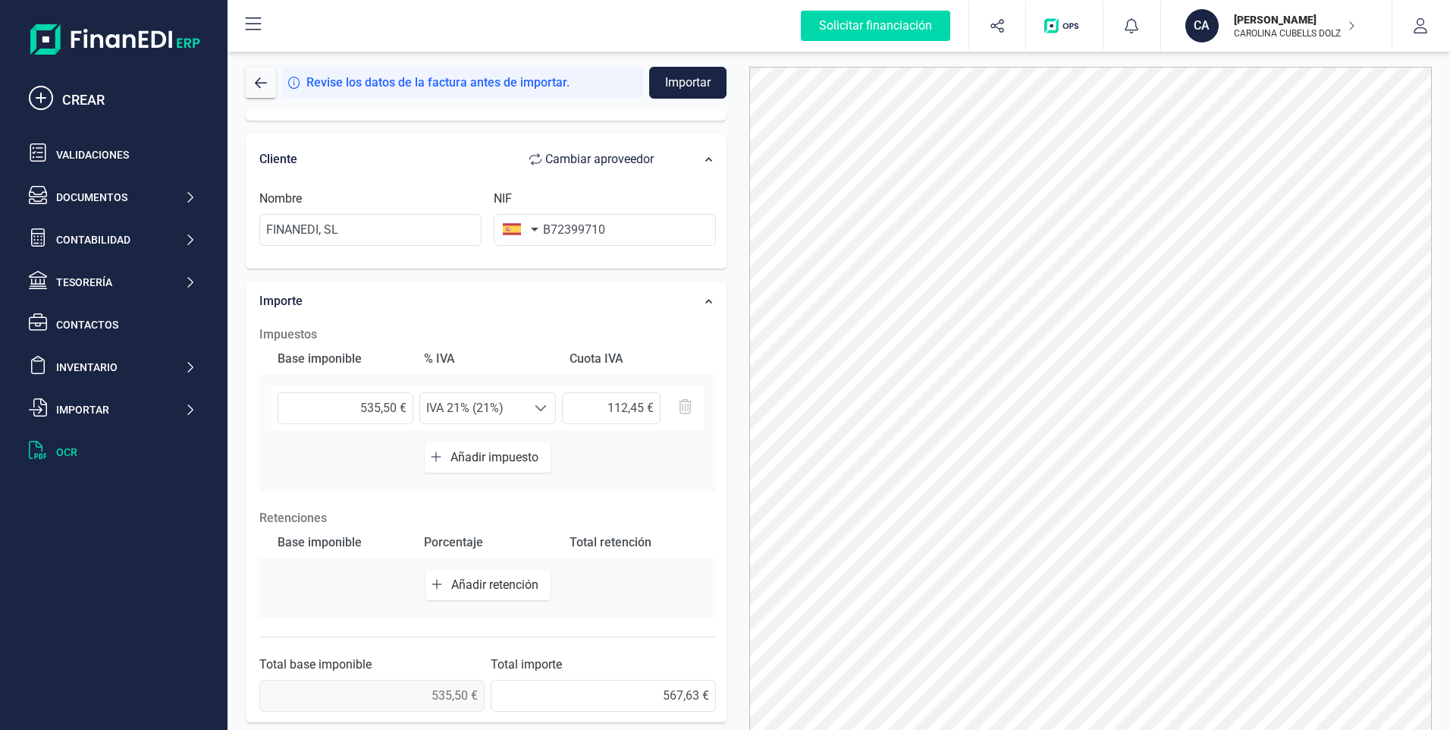
scroll to position [61, 0]
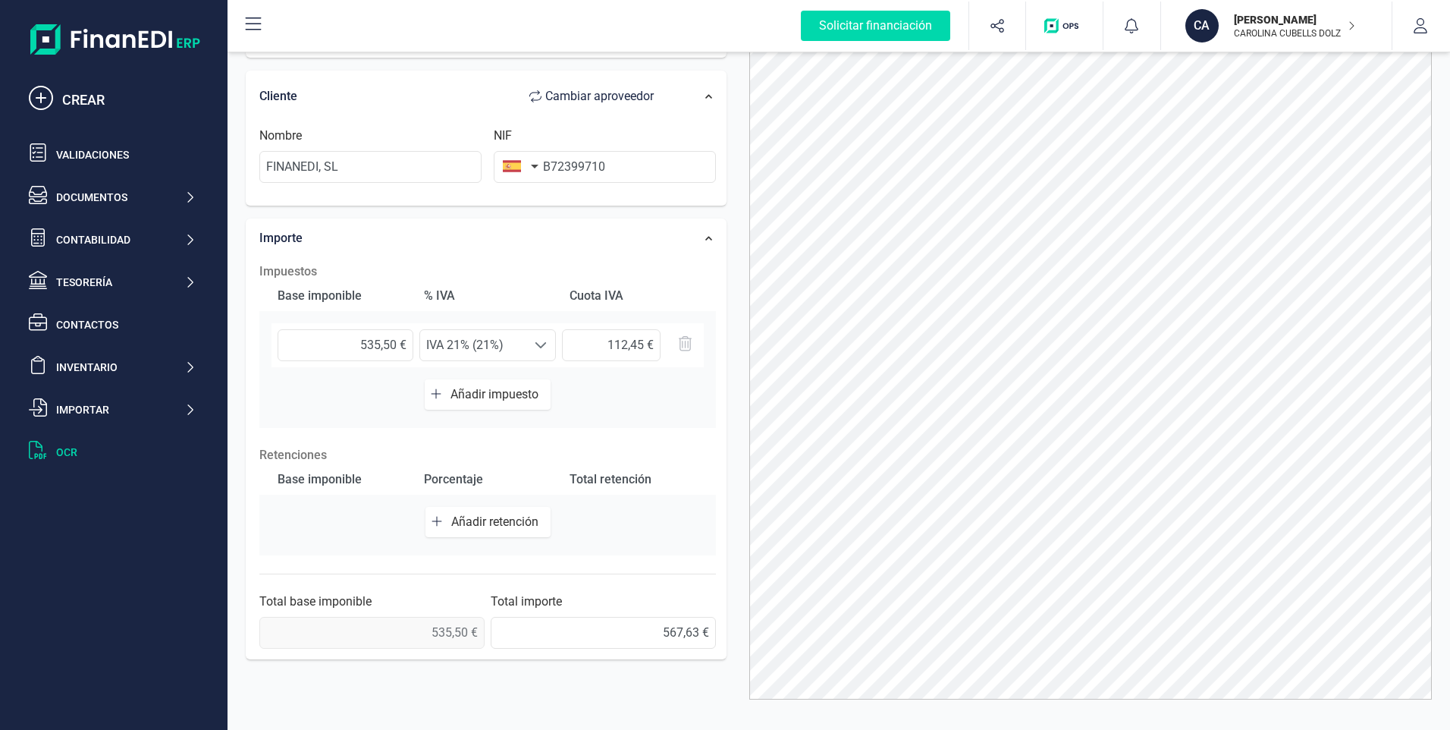
click at [485, 521] on span "Añadir retención" at bounding box center [497, 521] width 93 height 14
click at [535, 531] on span at bounding box center [541, 529] width 12 height 12
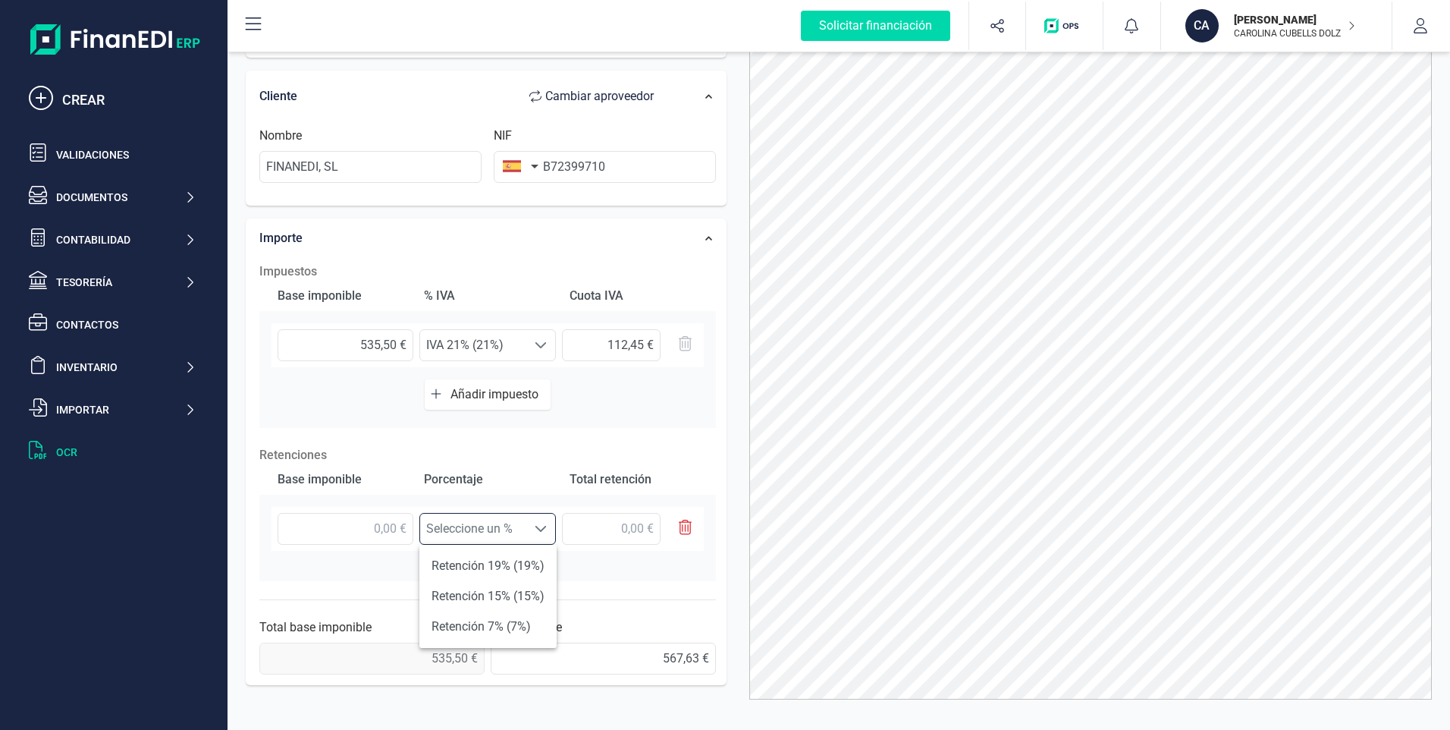
scroll to position [9, 67]
click at [485, 595] on li "Retención 15% (15%)" at bounding box center [487, 596] width 137 height 30
click at [382, 526] on input "text" at bounding box center [346, 529] width 136 height 32
type input "535,50 €"
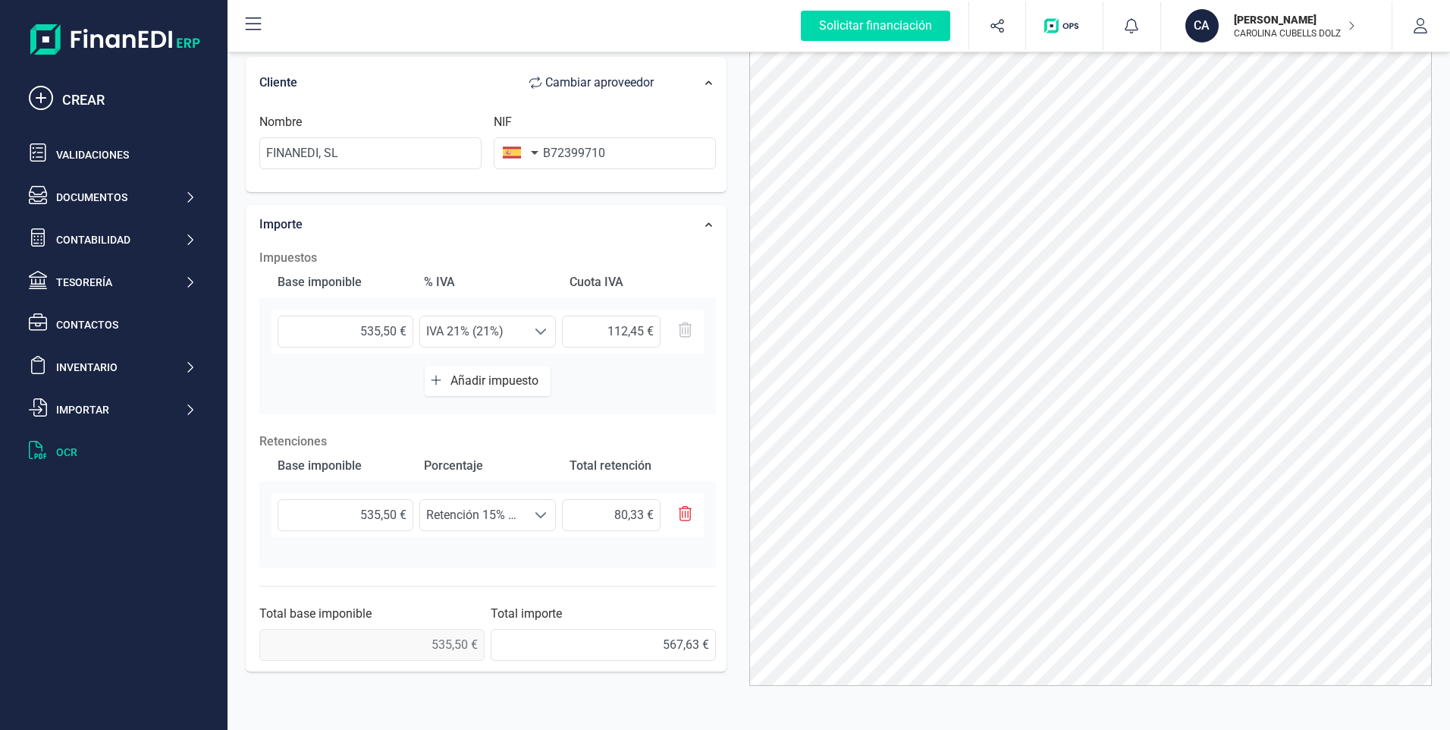
scroll to position [0, 0]
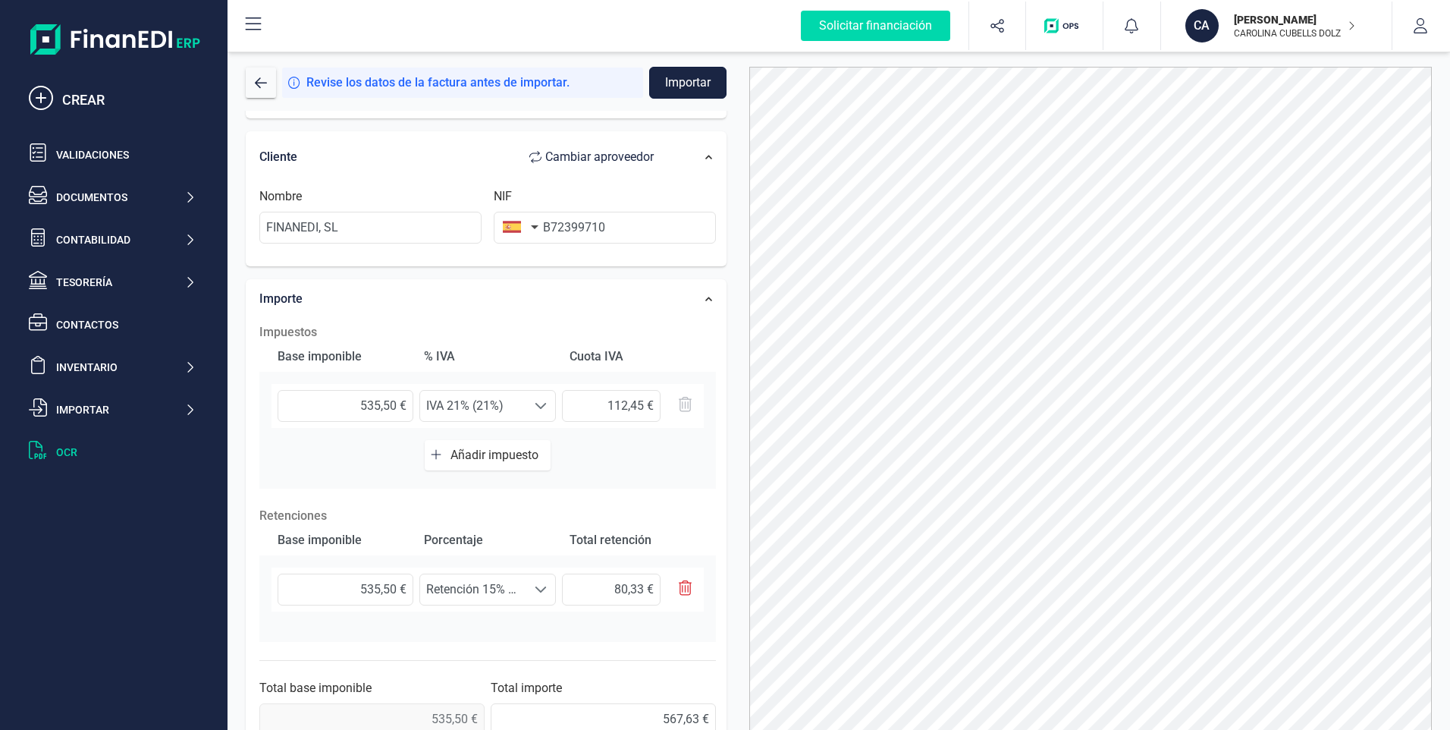
click at [675, 77] on button "Importar" at bounding box center [687, 83] width 77 height 32
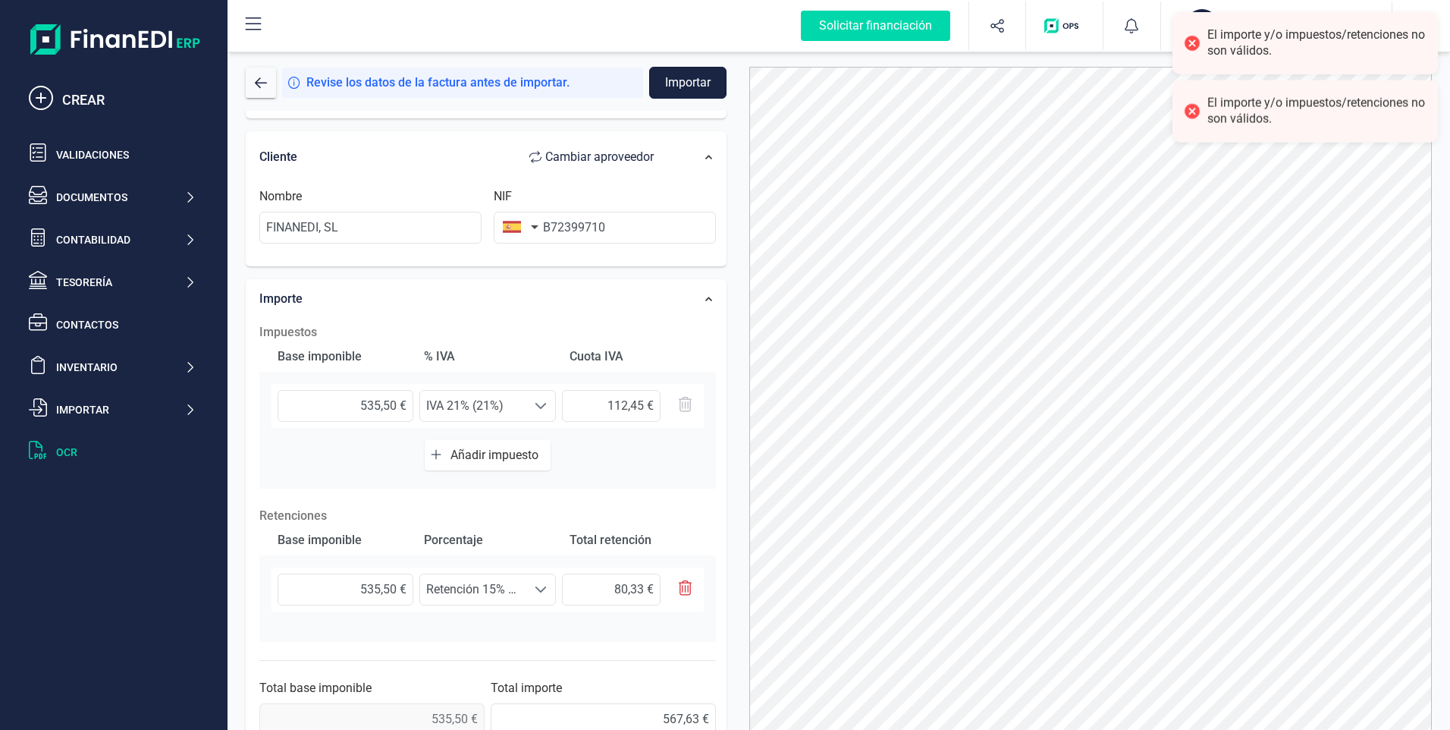
click at [675, 77] on button "Importar" at bounding box center [687, 83] width 77 height 32
click at [675, 77] on button "button" at bounding box center [690, 83] width 73 height 32
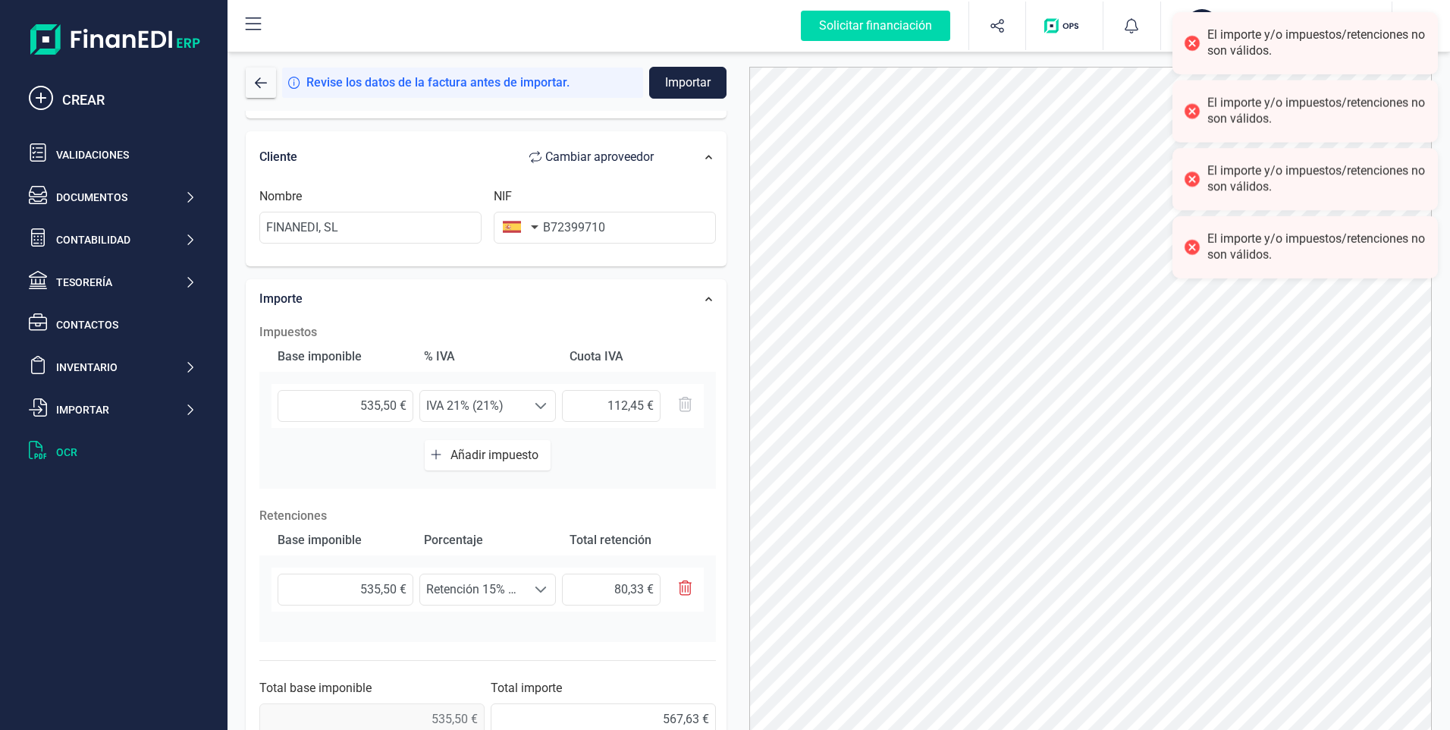
click at [535, 81] on span "Revise los datos de la factura antes de importar." at bounding box center [437, 83] width 263 height 18
click at [447, 95] on div "Revise los datos de la factura antes de importar." at bounding box center [462, 83] width 361 height 30
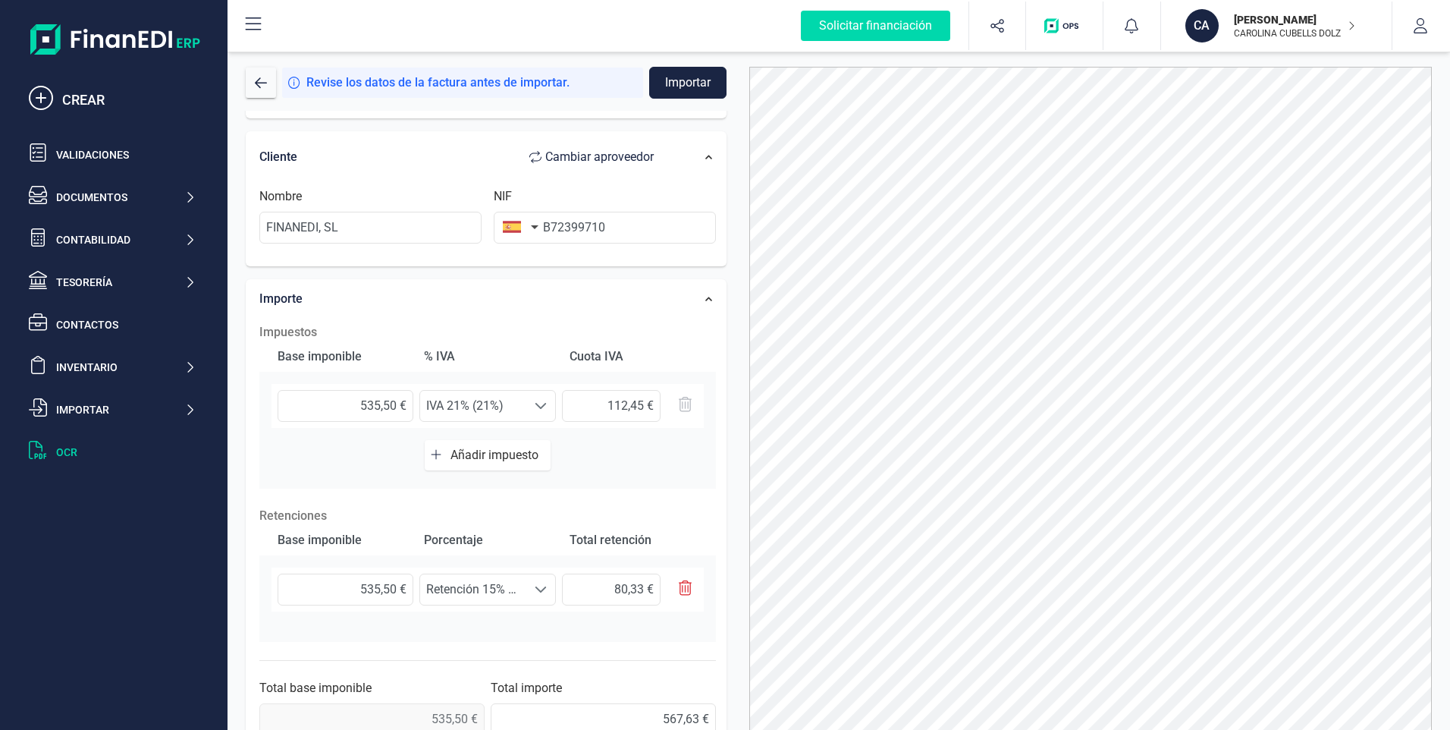
click at [240, 173] on div "Datos Factura Número de factura 25/2T004 Fecha de emisión [DATE] Proveedor Camb…" at bounding box center [486, 294] width 504 height 918
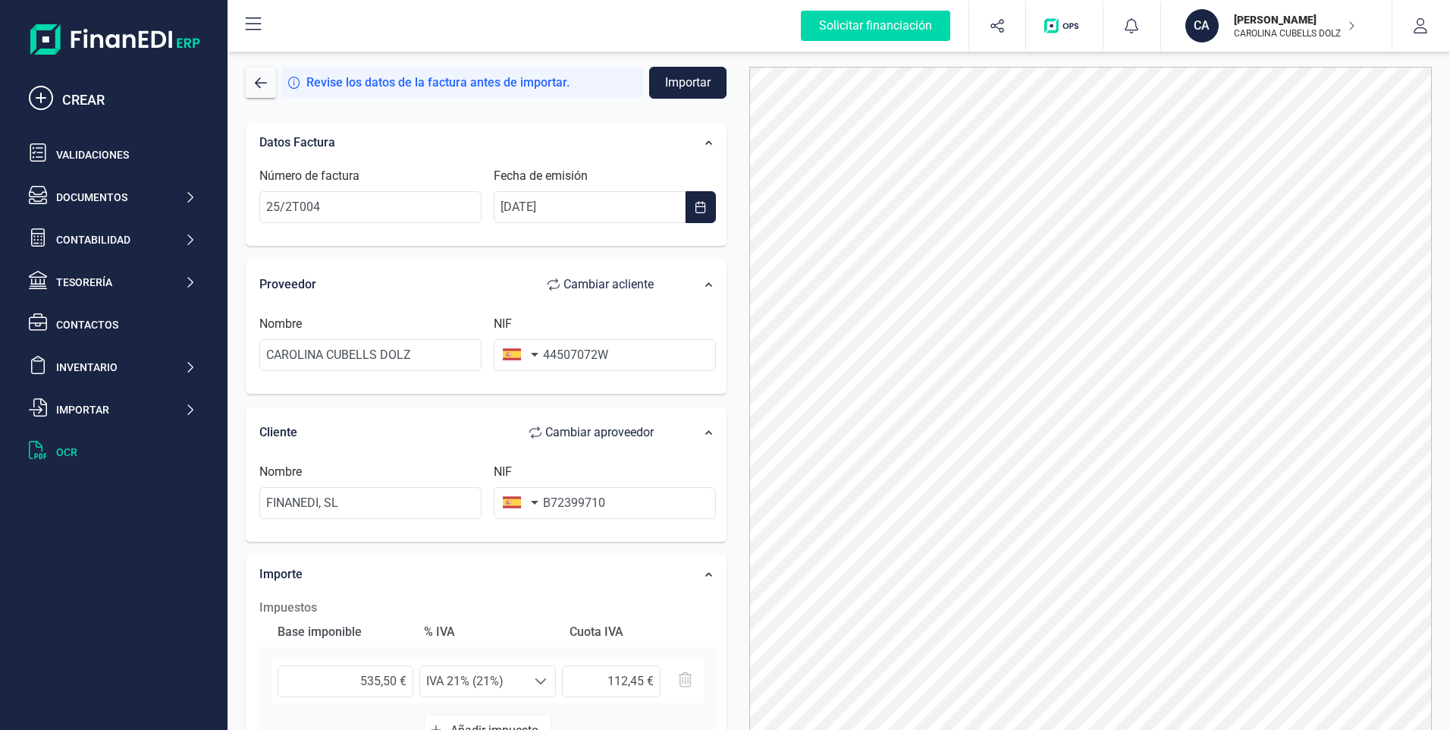
click at [696, 82] on button "Importar" at bounding box center [687, 83] width 77 height 32
click at [749, 556] on div at bounding box center [1090, 413] width 705 height 693
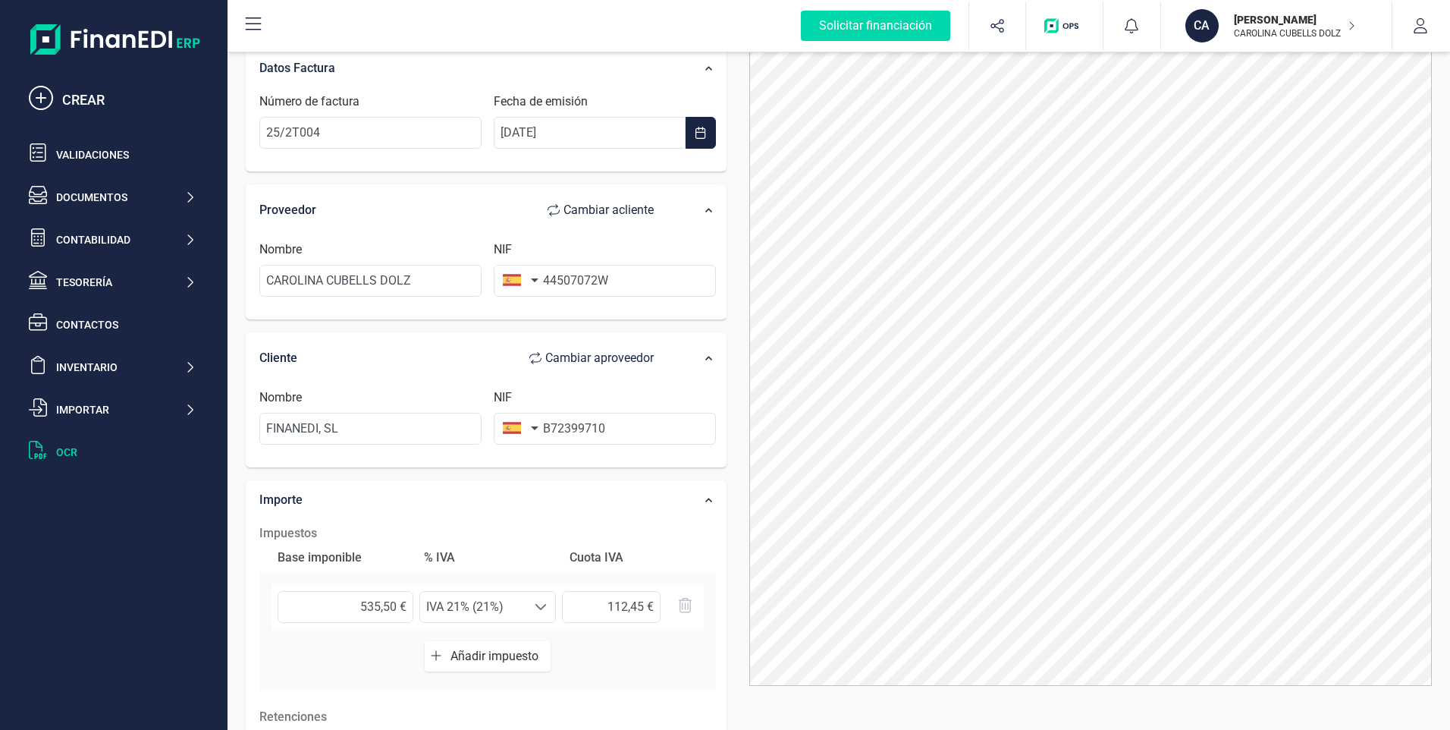
click at [741, 652] on div at bounding box center [1090, 338] width 705 height 693
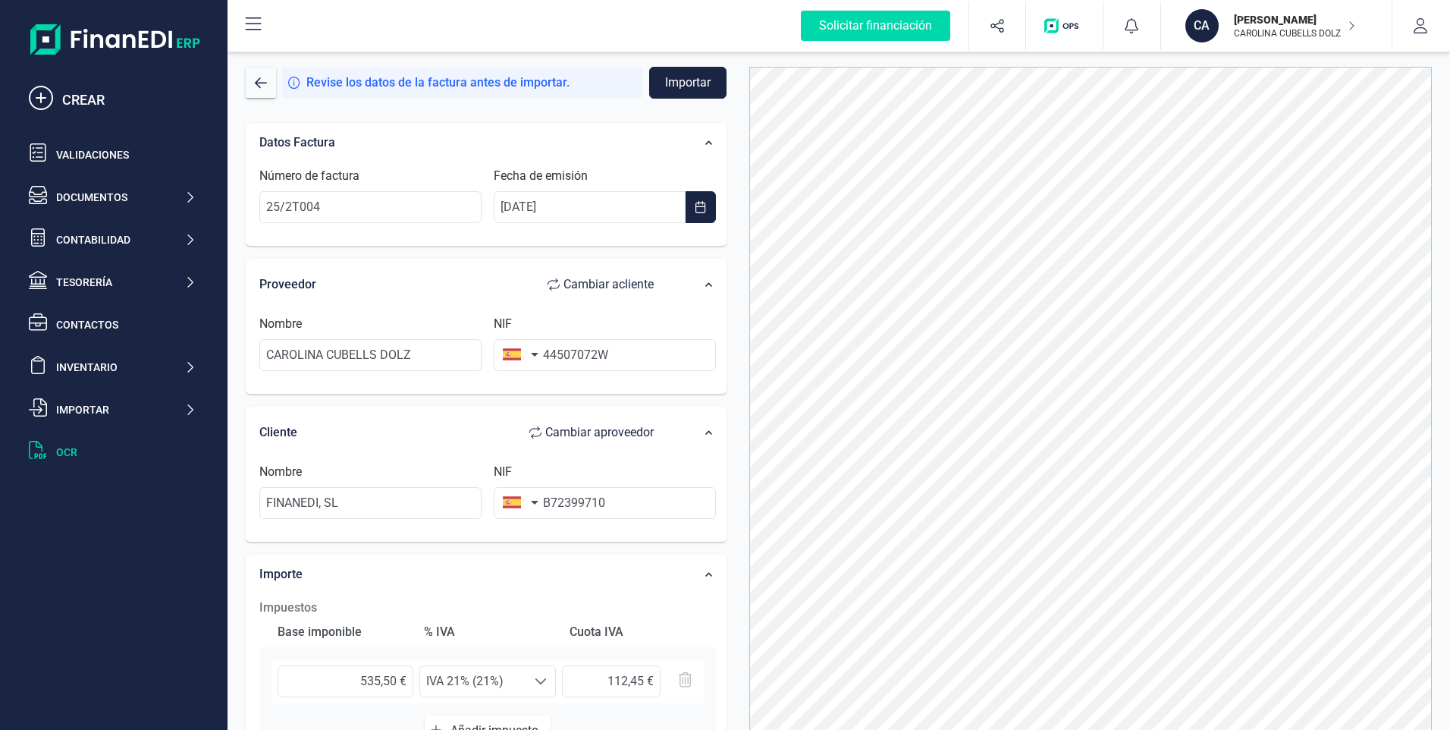
click at [745, 686] on div at bounding box center [1090, 413] width 705 height 693
click at [748, 686] on div at bounding box center [1090, 413] width 705 height 693
click at [705, 577] on icon at bounding box center [709, 574] width 8 height 8
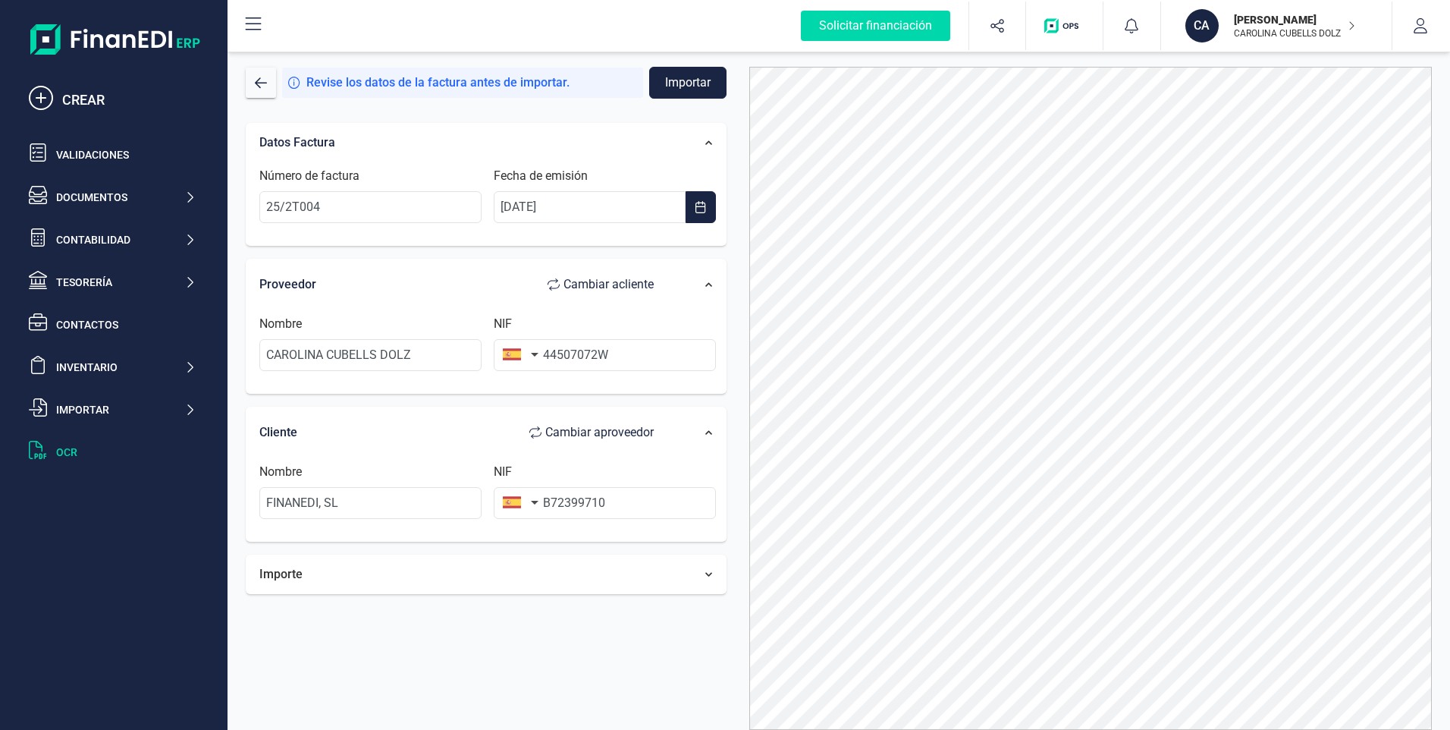
click at [705, 577] on icon at bounding box center [709, 574] width 8 height 8
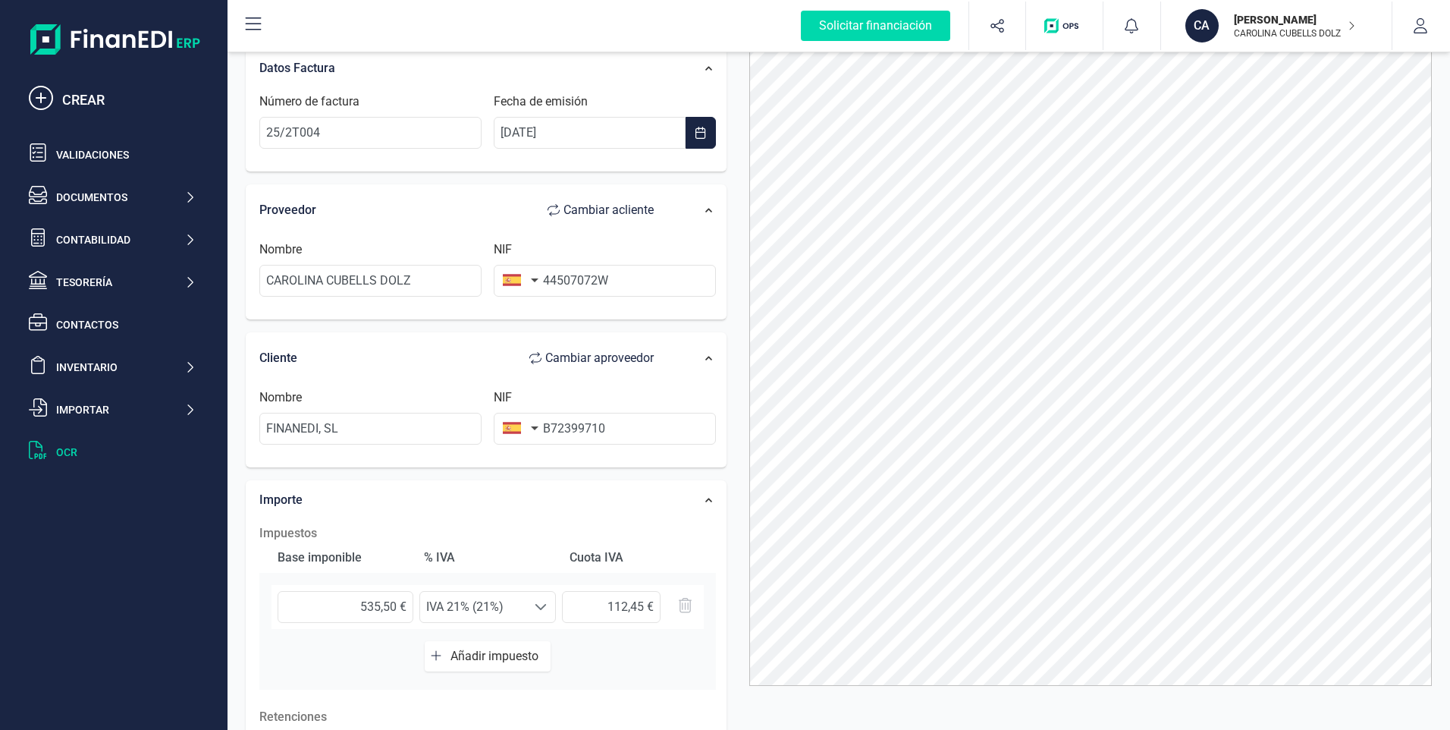
click at [703, 671] on div "Base imponible % IVA Cuota IVA 535,50 € Seleccione un % IVA 21% (21%) IVA 21% (…" at bounding box center [487, 615] width 457 height 147
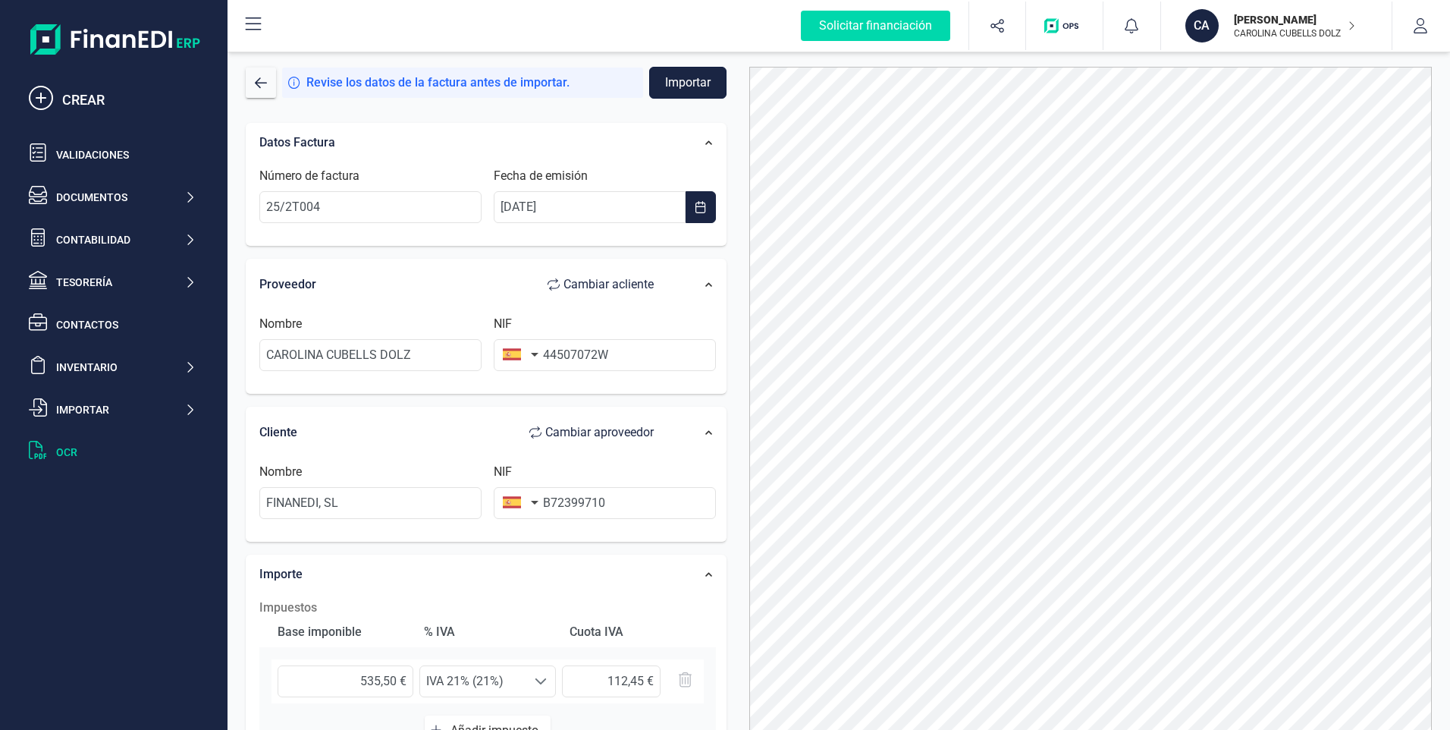
click at [674, 79] on button "Importar" at bounding box center [687, 83] width 77 height 32
click at [748, 553] on div at bounding box center [1090, 413] width 705 height 693
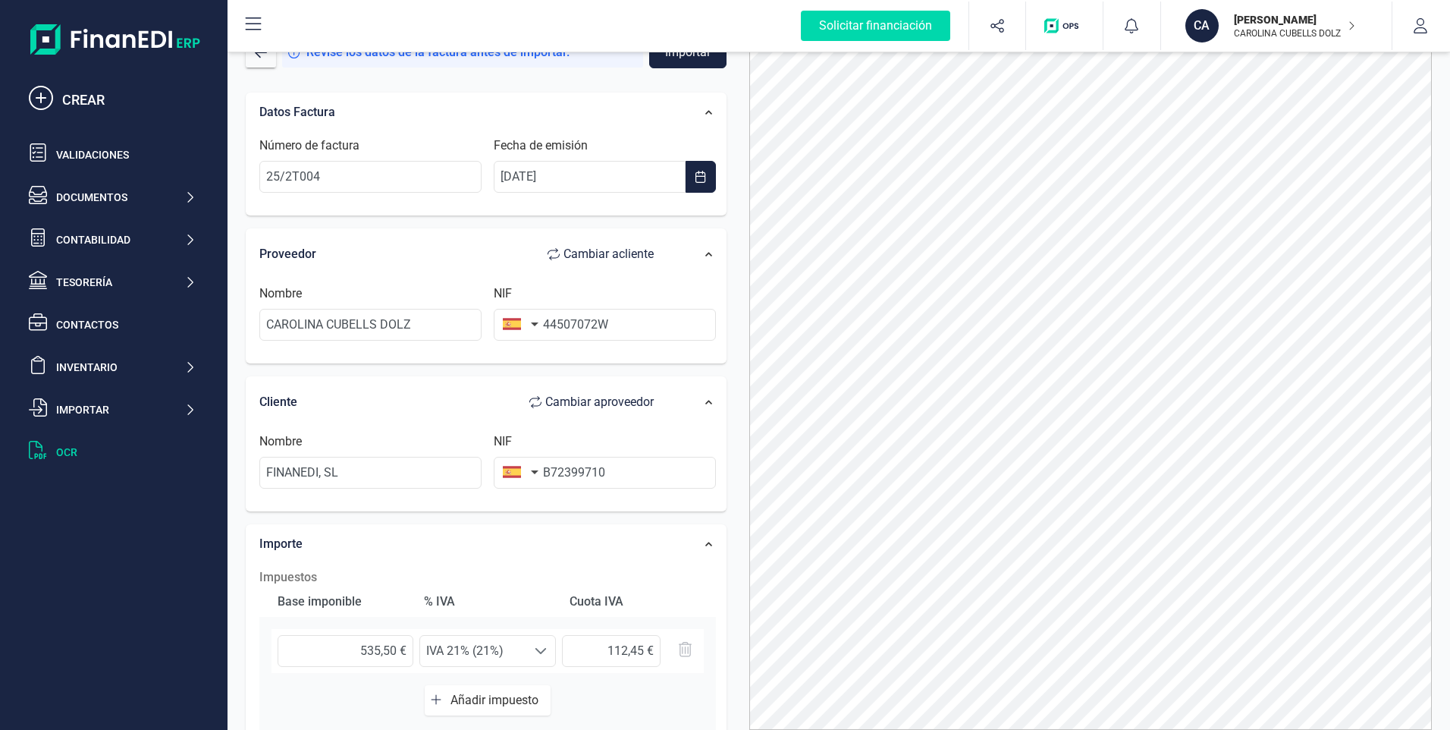
scroll to position [74, 0]
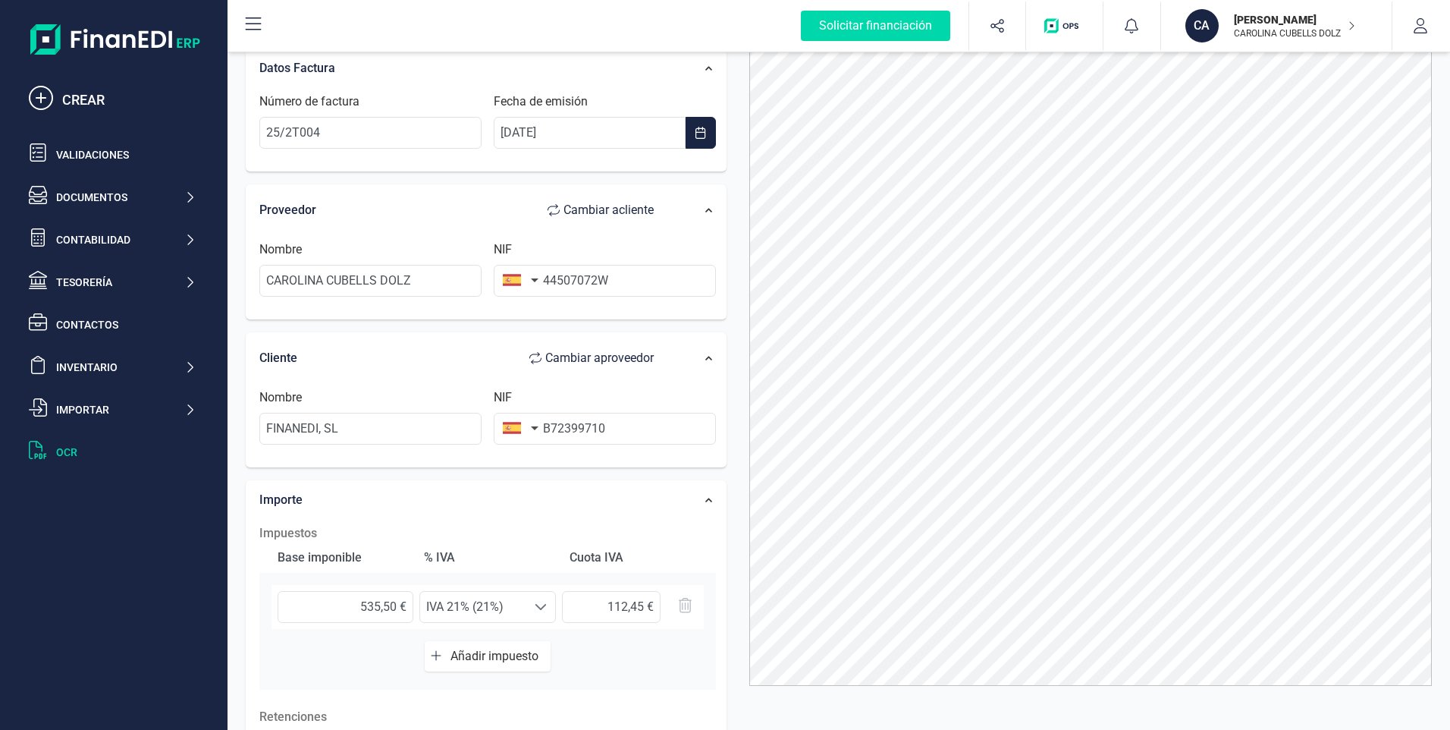
click at [745, 617] on div at bounding box center [1090, 338] width 705 height 693
click at [746, 616] on div at bounding box center [1090, 338] width 705 height 693
click at [746, 617] on div at bounding box center [1090, 338] width 705 height 693
click at [739, 582] on div at bounding box center [1090, 338] width 705 height 693
click at [739, 581] on div at bounding box center [1090, 338] width 705 height 693
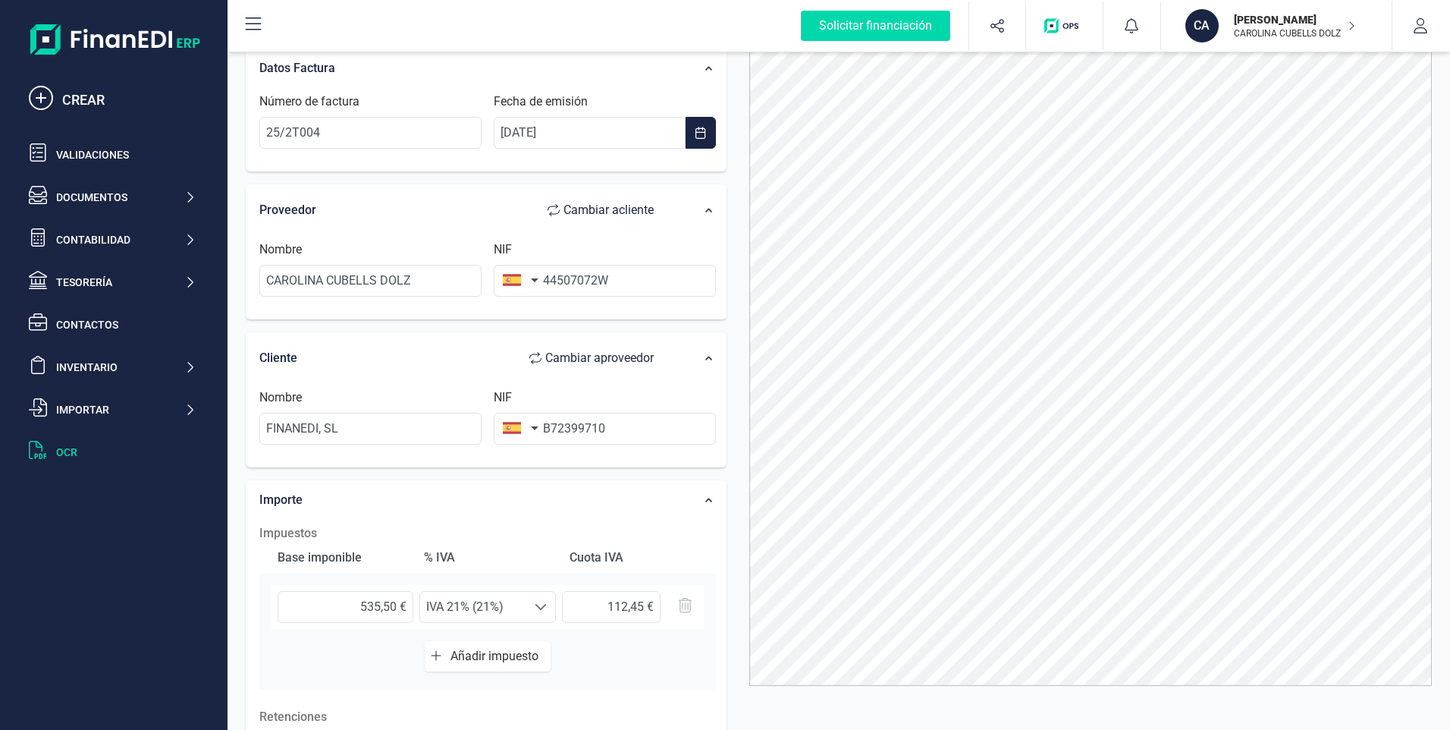
scroll to position [76, 0]
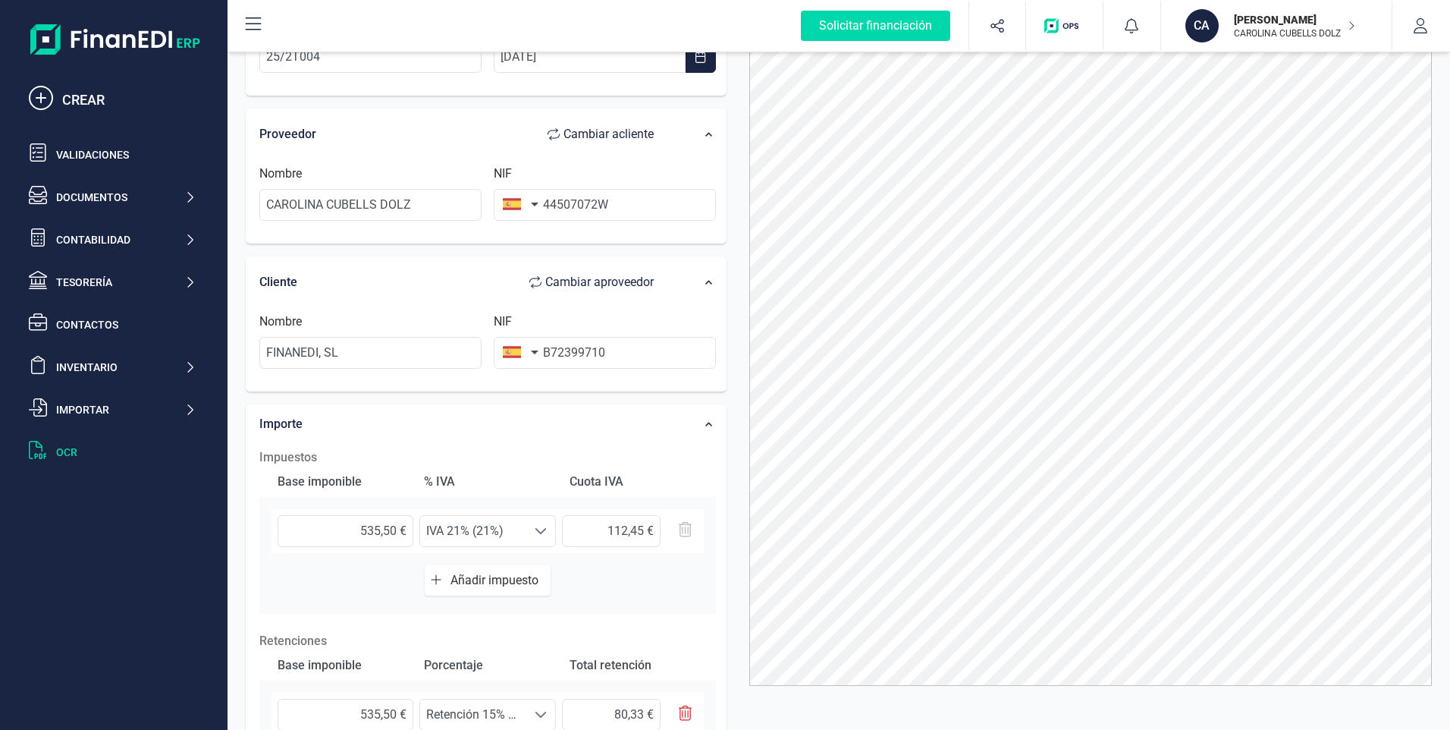
click at [720, 548] on div "Impuestos Base imponible % IVA Cuota IVA 535,50 € Seleccione un % IVA 21% (21%)…" at bounding box center [488, 654] width 472 height 427
click at [733, 562] on div "Datos Factura Número de factura 25/2T004 Fecha de emisión [DATE] Proveedor Camb…" at bounding box center [486, 420] width 504 height 918
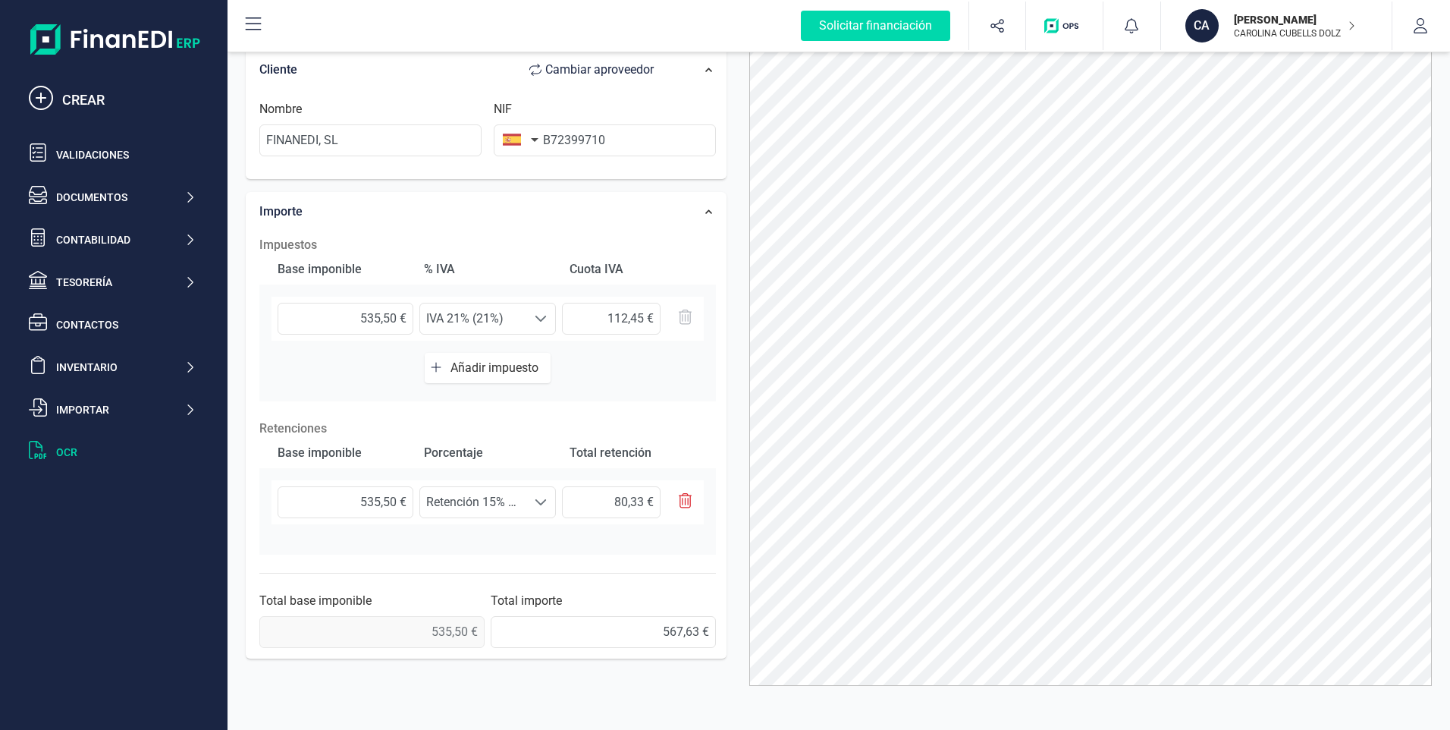
scroll to position [301, 0]
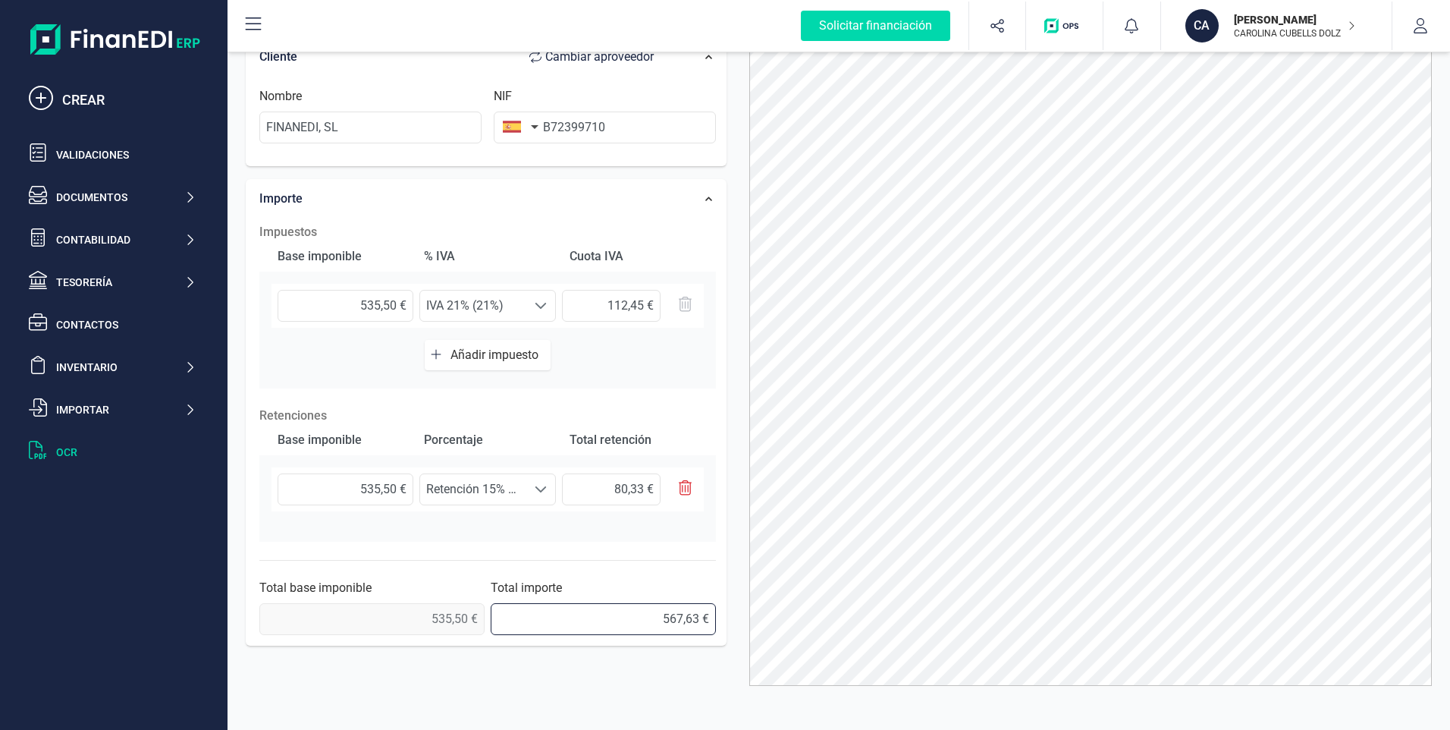
click at [680, 613] on input "567,63 €" at bounding box center [603, 619] width 225 height 32
click at [642, 485] on input "80,33 €" at bounding box center [611, 489] width 99 height 32
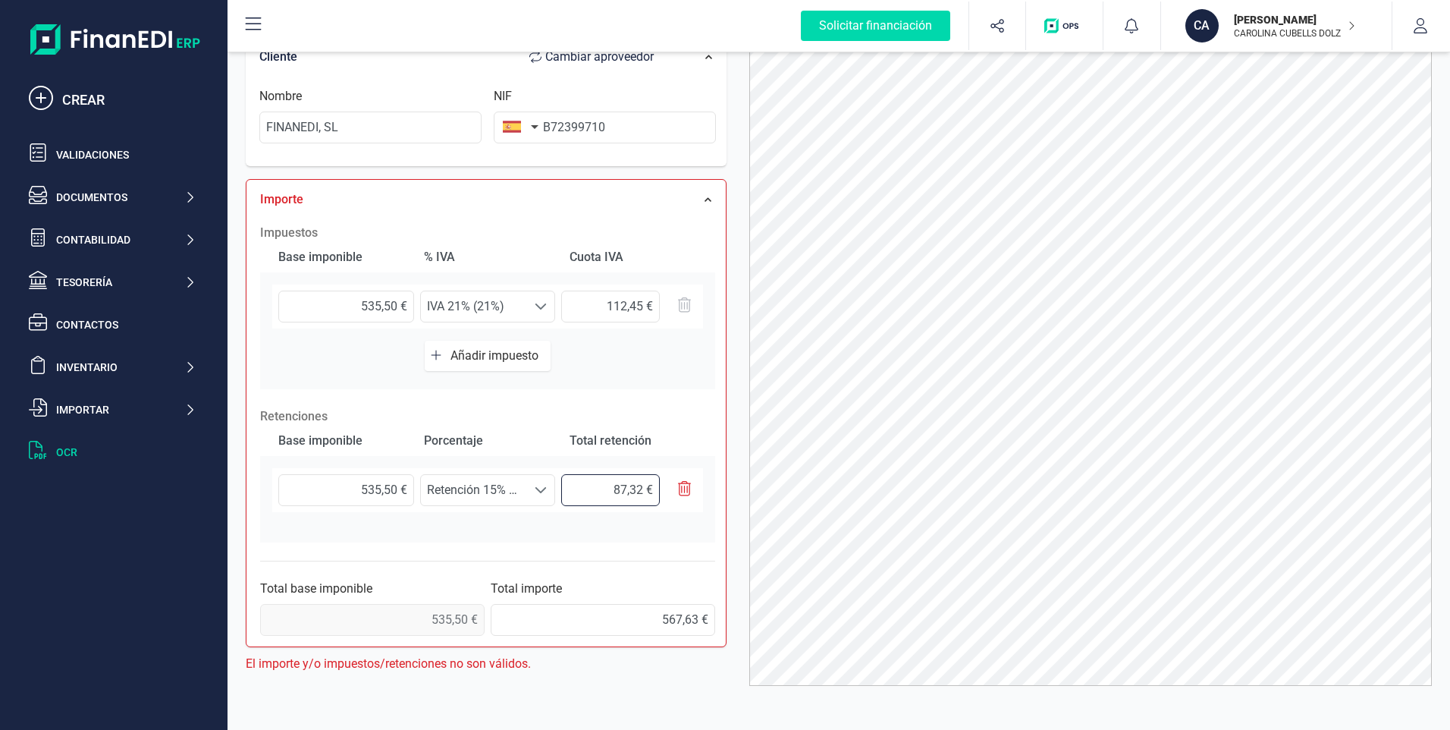
click at [639, 488] on input "87,32 €" at bounding box center [610, 490] width 98 height 32
type input "80,32 €"
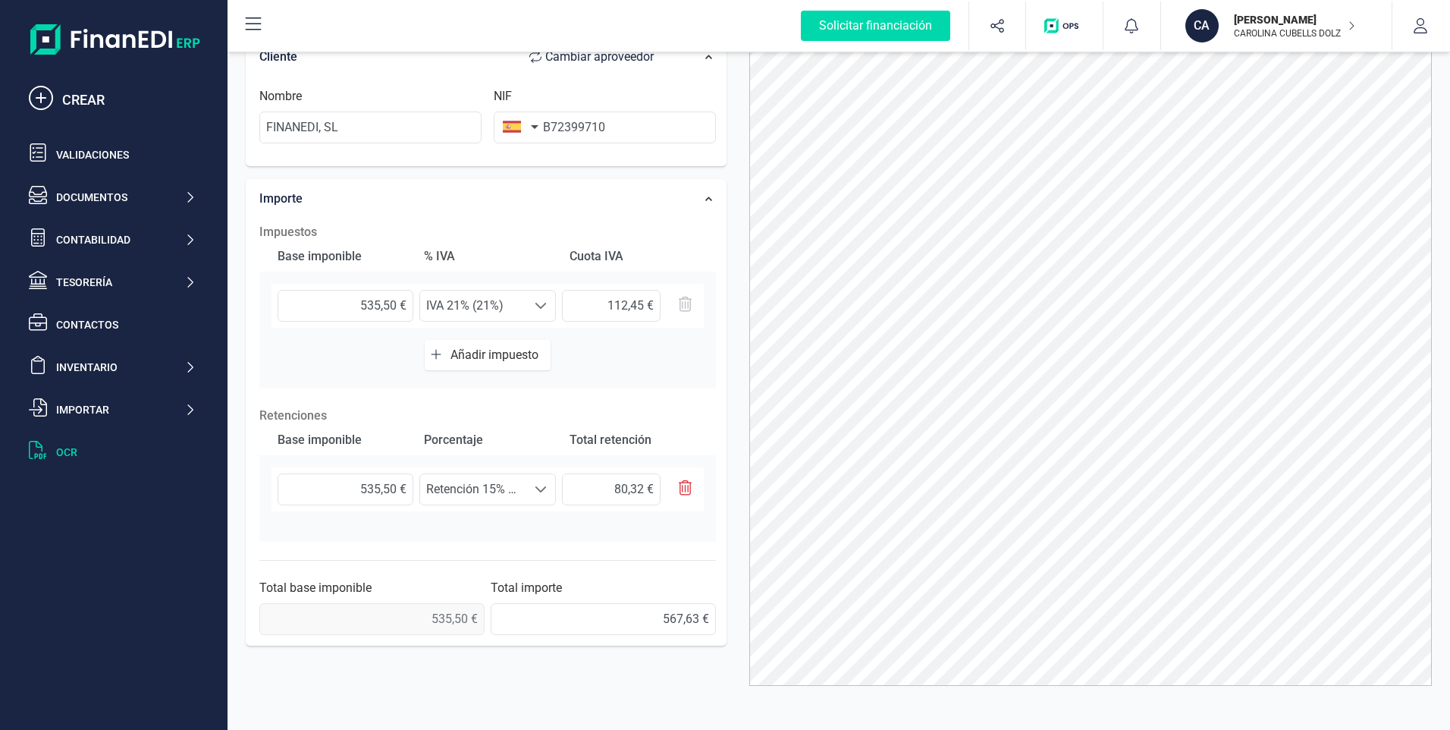
scroll to position [225, 0]
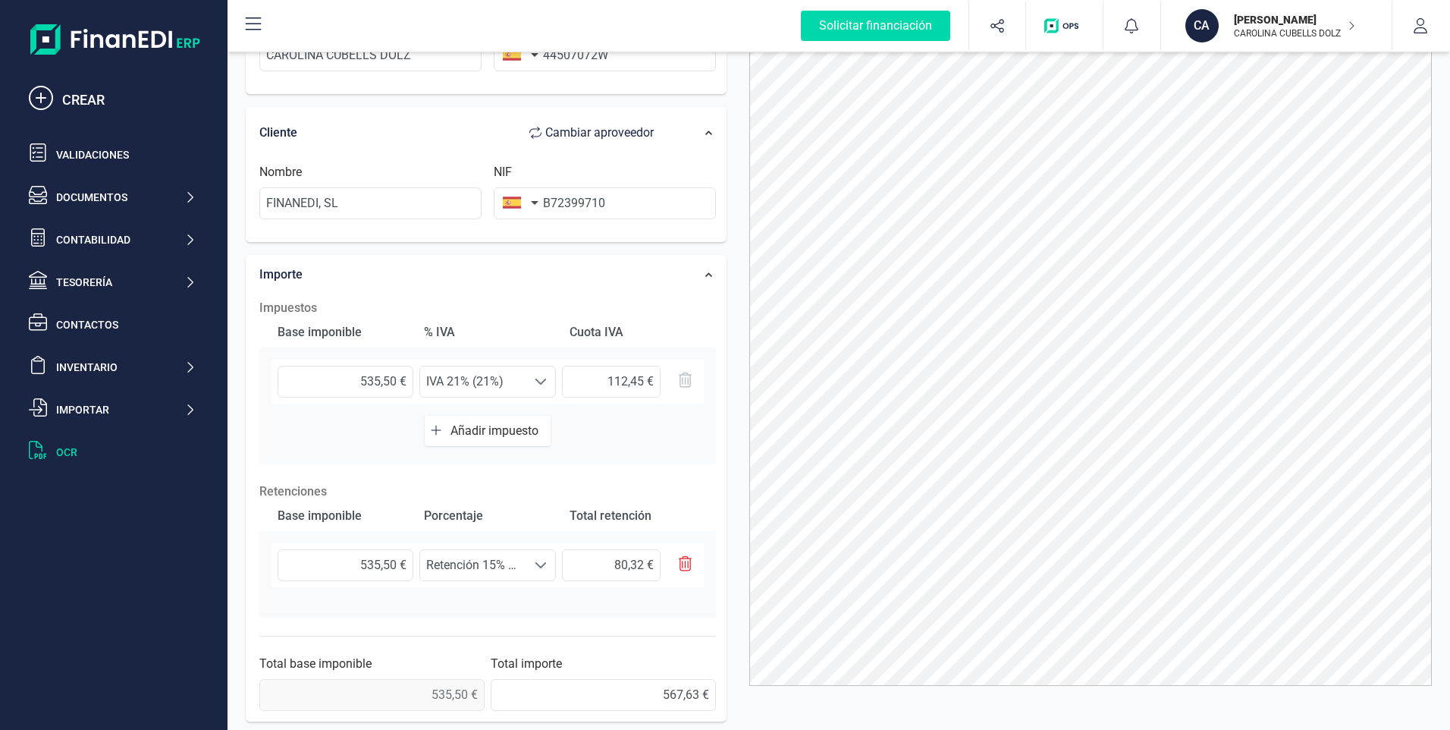
click at [713, 52] on div "Solicitar financiación Importaciones completadas 0 / 0 CA [PERSON_NAME] [PERSON…" at bounding box center [839, 26] width 1223 height 52
click at [711, 129] on icon at bounding box center [709, 133] width 8 height 8
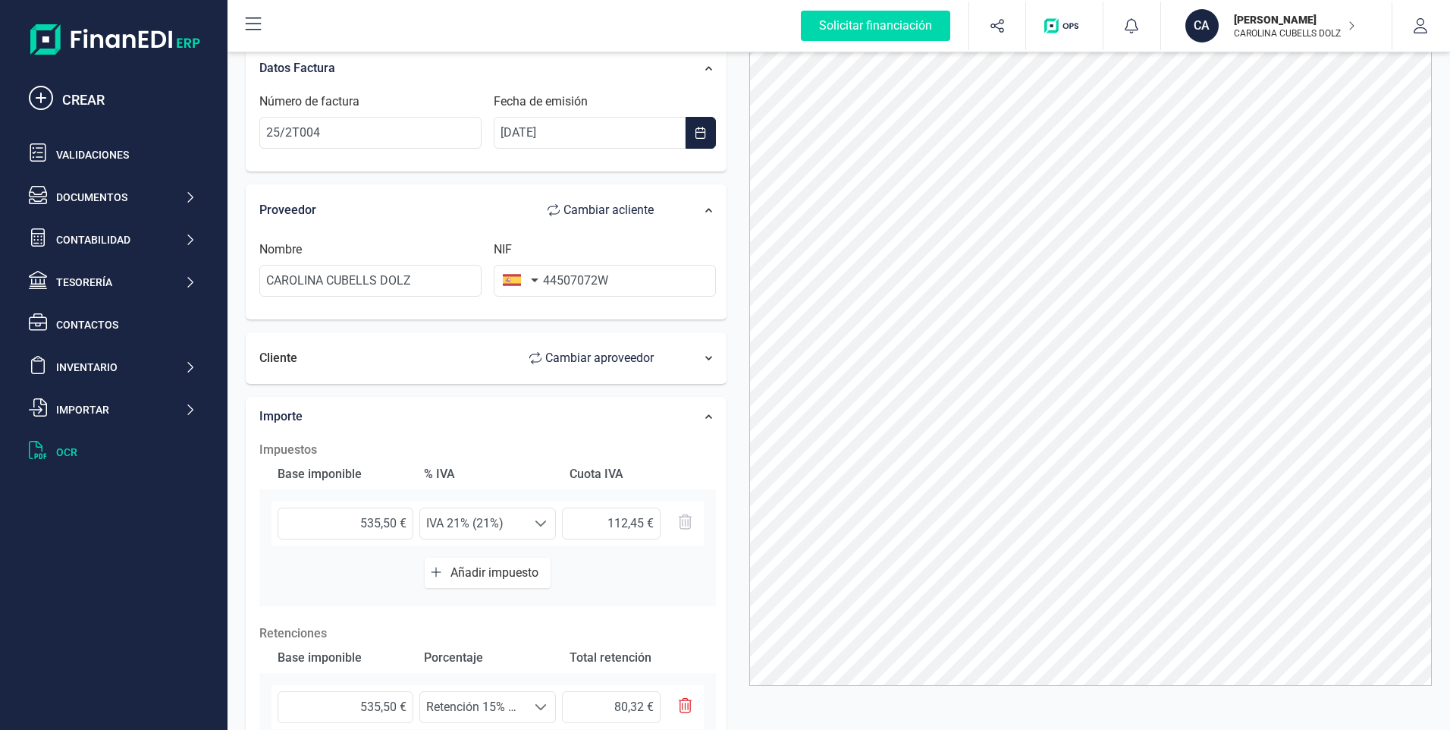
scroll to position [0, 0]
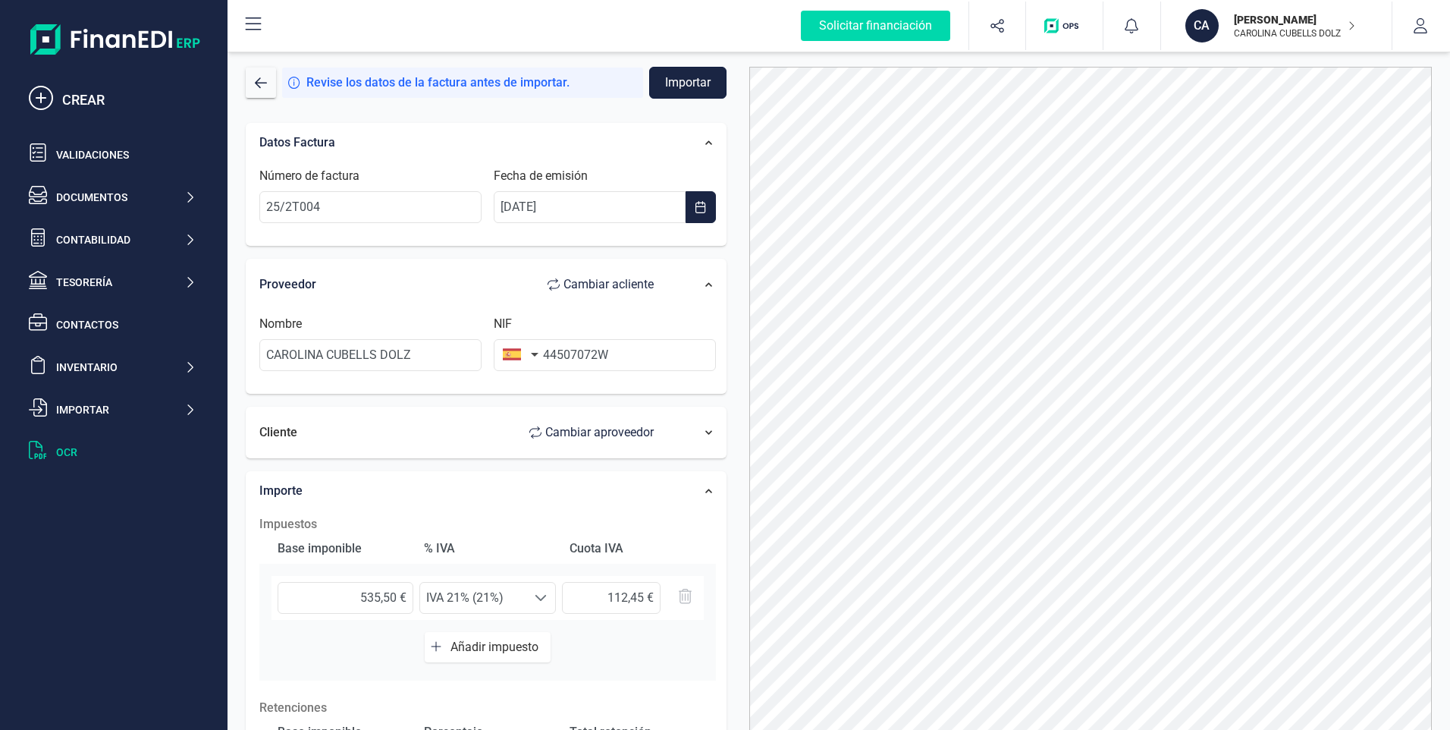
click at [696, 79] on button "Importar" at bounding box center [687, 83] width 77 height 32
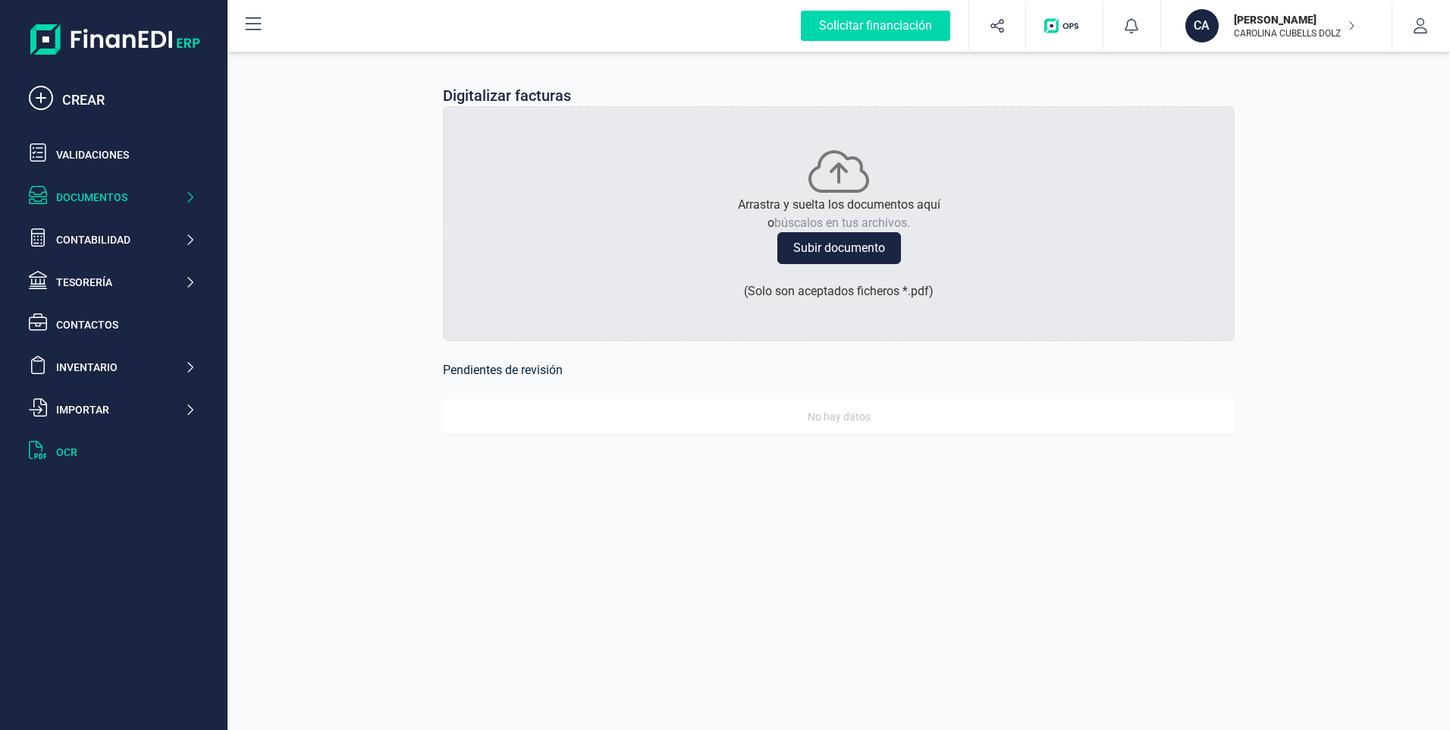
click at [99, 193] on div "Documentos" at bounding box center [120, 197] width 128 height 15
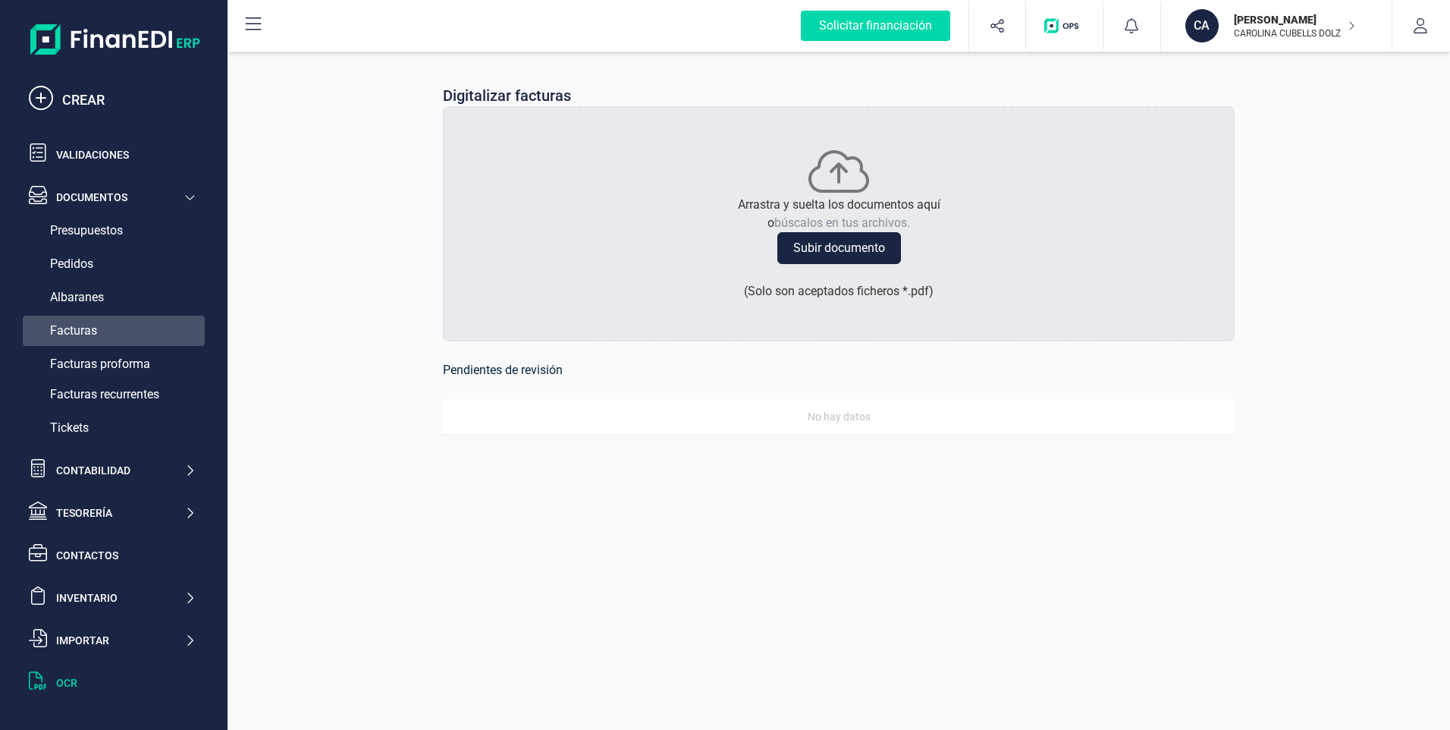
click at [79, 328] on span "Facturas" at bounding box center [73, 331] width 47 height 18
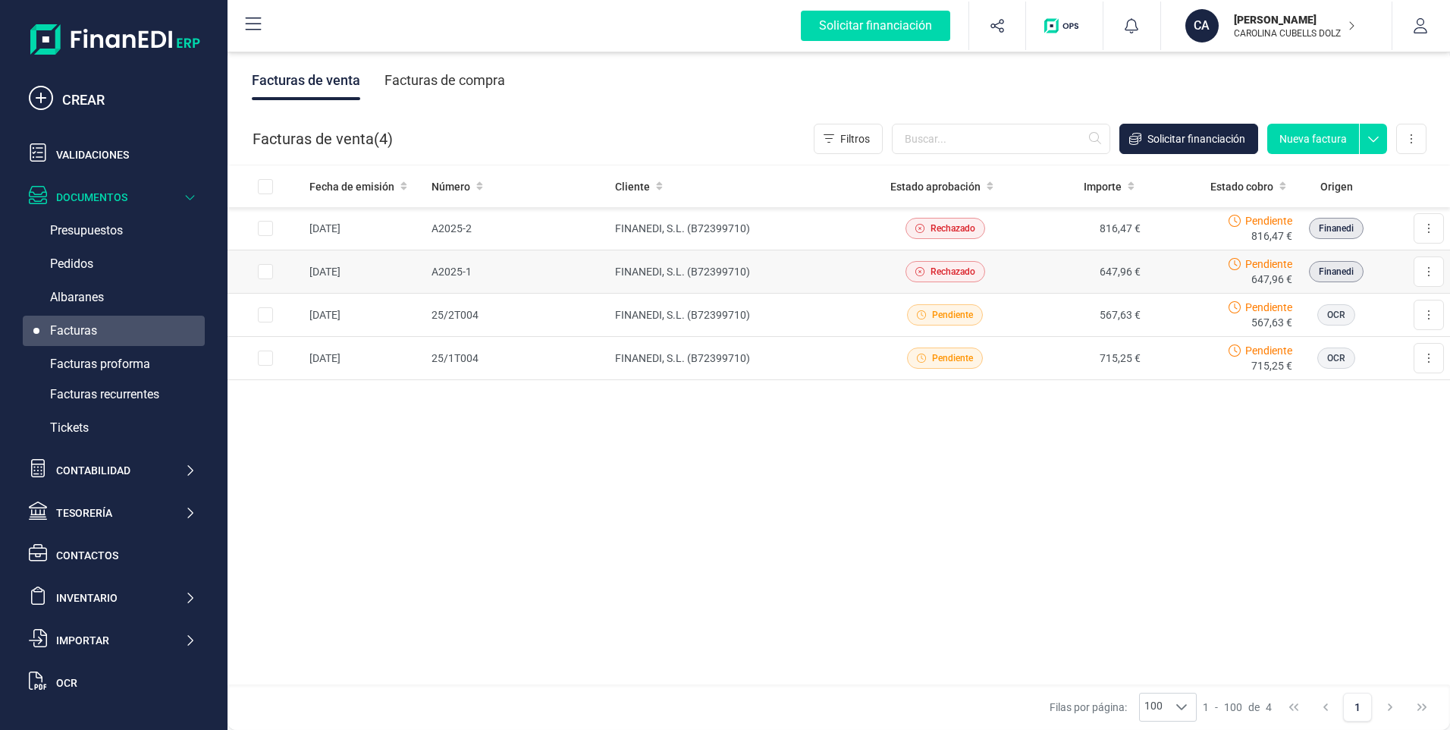
click at [937, 268] on span "Rechazado" at bounding box center [953, 272] width 45 height 14
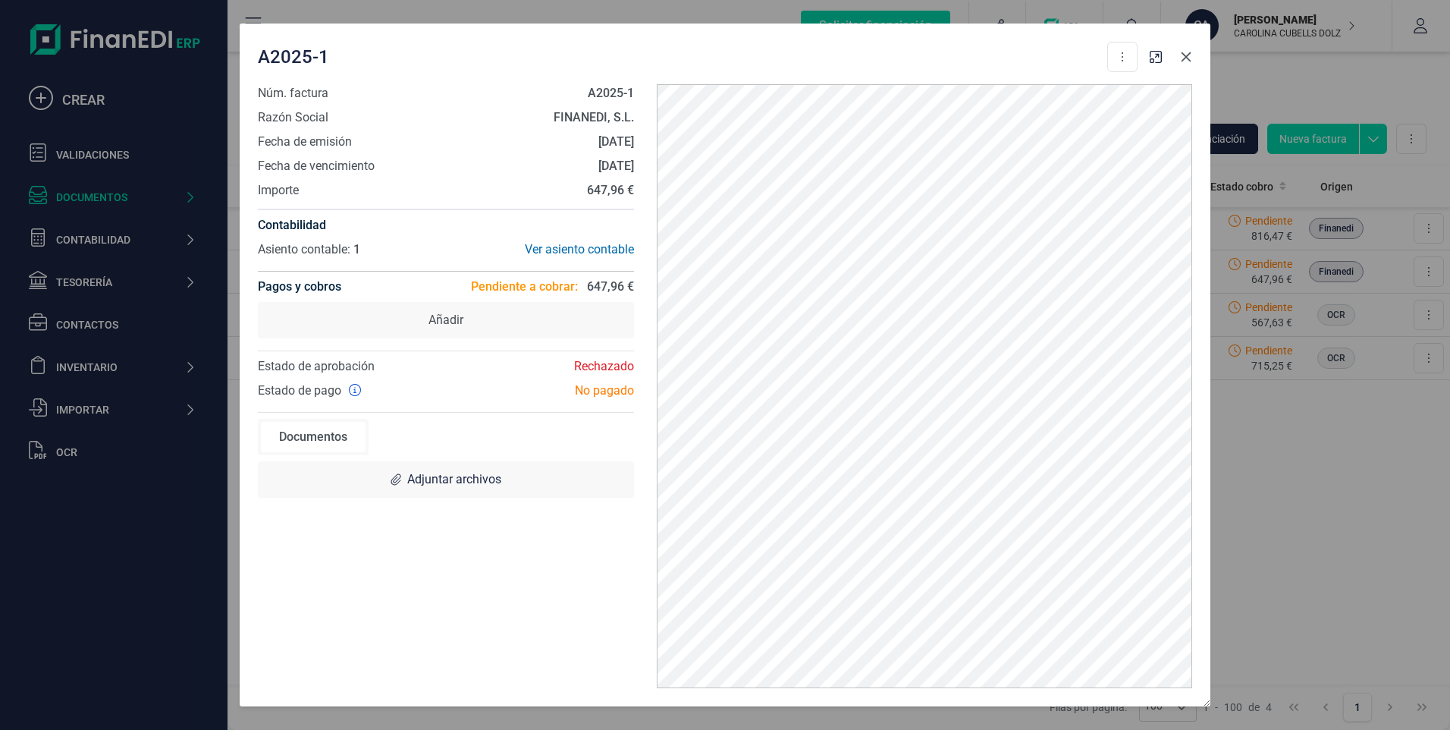
click at [1179, 65] on button "button" at bounding box center [1186, 57] width 24 height 24
